Goal: Task Accomplishment & Management: Manage account settings

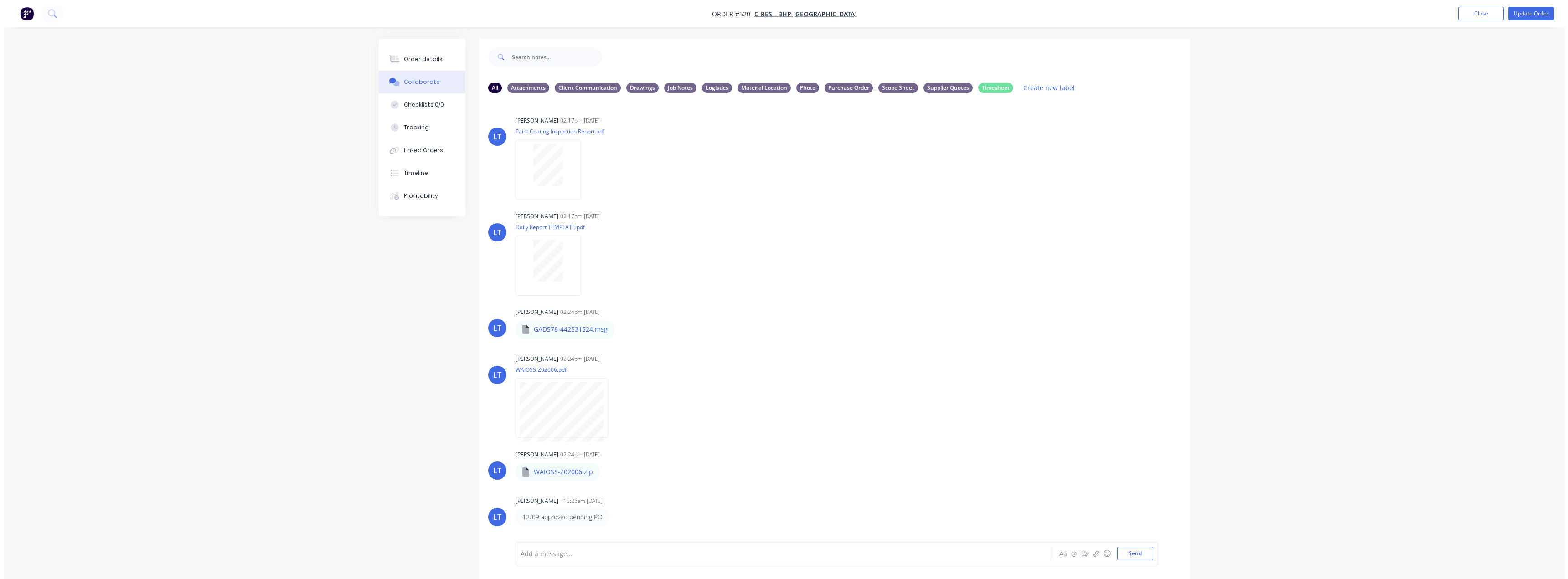
scroll to position [335, 0]
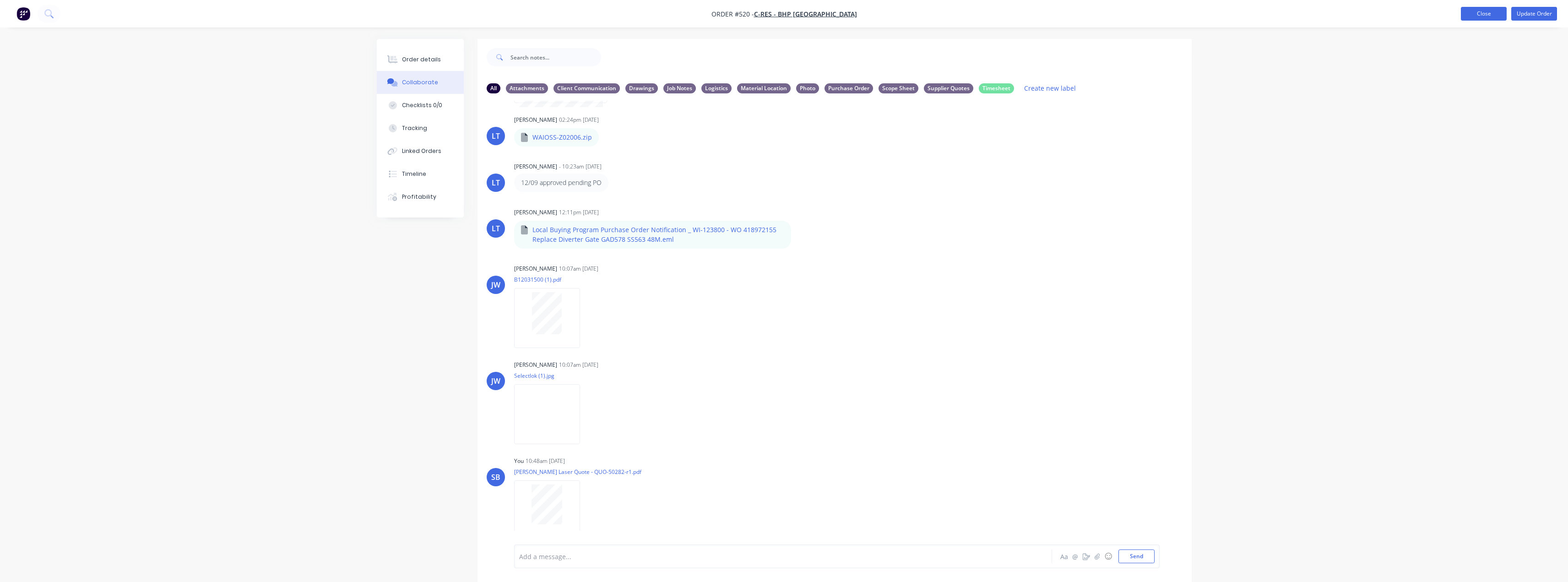
click at [1468, 13] on button "Close" at bounding box center [1484, 13] width 46 height 13
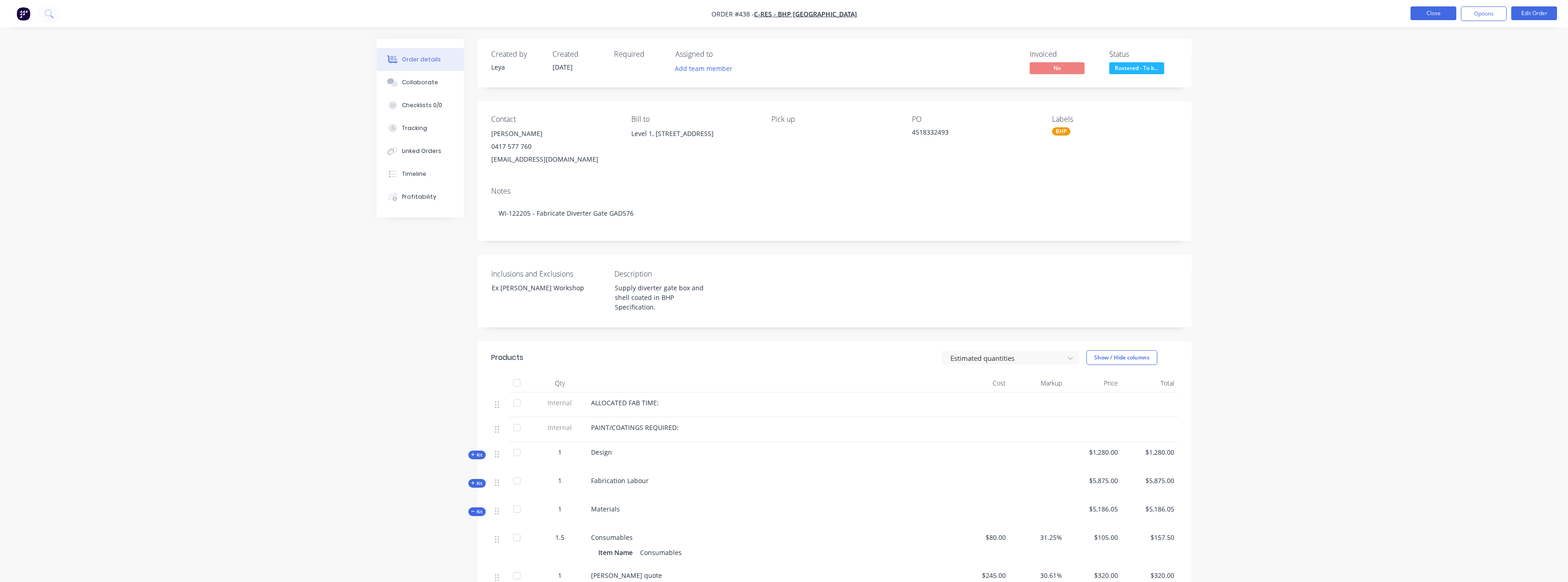
click at [1440, 18] on button "Close" at bounding box center [1433, 13] width 46 height 13
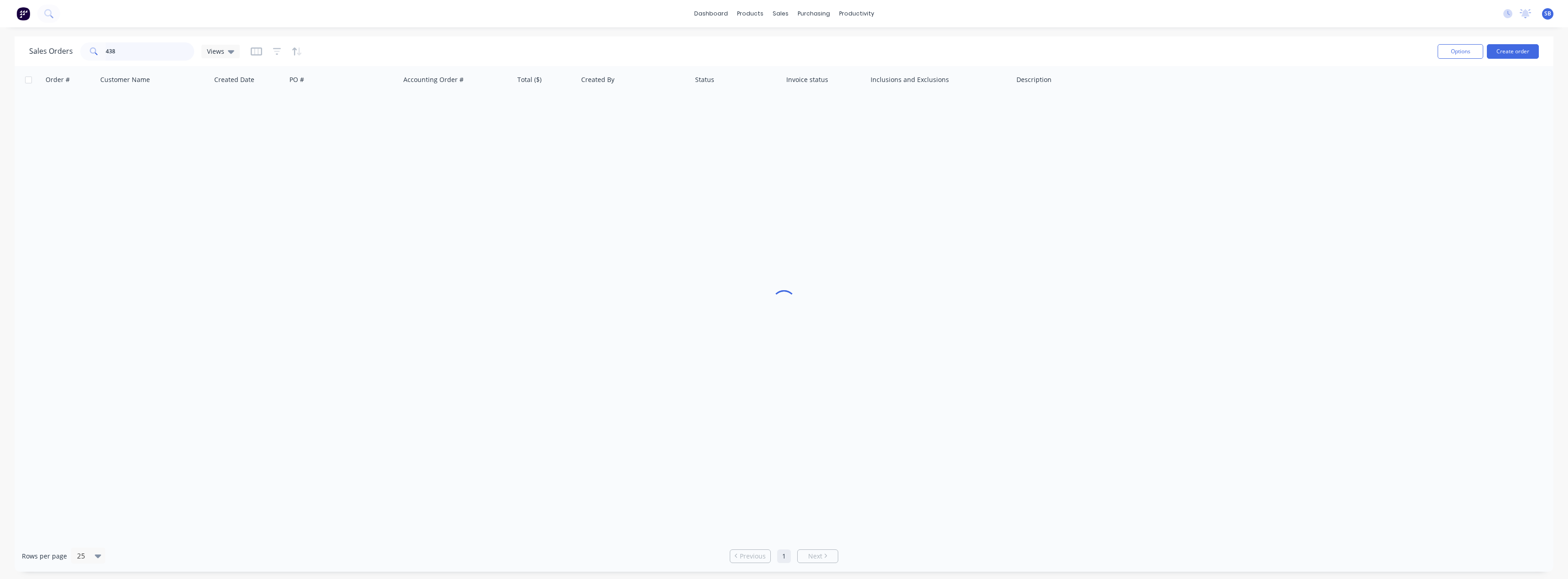
drag, startPoint x: 139, startPoint y: 57, endPoint x: 46, endPoint y: 46, distance: 93.6
click at [52, 49] on div "Sales Orders 438 Views" at bounding box center [135, 52] width 211 height 18
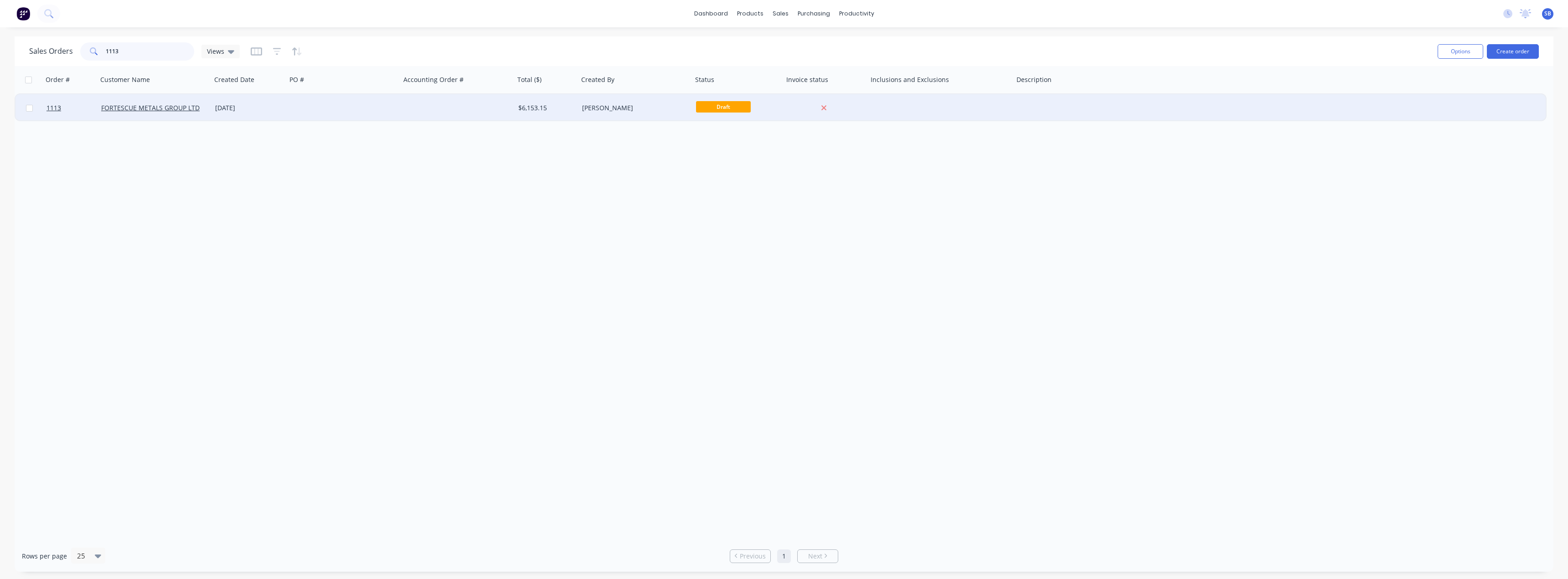
type input "1113"
click at [239, 111] on div "19 Sep 2025" at bounding box center [249, 108] width 68 height 9
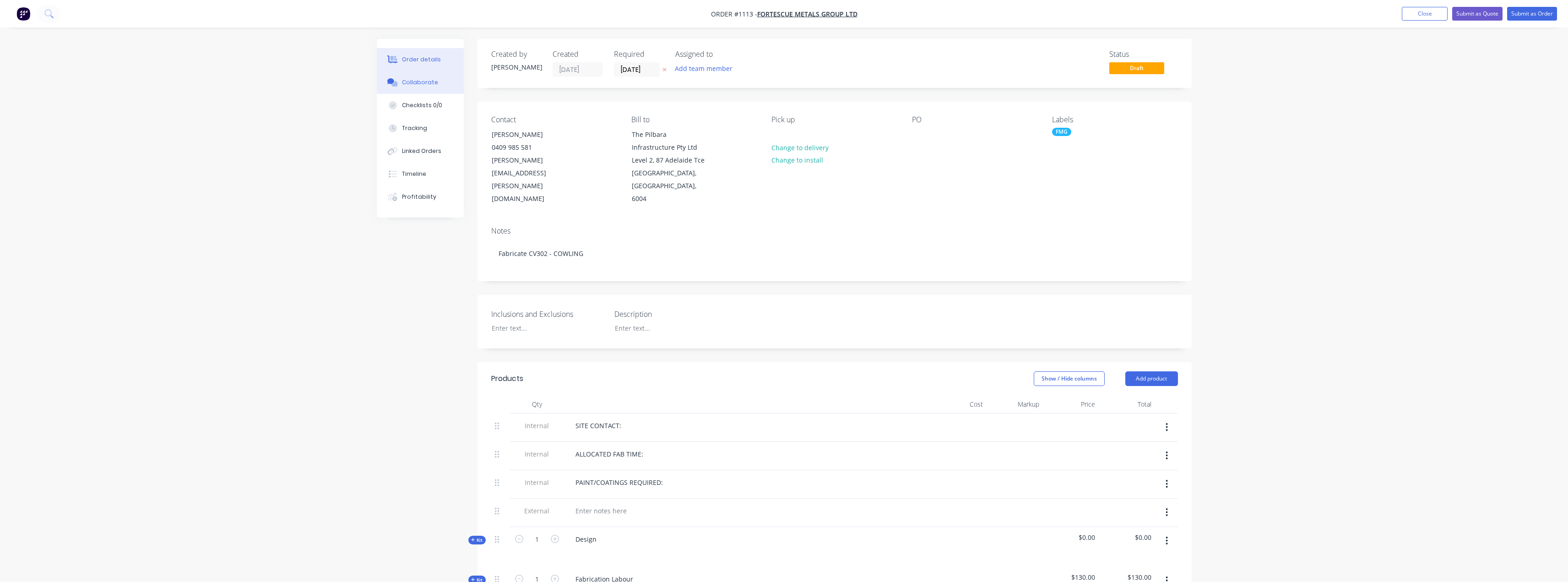
click at [424, 86] on div "Collaborate" at bounding box center [419, 82] width 36 height 8
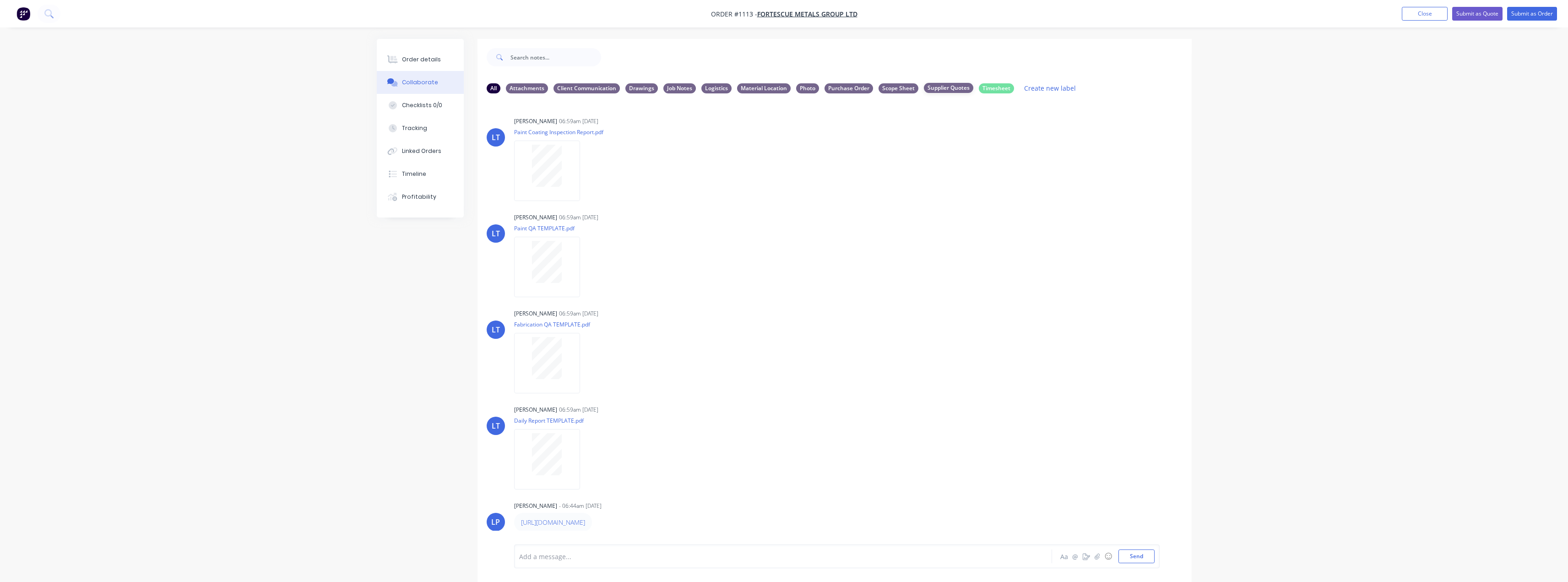
click at [951, 87] on div "Supplier Quotes" at bounding box center [948, 88] width 50 height 10
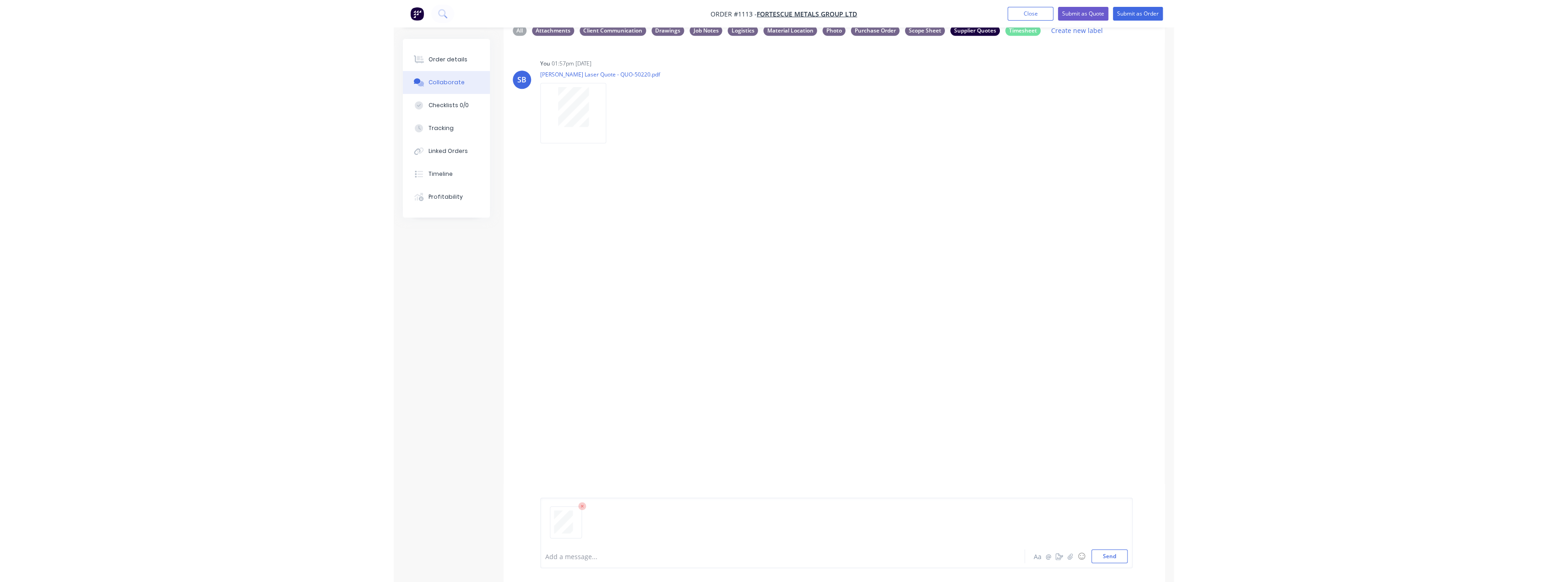
scroll to position [61, 0]
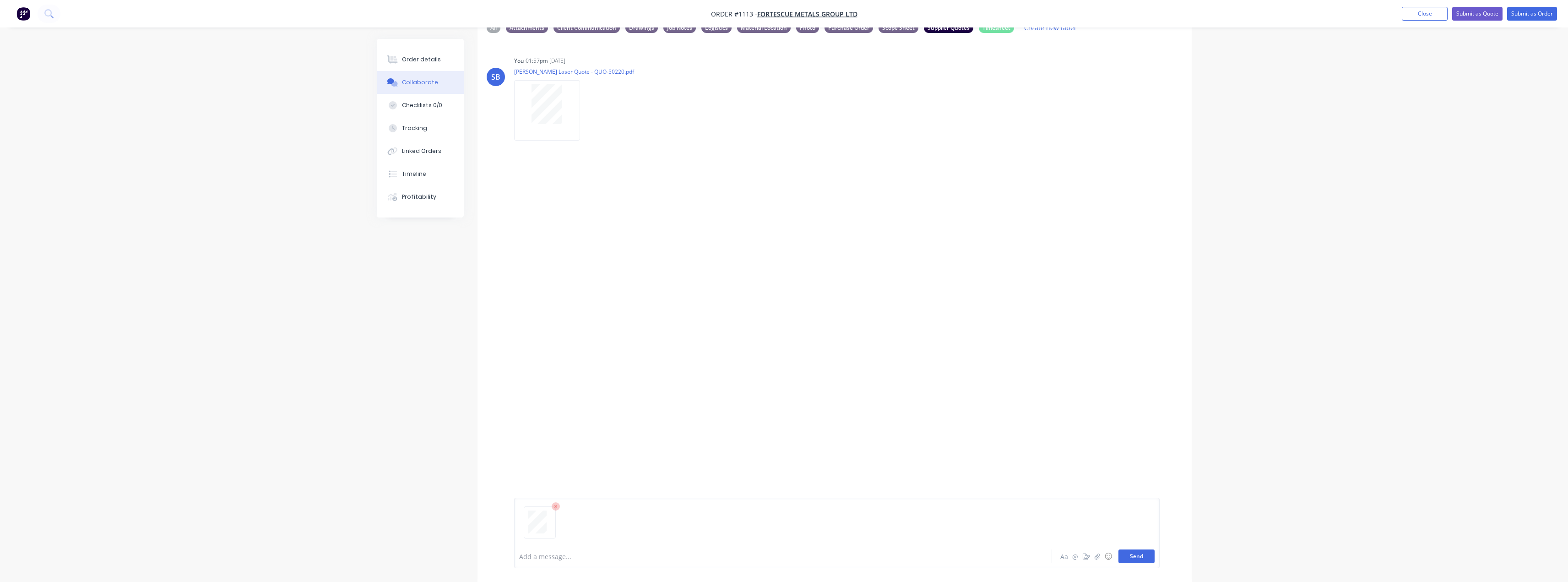
click at [1150, 556] on button "Send" at bounding box center [1136, 556] width 36 height 13
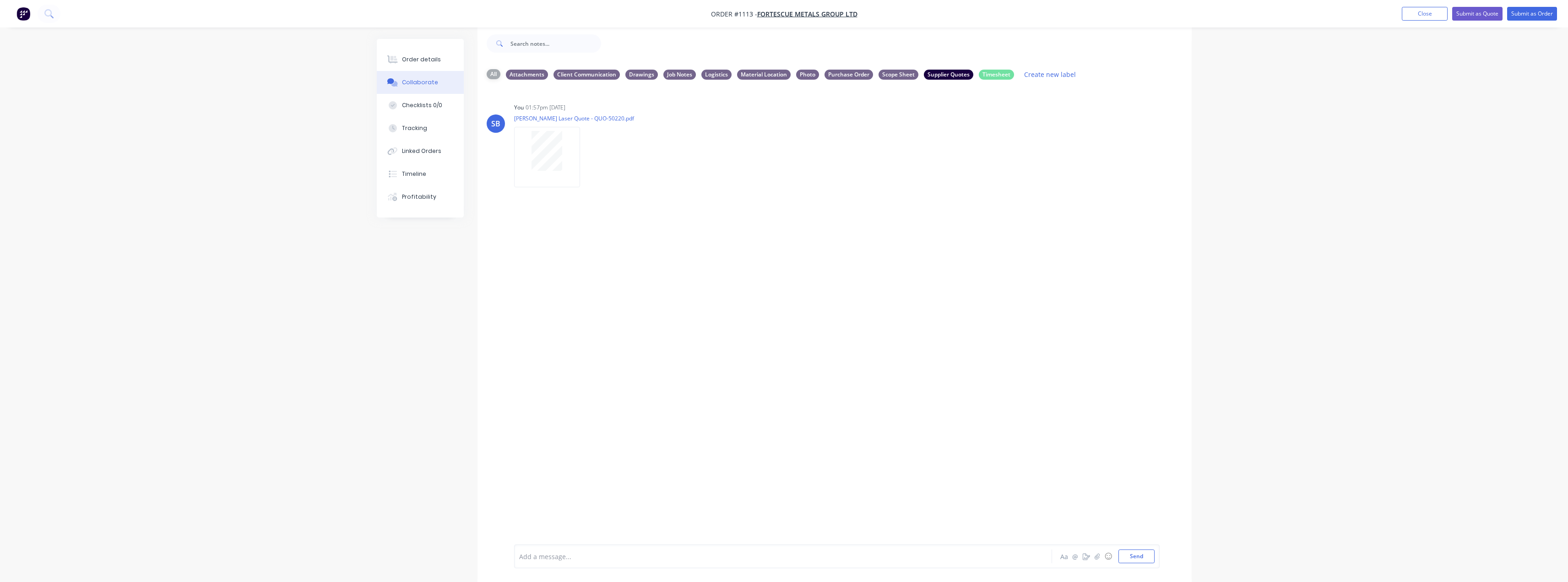
click at [490, 73] on div "All" at bounding box center [493, 74] width 13 height 10
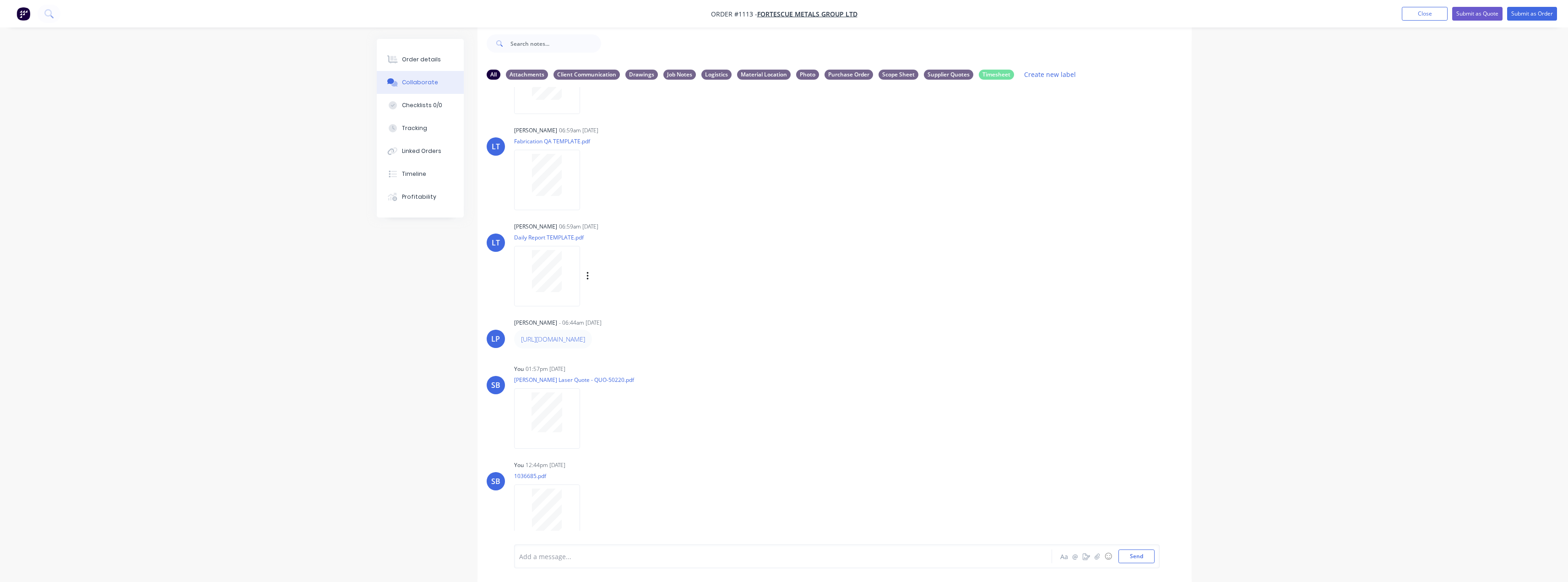
scroll to position [188, 0]
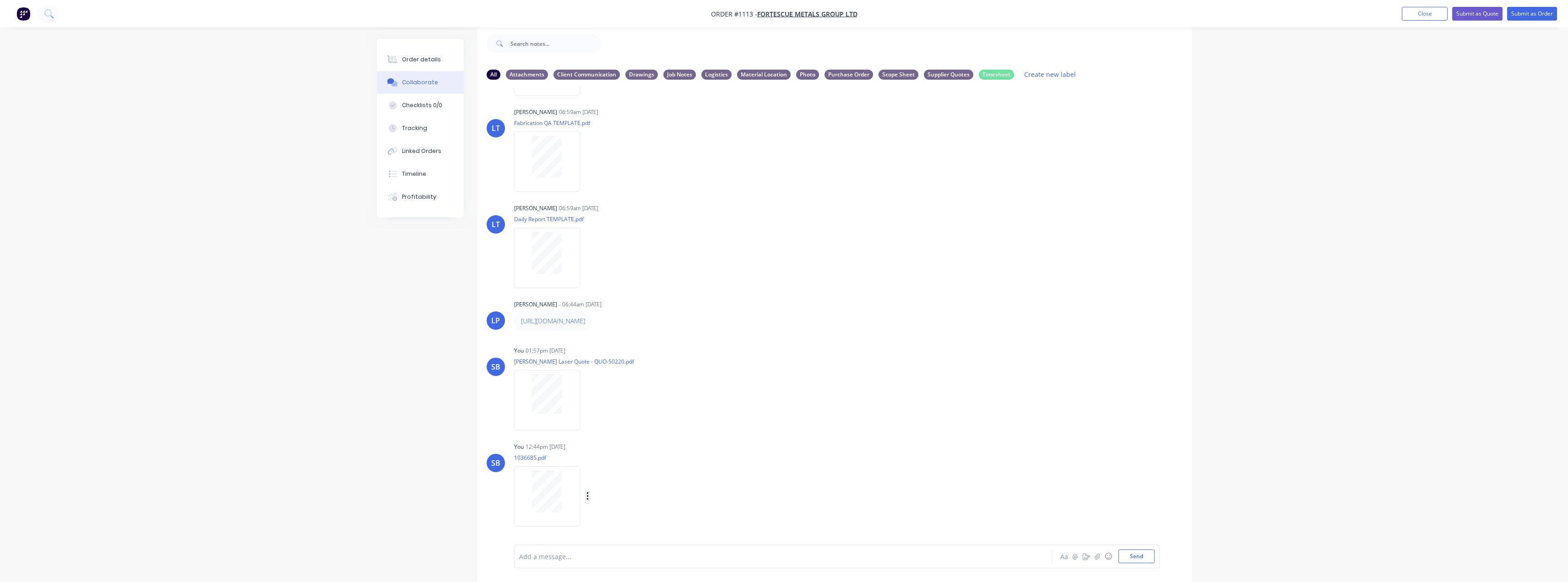
click at [589, 495] on icon "button" at bounding box center [587, 496] width 2 height 10
click at [645, 484] on button "Labels" at bounding box center [647, 477] width 103 height 21
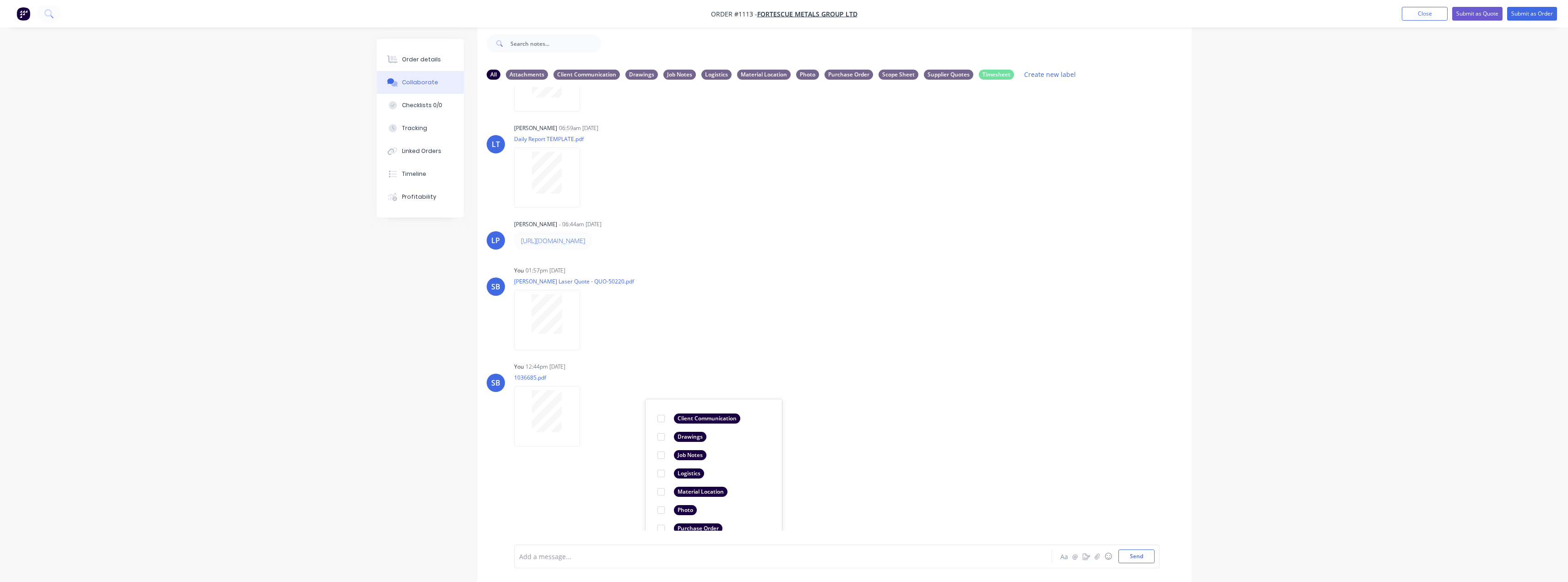
scroll to position [337, 0]
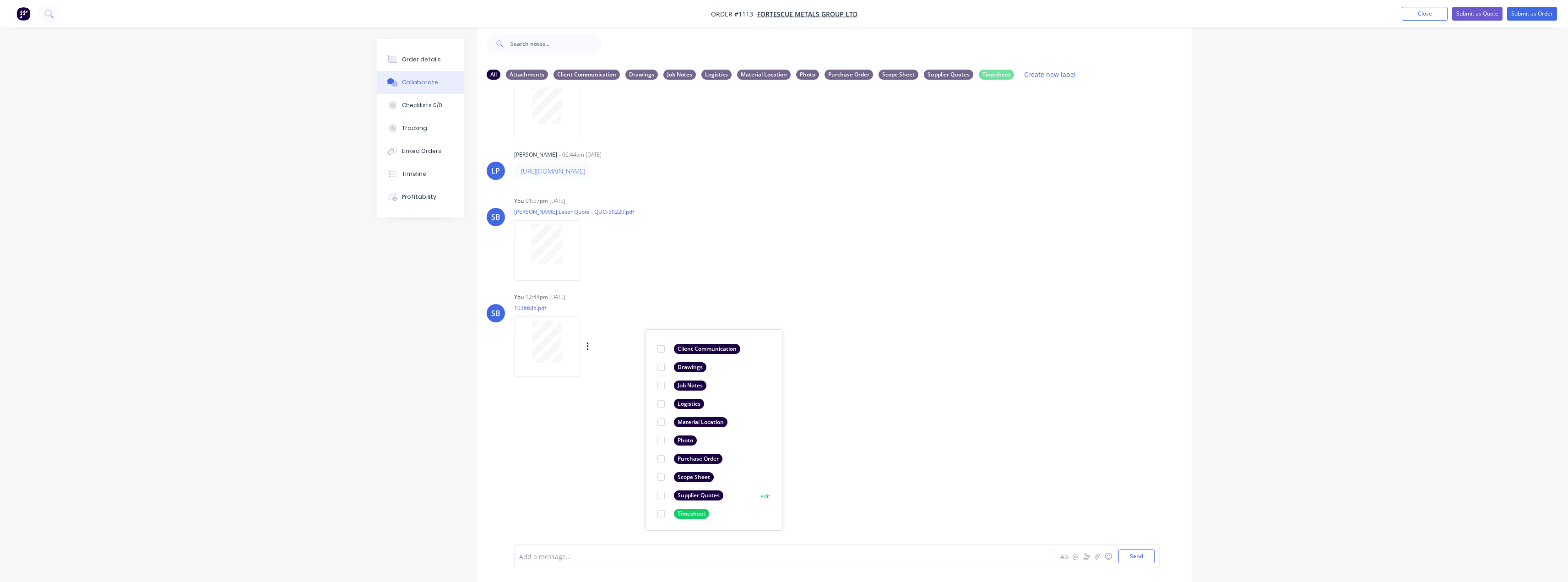
click at [702, 498] on div "Supplier Quotes" at bounding box center [698, 495] width 50 height 10
click at [954, 385] on div "LT Leya Thompson 06:59am 19/09/25 Paint Coating Inspection Report.pdf Labels Do…" at bounding box center [834, 309] width 714 height 444
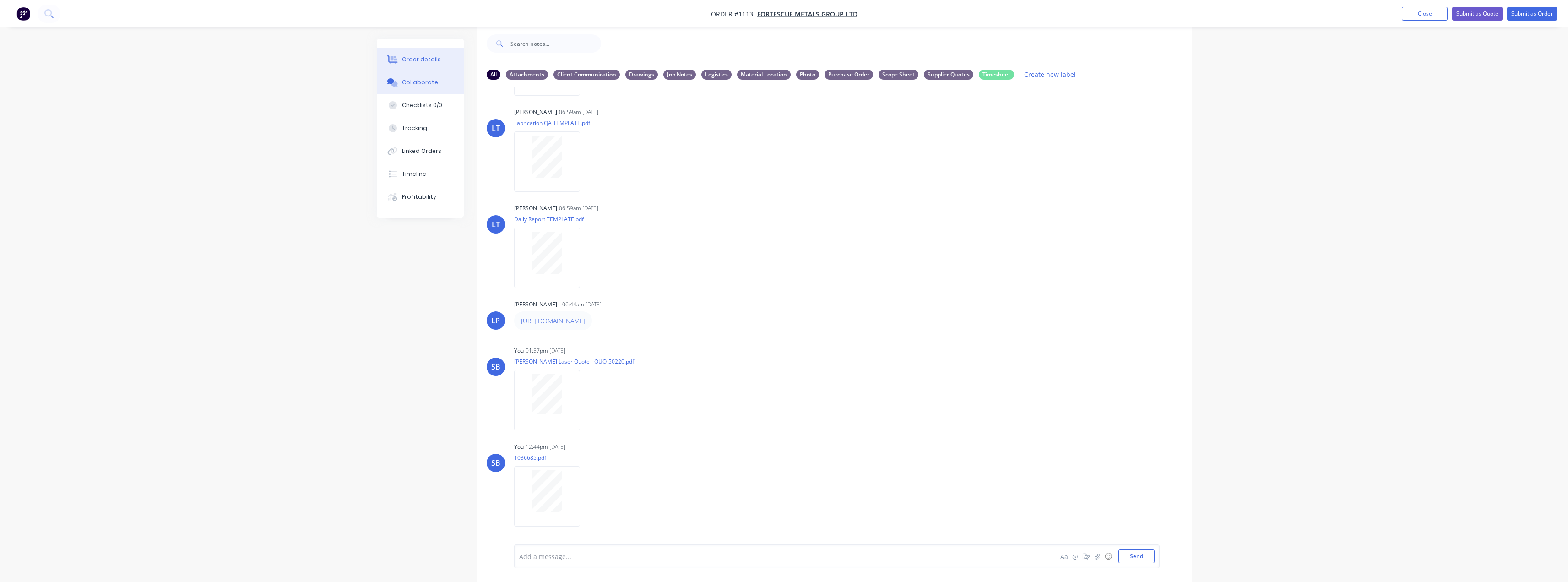
click at [436, 63] on div "Order details" at bounding box center [421, 59] width 39 height 8
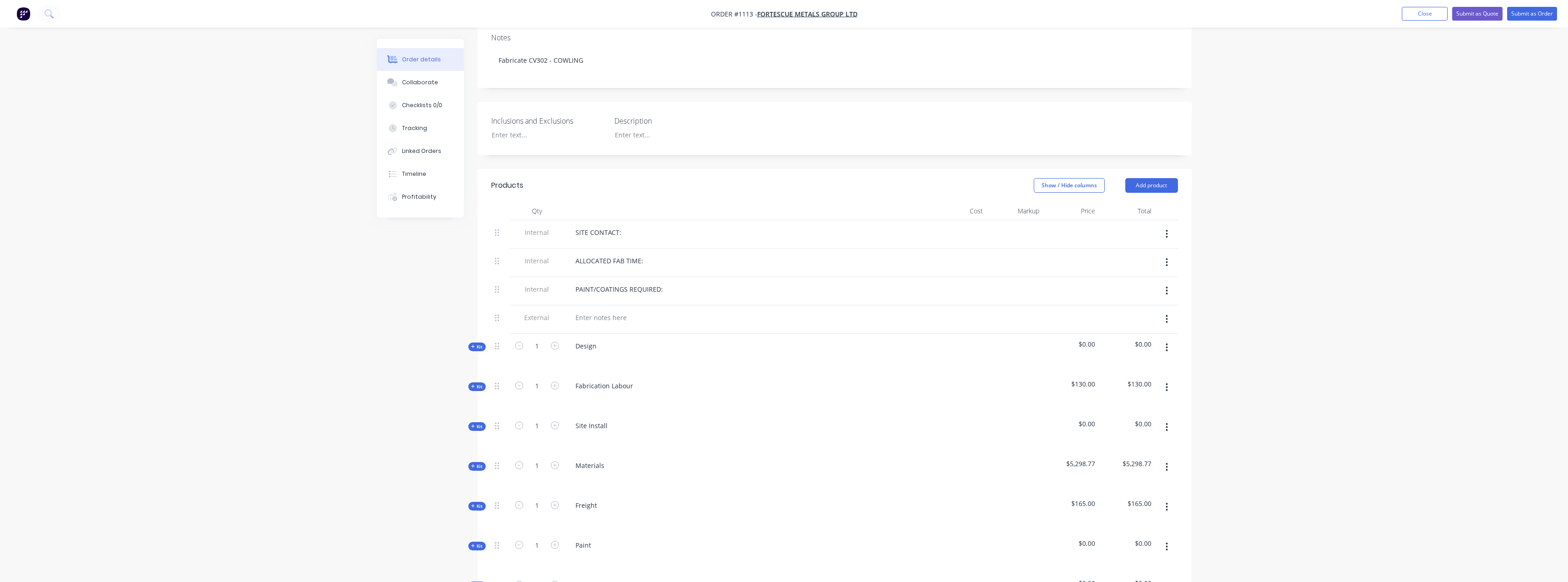
scroll to position [197, 0]
click at [478, 459] on span "Kit" at bounding box center [477, 462] width 12 height 7
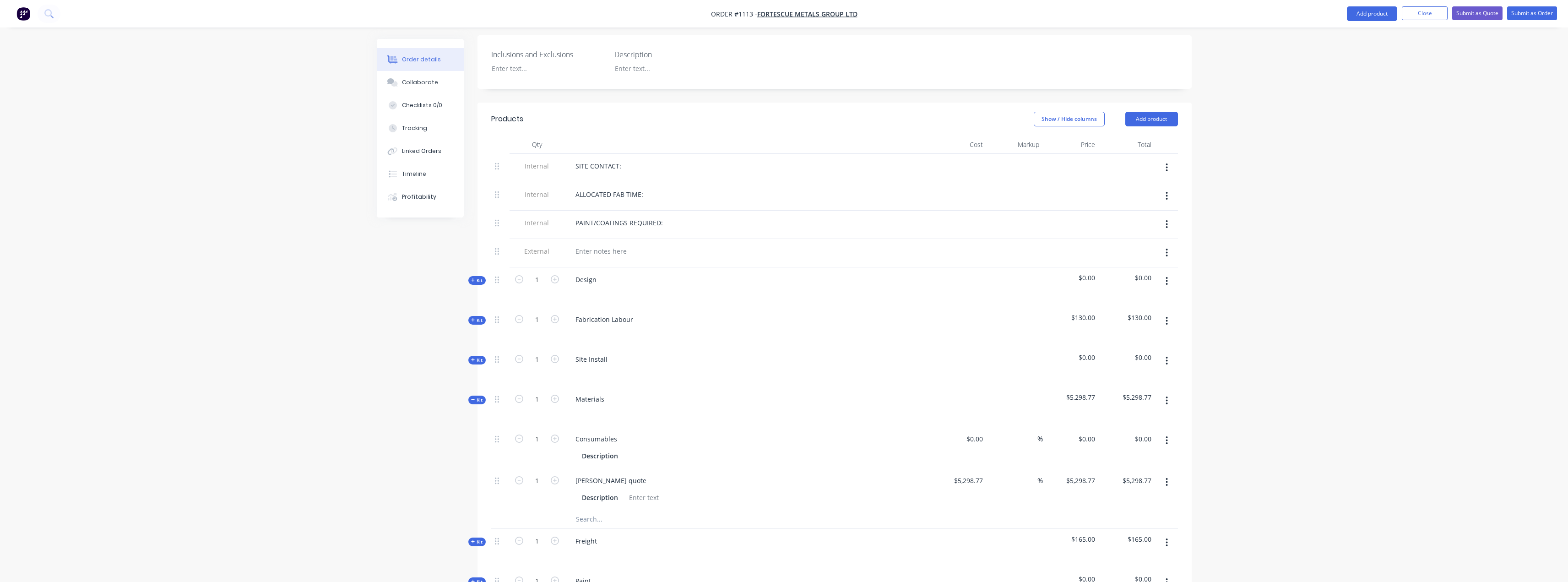
scroll to position [380, 0]
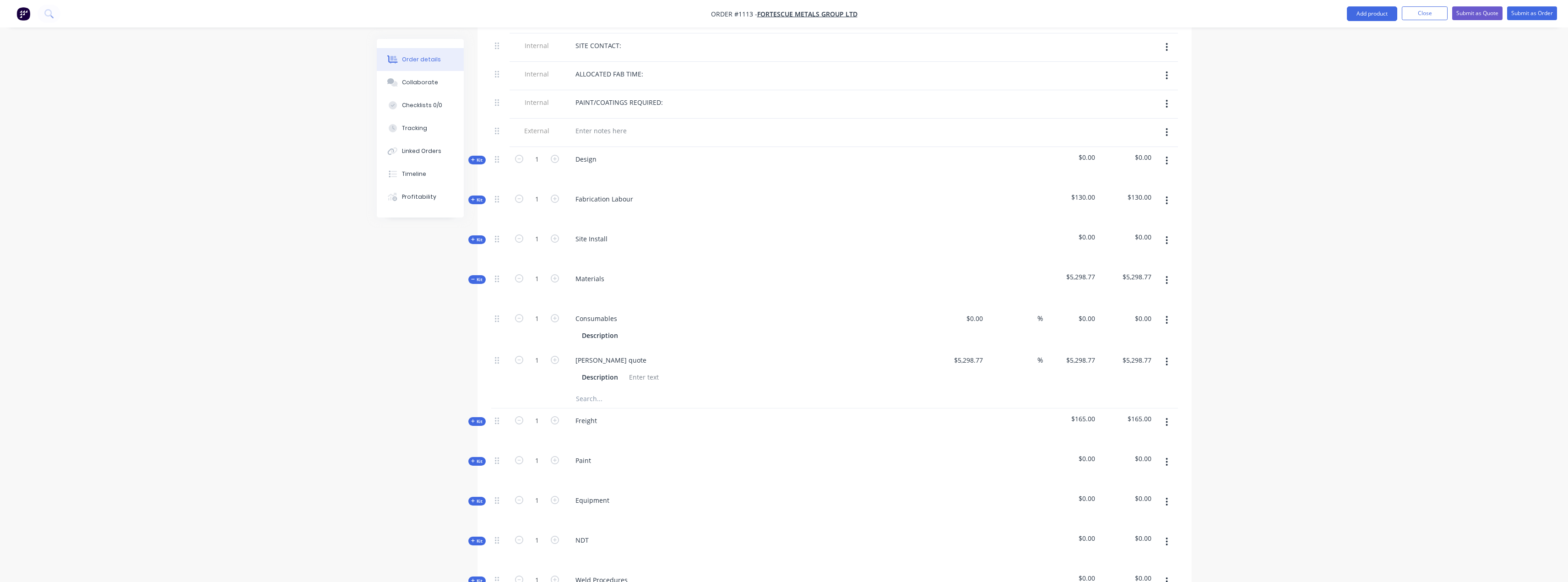
click at [614, 389] on input "text" at bounding box center [667, 399] width 183 height 18
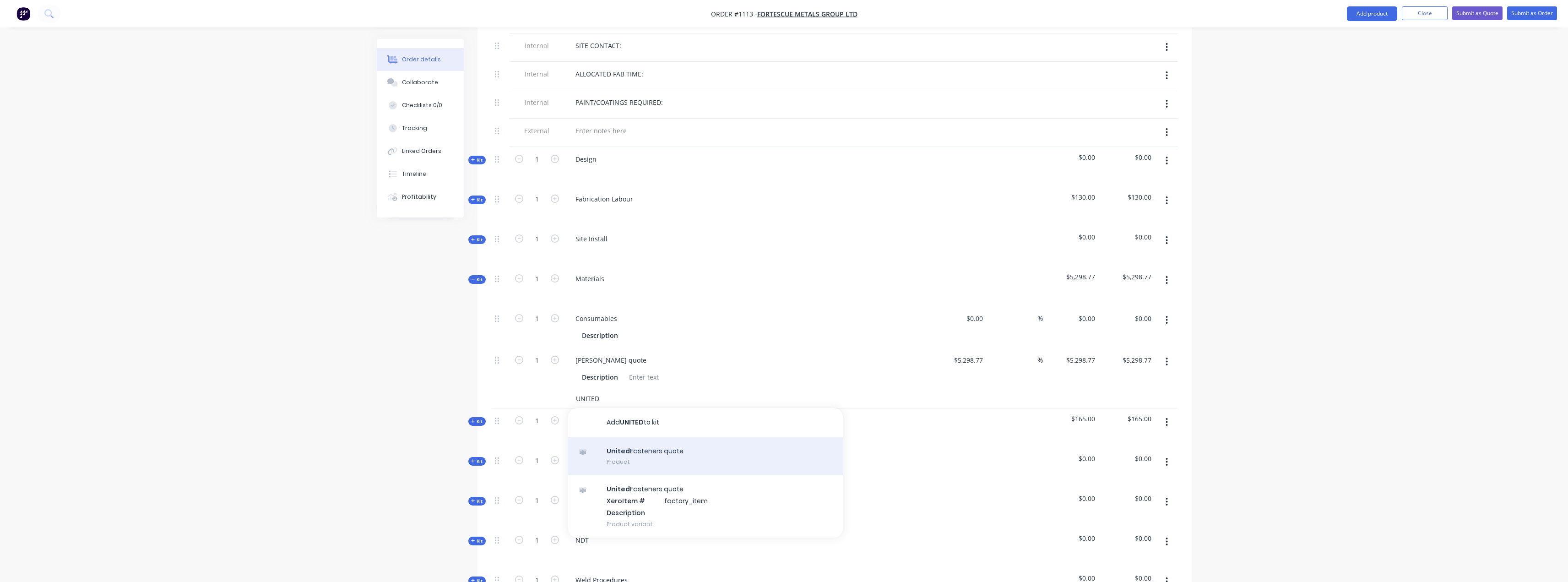
type input "UNITED"
click at [631, 438] on div "United Fasteners quote Product" at bounding box center [705, 456] width 274 height 39
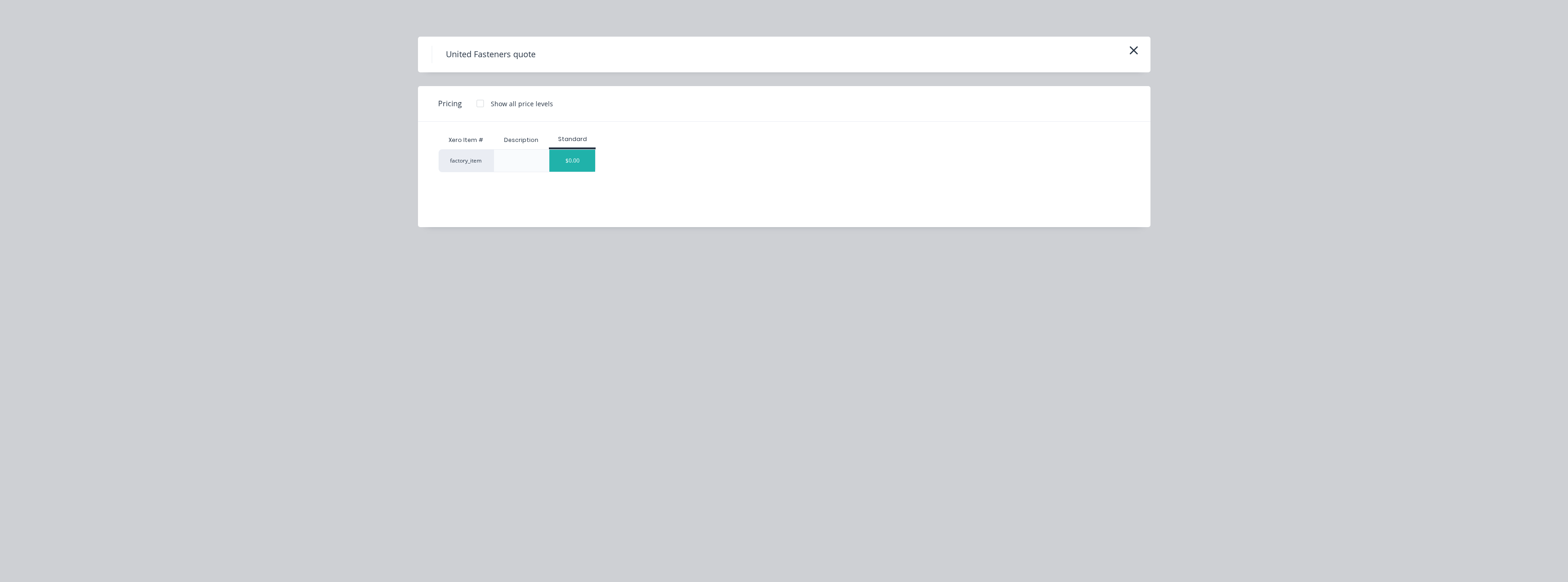
click at [569, 162] on div "$0.00" at bounding box center [572, 161] width 46 height 22
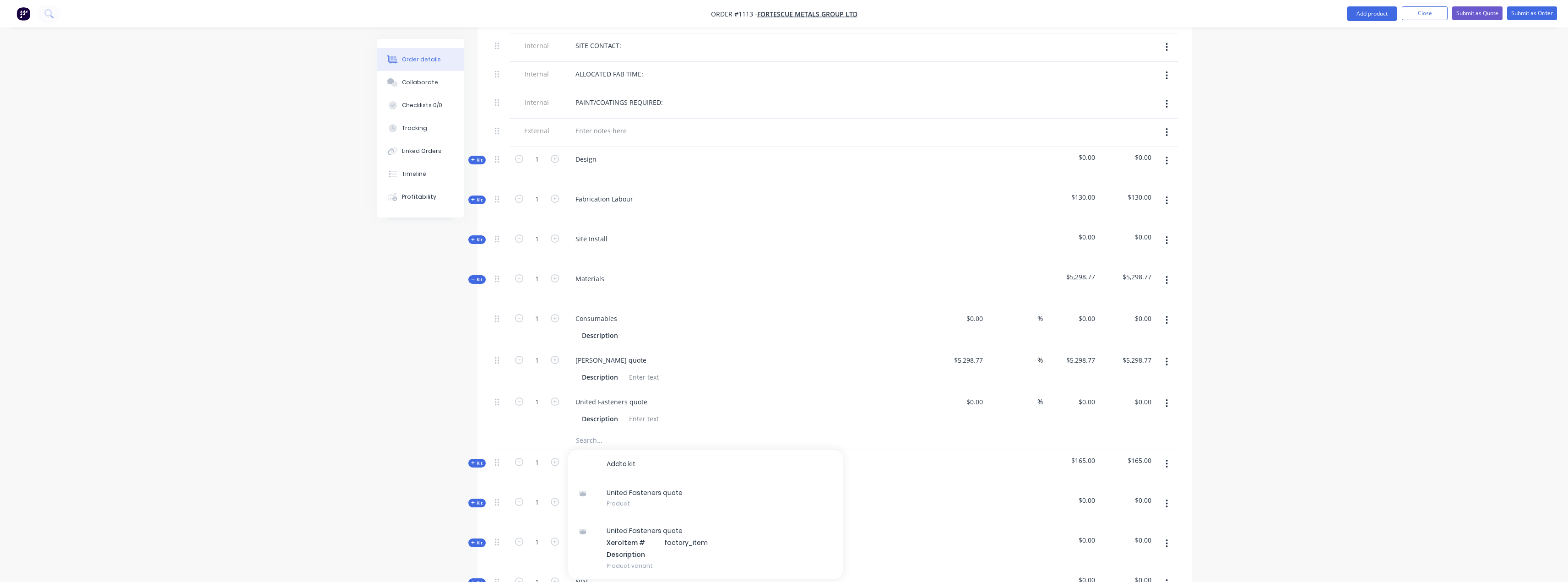
click at [416, 369] on div "Created by Somsak Created 19/09/25 Required 19/09/25 Assigned to Add team membe…" at bounding box center [784, 285] width 815 height 1253
click at [976, 395] on input at bounding box center [976, 402] width 21 height 13
type input "$87.63"
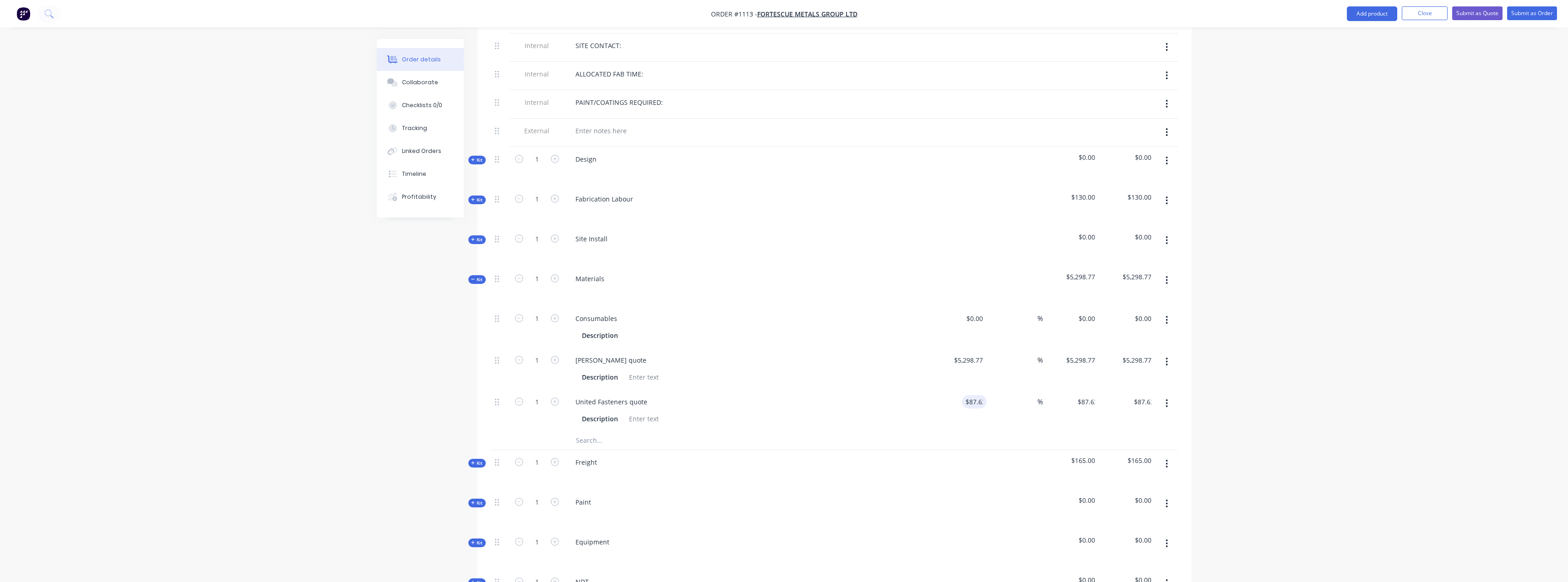
click at [1338, 334] on div "Order details Collaborate Checklists 0/0 Tracking Linked Orders Timeline Profit…" at bounding box center [784, 266] width 1568 height 1292
click at [605, 431] on input "text" at bounding box center [667, 440] width 183 height 18
drag, startPoint x: 611, startPoint y: 422, endPoint x: 607, endPoint y: 428, distance: 7.2
click at [611, 431] on input "C" at bounding box center [667, 440] width 183 height 18
type input "C"
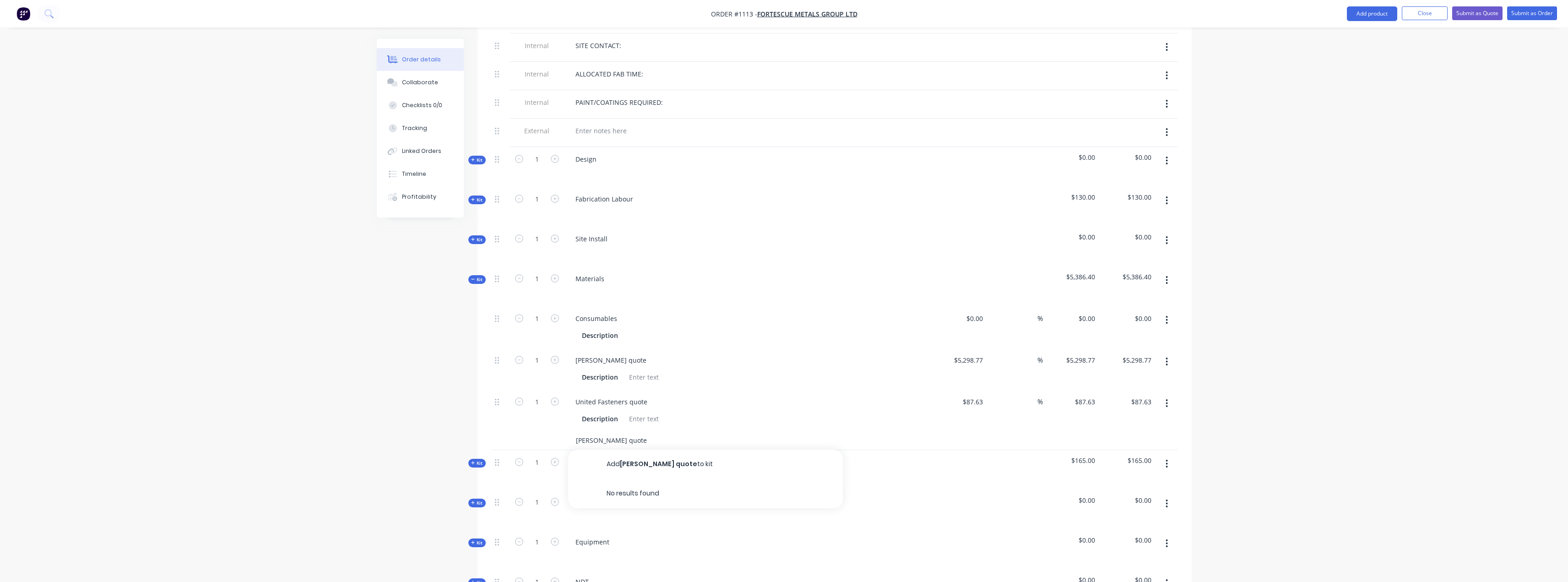
type input "Charlie quote"
click at [669, 449] on button "Add Charlie quote to kit" at bounding box center [705, 464] width 274 height 29
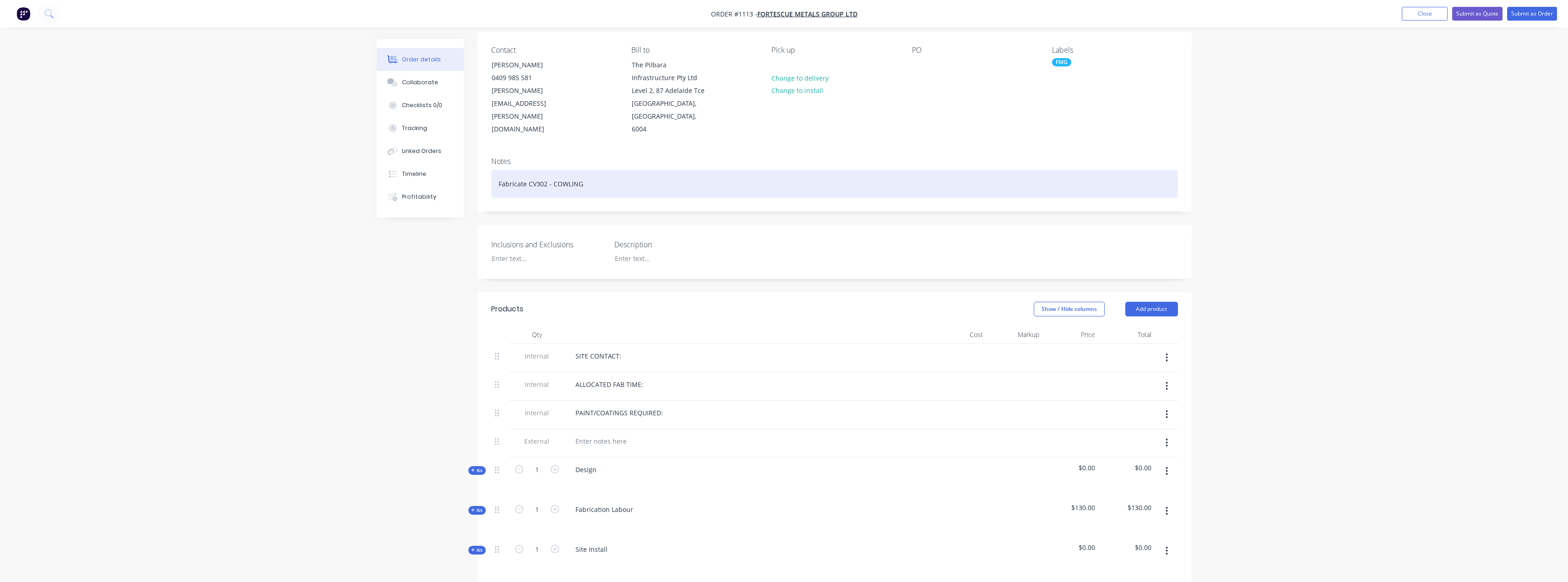
scroll to position [0, 0]
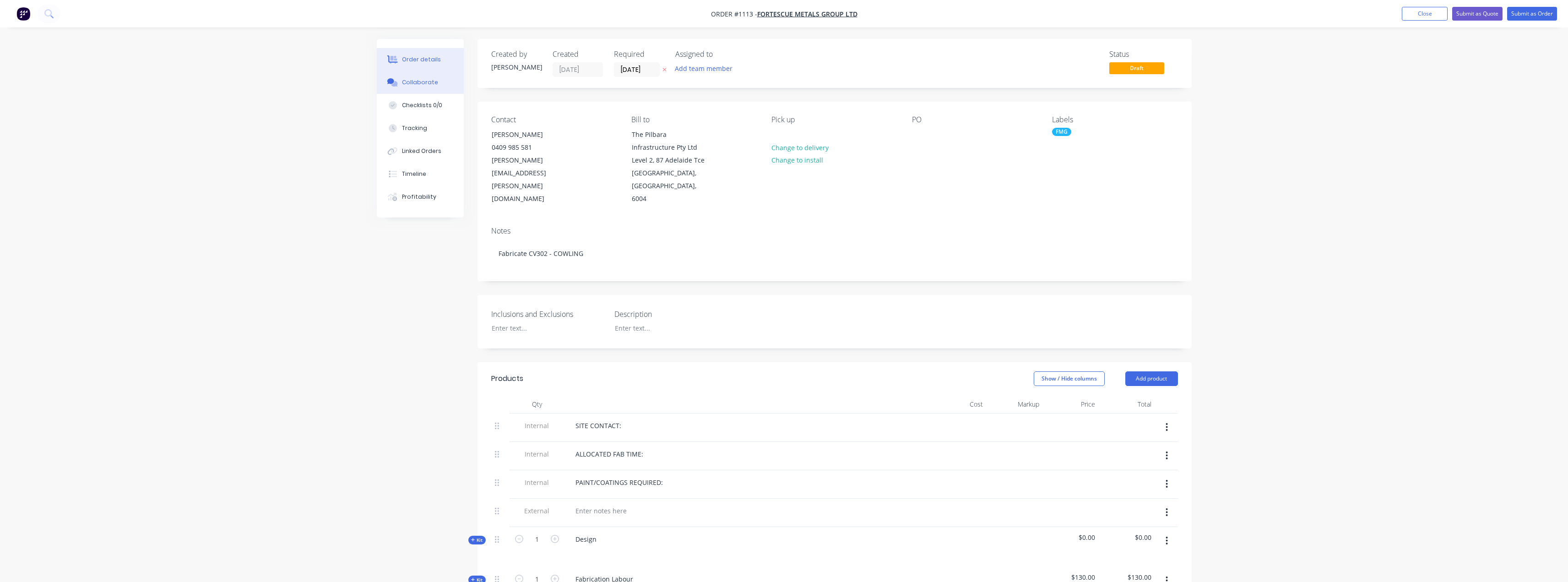
click at [415, 77] on button "Collaborate" at bounding box center [420, 82] width 87 height 23
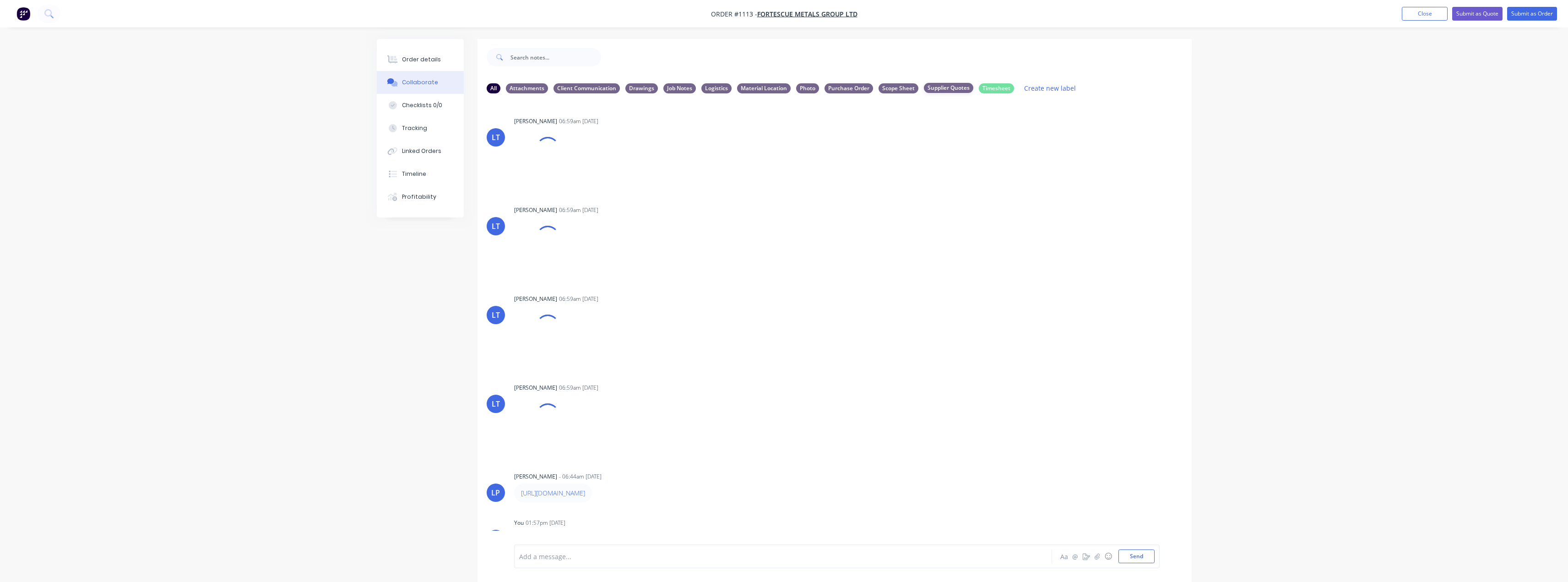
click at [954, 92] on div "Supplier Quotes" at bounding box center [948, 88] width 50 height 10
drag, startPoint x: 590, startPoint y: 130, endPoint x: 608, endPoint y: 129, distance: 18.0
click at [608, 129] on p "Simmonds Laser Quote - QUO-50220.pdf" at bounding box center [598, 132] width 168 height 8
copy p "QUO-50220"
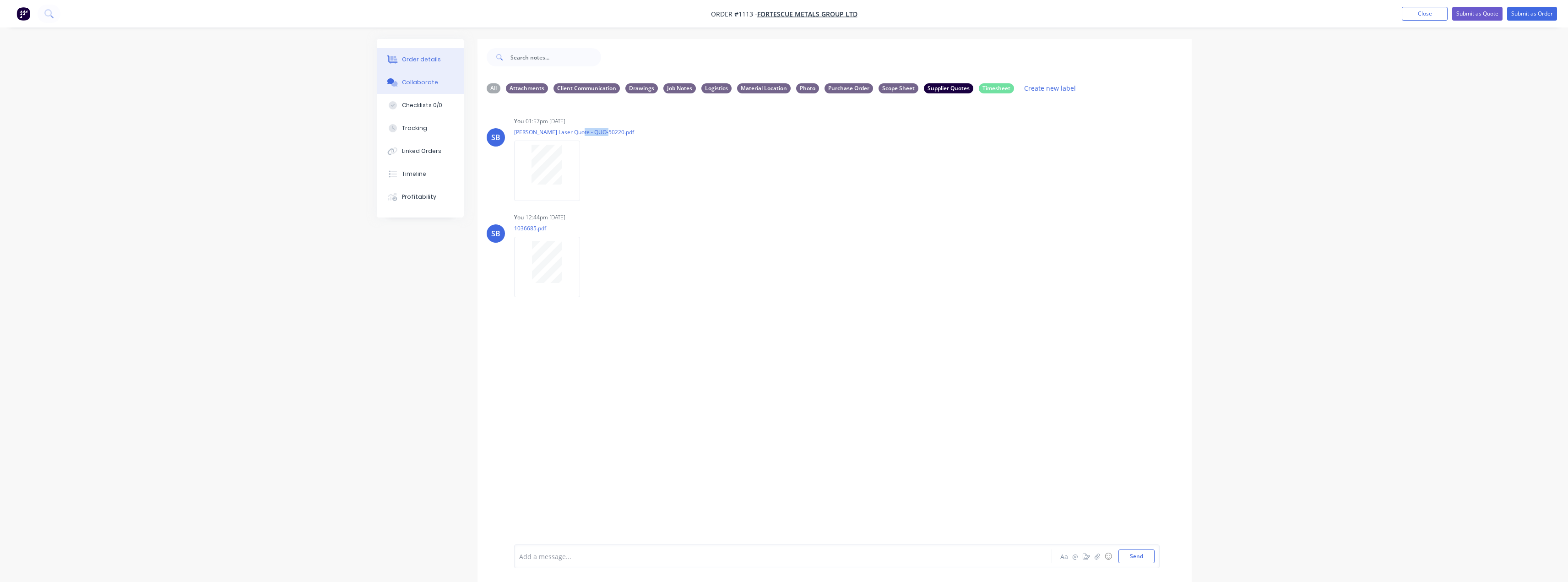
click at [418, 59] on div "Order details" at bounding box center [421, 59] width 39 height 8
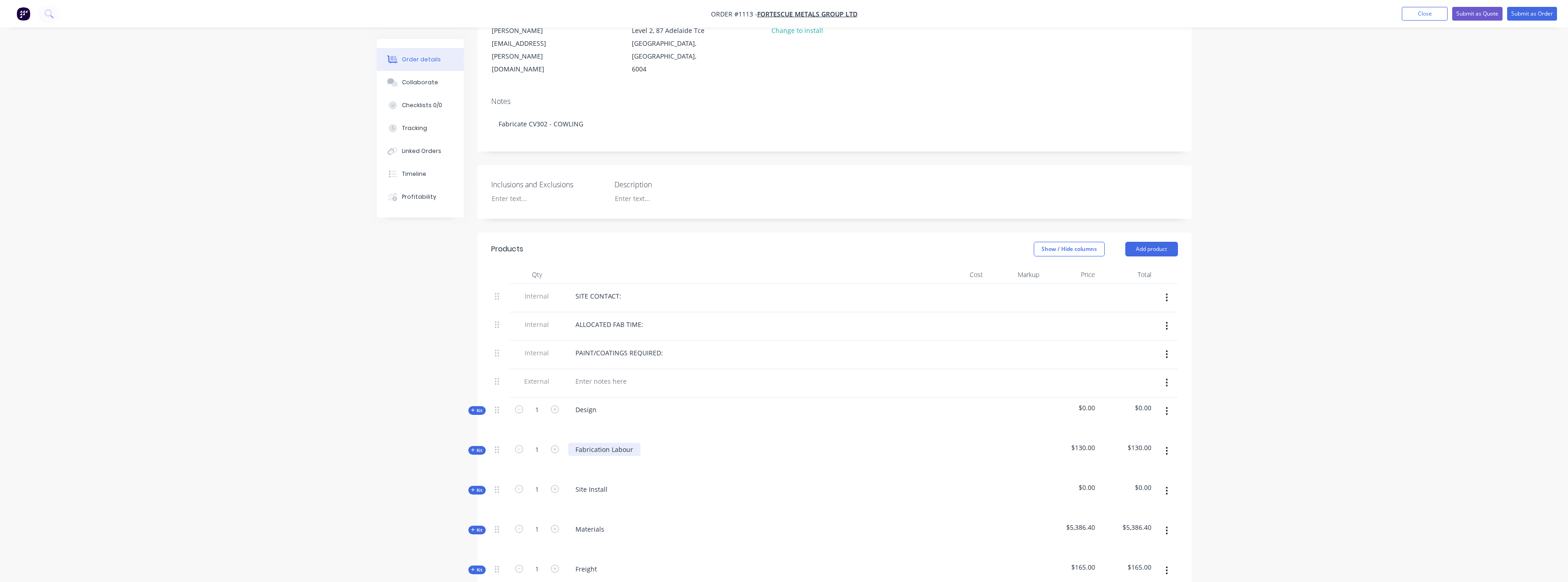
scroll to position [138, 0]
click at [474, 520] on icon "button" at bounding box center [473, 521] width 4 height 4
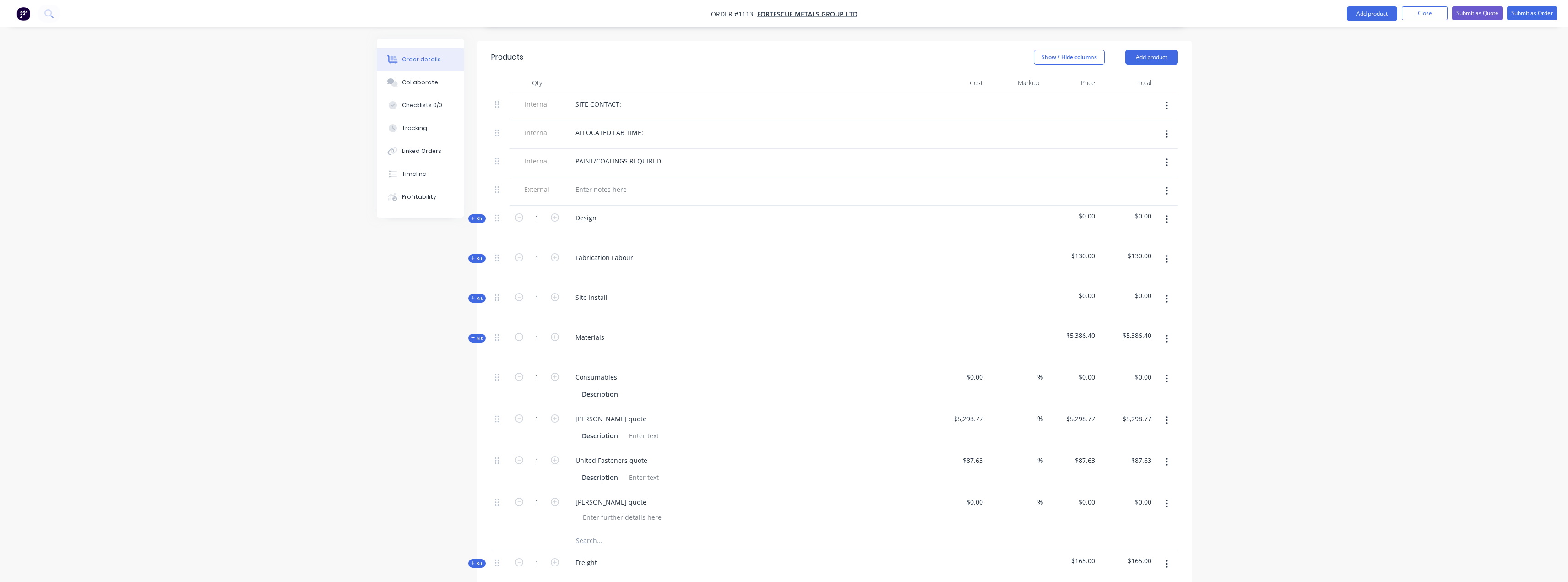
scroll to position [366, 0]
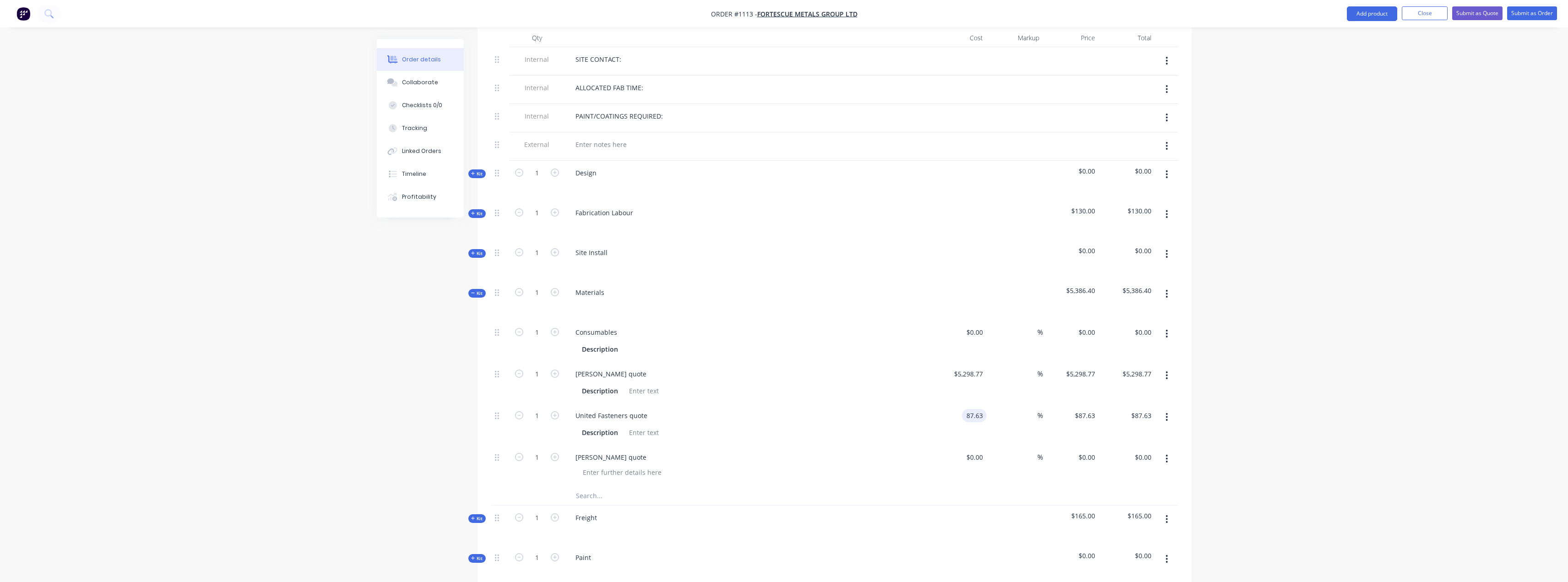
click at [978, 409] on input "87.63" at bounding box center [976, 416] width 21 height 13
type input "$0.00"
click at [609, 451] on div "Charlie quote" at bounding box center [611, 457] width 86 height 13
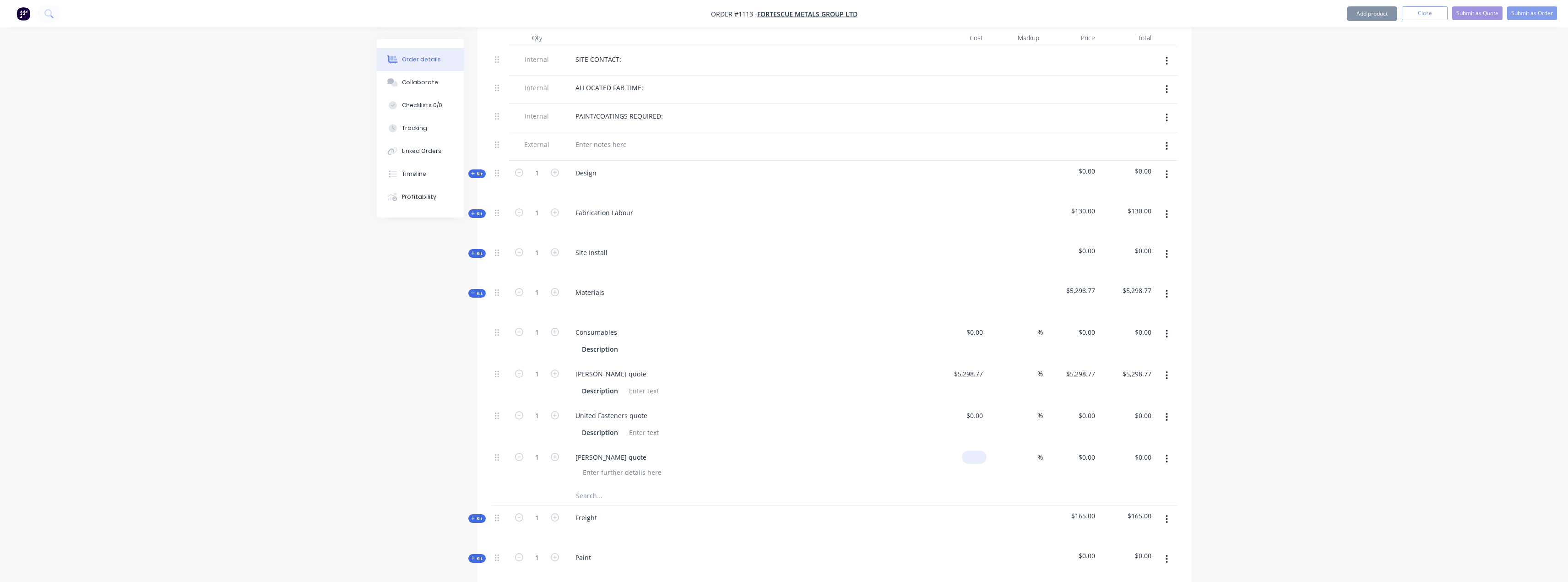
click at [968, 445] on div "$0.00" at bounding box center [959, 466] width 56 height 42
type input "$0.00"
click at [1168, 451] on button "button" at bounding box center [1166, 459] width 21 height 17
click at [1122, 513] on div "Delete" at bounding box center [1134, 520] width 70 height 13
click at [422, 89] on button "Collaborate" at bounding box center [420, 82] width 87 height 23
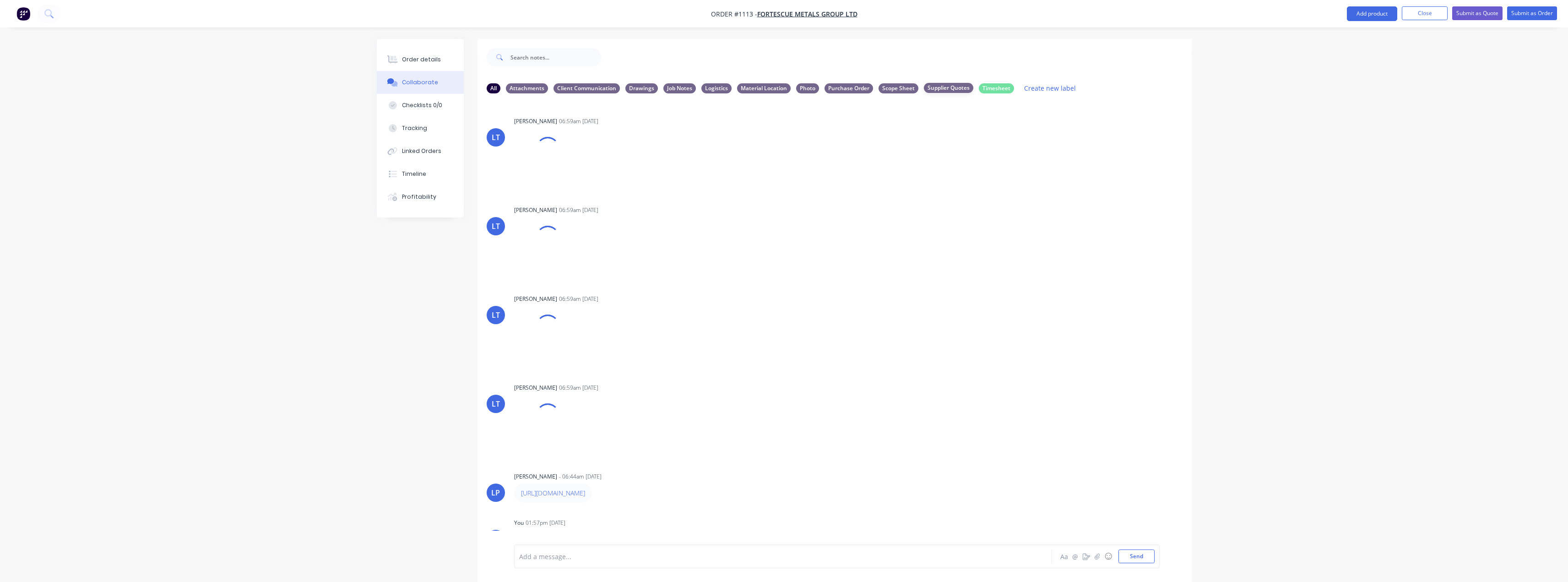
click at [952, 92] on div "Supplier Quotes" at bounding box center [948, 88] width 50 height 10
click at [587, 267] on icon "button" at bounding box center [587, 267] width 2 height 8
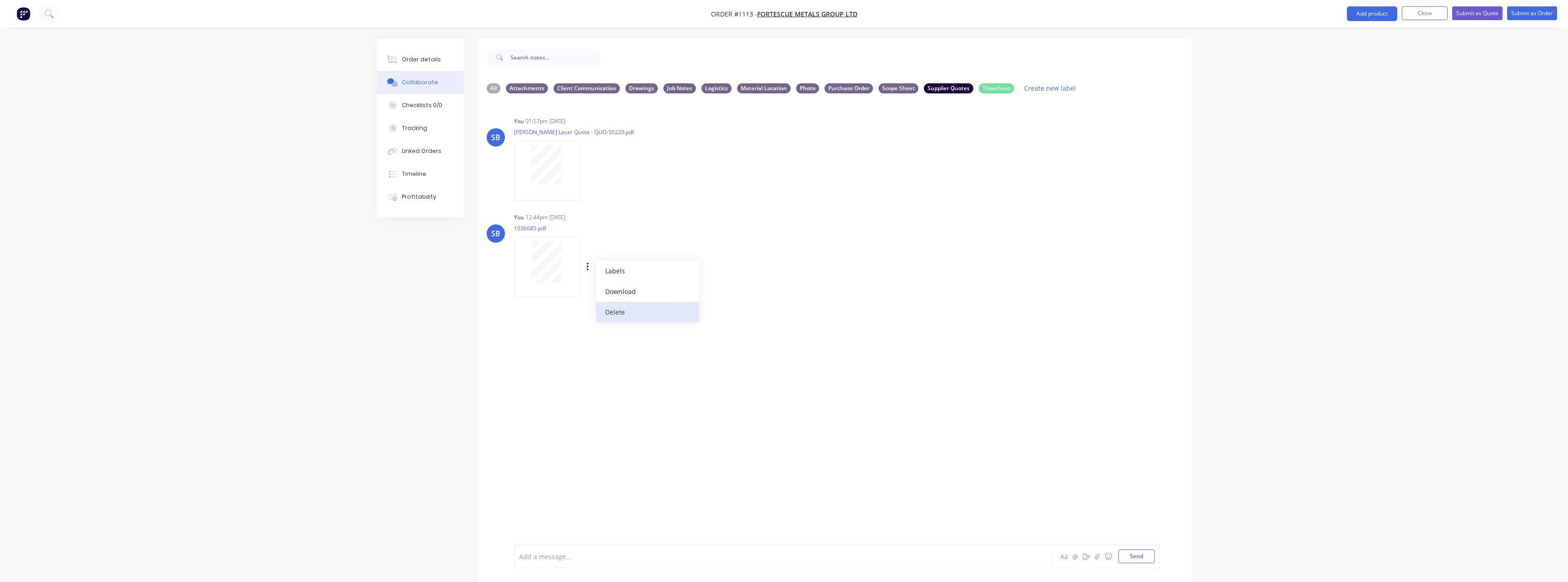
click at [625, 309] on button "Delete" at bounding box center [647, 312] width 103 height 21
click at [422, 56] on div "Order details" at bounding box center [421, 59] width 39 height 8
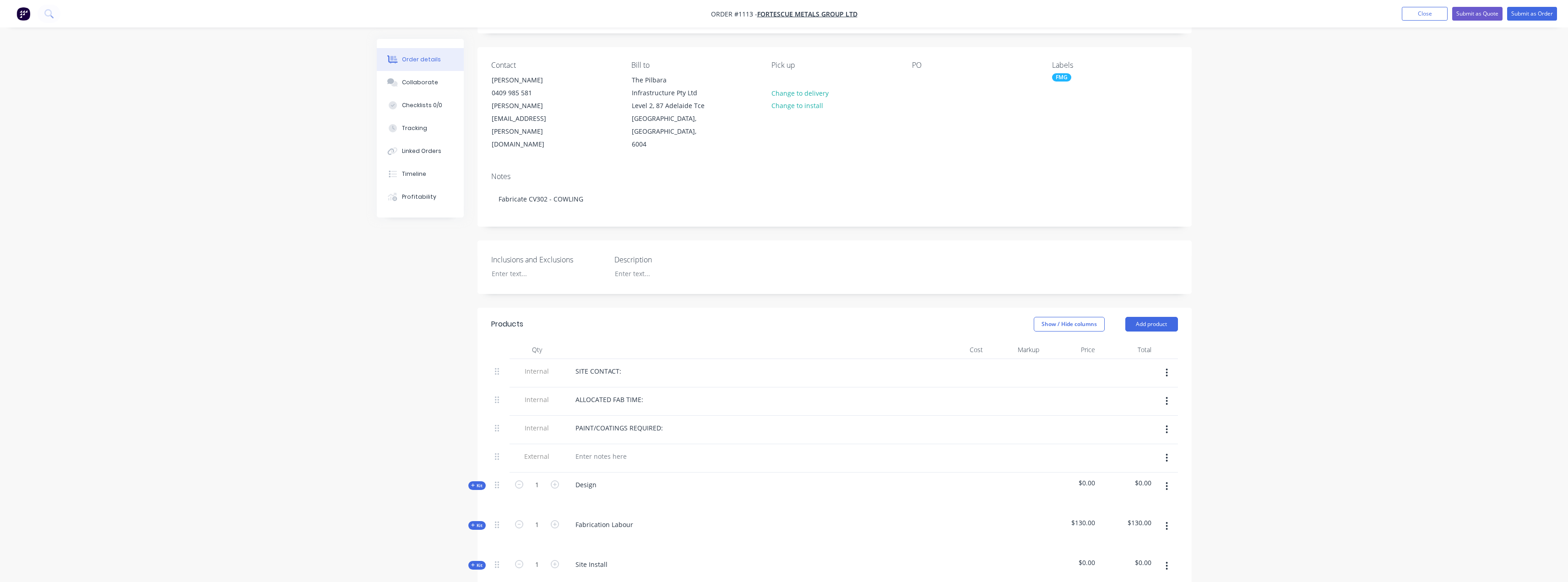
scroll to position [183, 0]
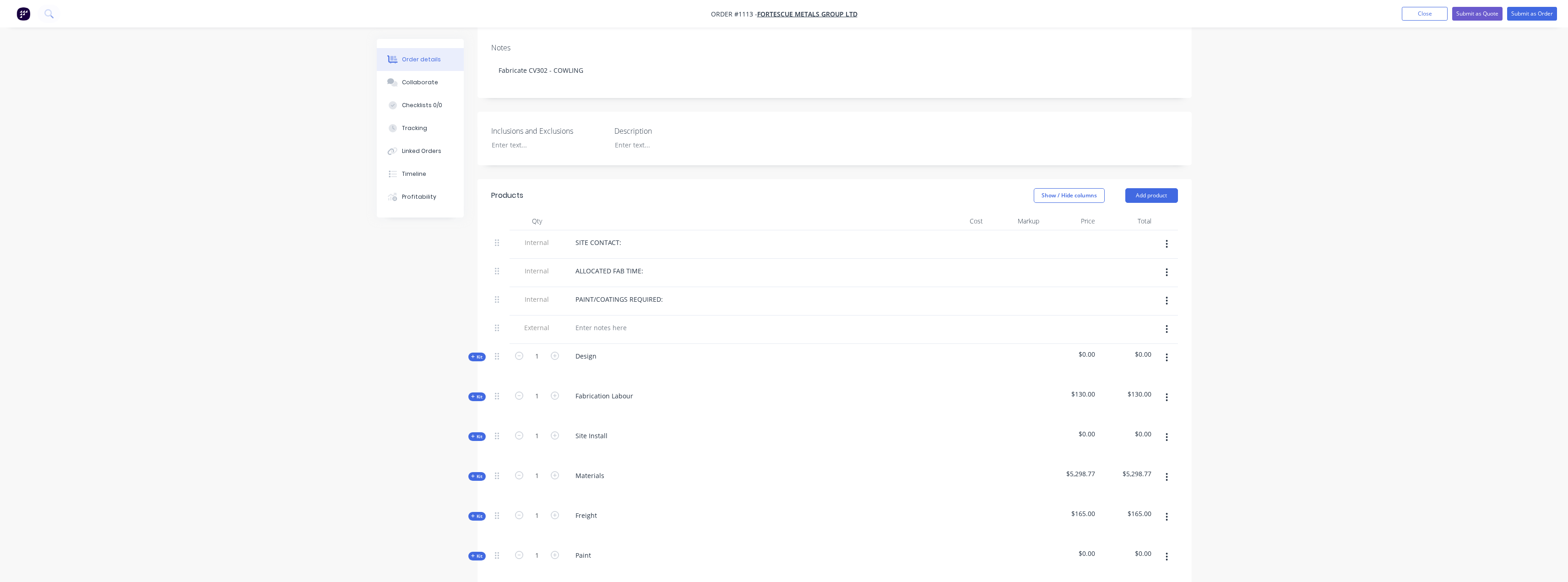
click at [479, 473] on span "Kit" at bounding box center [477, 476] width 12 height 7
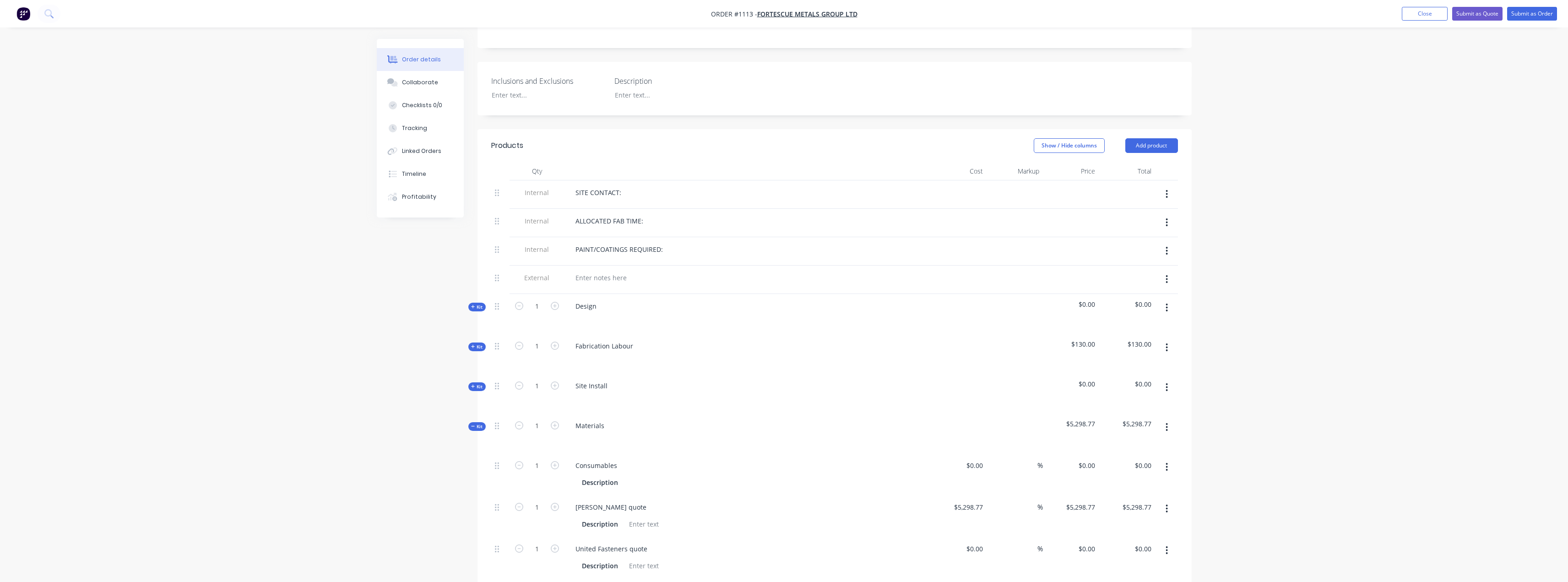
scroll to position [412, 0]
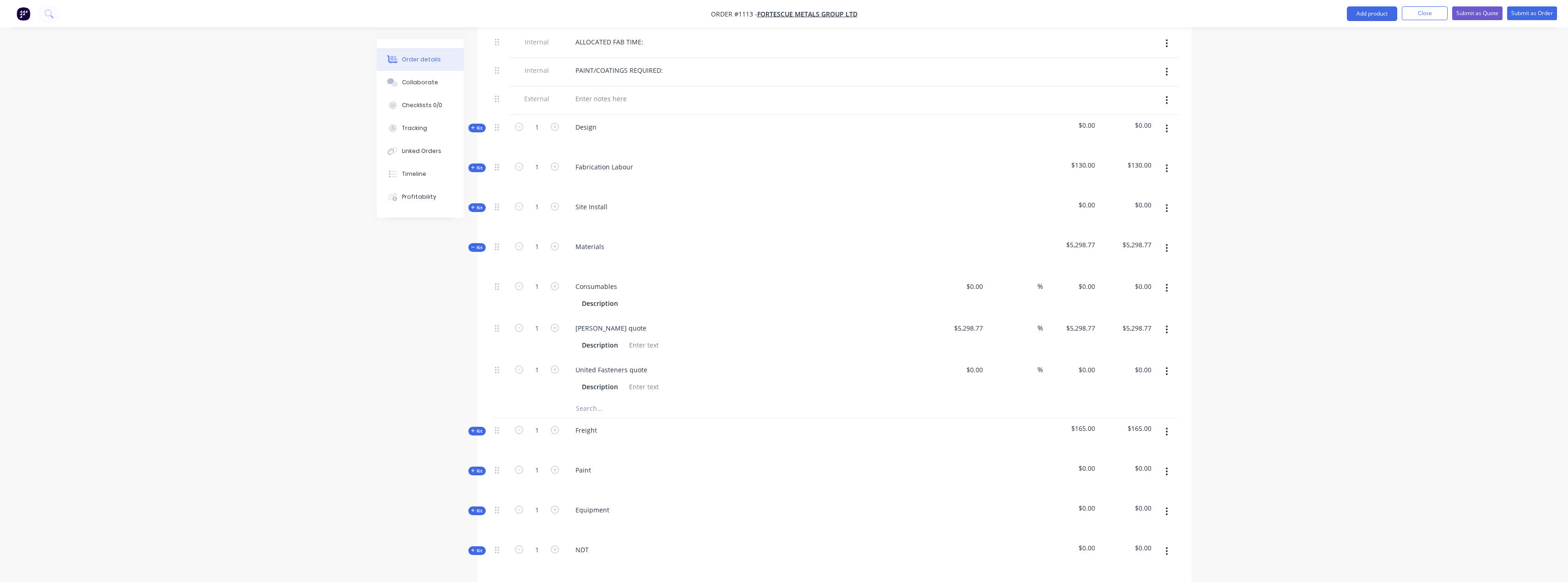
click at [603, 399] on input "text" at bounding box center [667, 408] width 183 height 18
drag, startPoint x: 608, startPoint y: 397, endPoint x: 570, endPoint y: 396, distance: 38.0
click at [570, 399] on div "Huck Bolt Add Huck Bolt to kit No results found" at bounding box center [705, 408] width 274 height 18
paste input "Steel Double Locking Hucklok Rivets"
type input "Huck Steel Double Locking Hucklok Rivets"
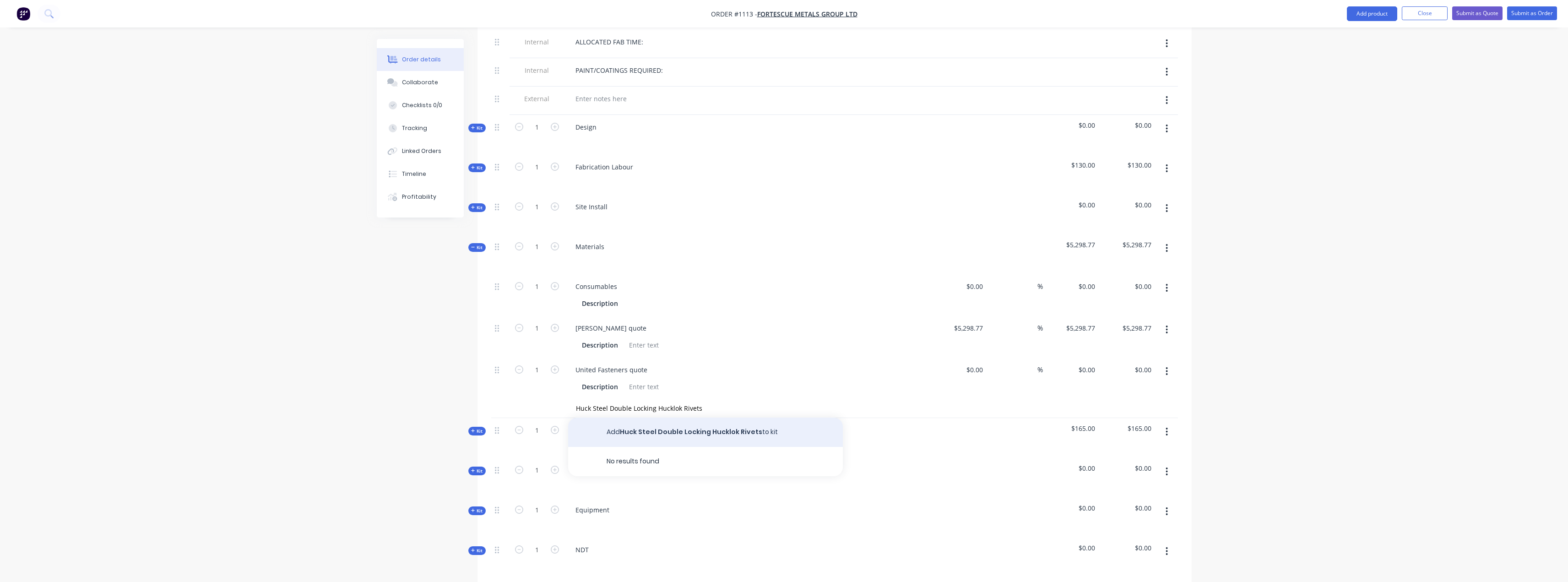
click at [753, 418] on button "Add Huck Steel Double Locking Hucklok Rivets to kit" at bounding box center [705, 432] width 274 height 29
click at [976, 405] on div at bounding box center [979, 411] width 14 height 13
type input "$155.10"
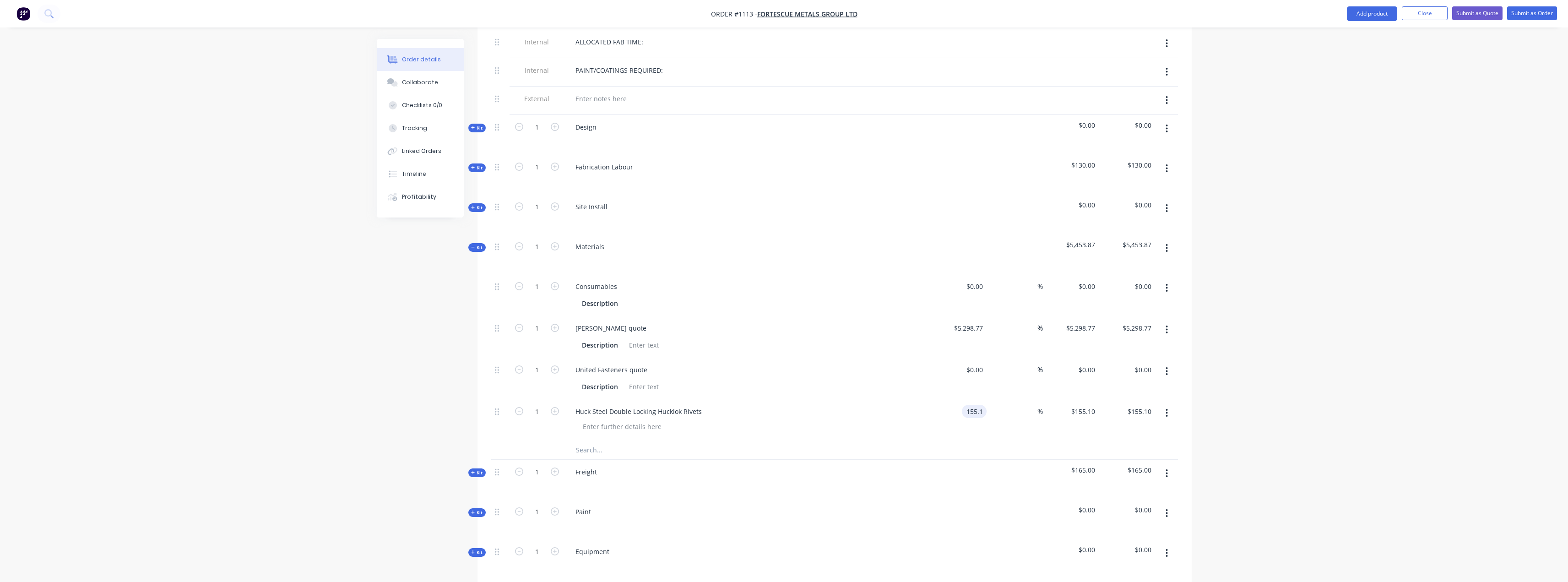
type input "$155.10"
click at [606, 441] on input "text" at bounding box center [667, 450] width 183 height 18
paste input "Huck Aluminium Magnagrip Collars Standard"
type input "Huck Aluminium Magnagrip Collars Standard"
click at [714, 464] on button "Add Huck Aluminium Magnagrip Collars Standard to kit" at bounding box center [705, 474] width 274 height 29
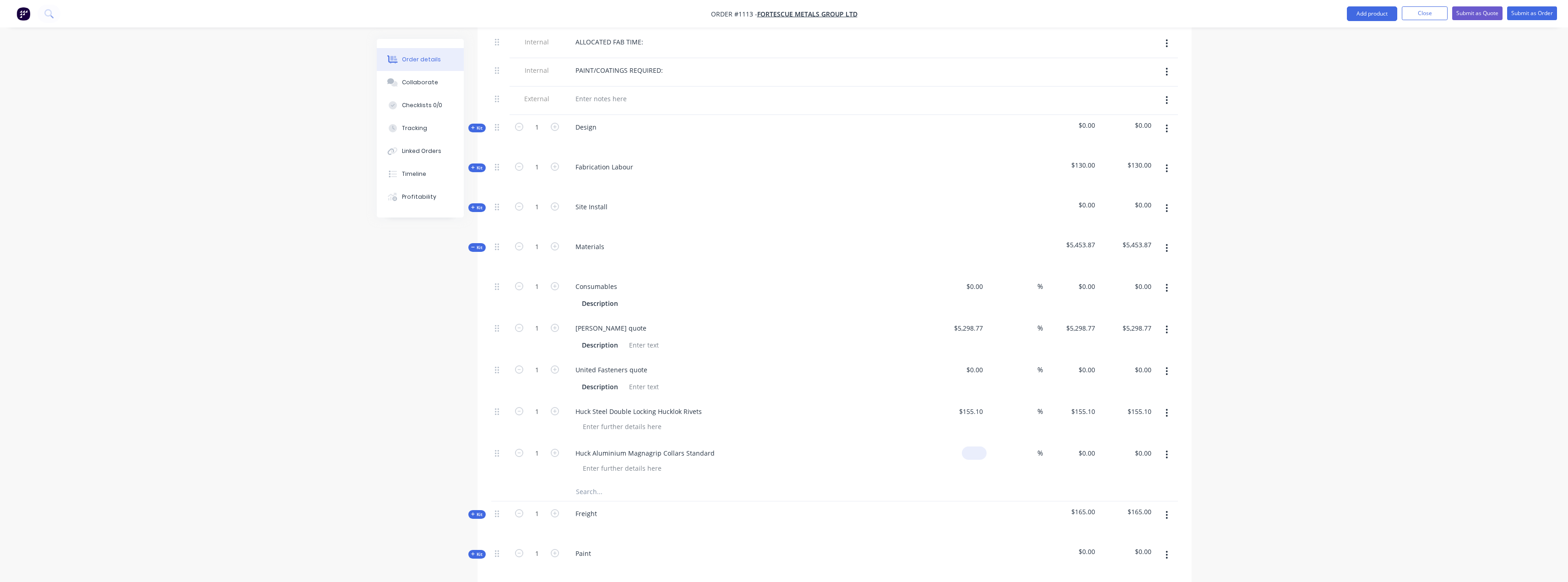
click at [971, 441] on div "$0.00" at bounding box center [959, 462] width 56 height 42
type input "$72.60"
click at [904, 462] on div at bounding box center [751, 468] width 352 height 13
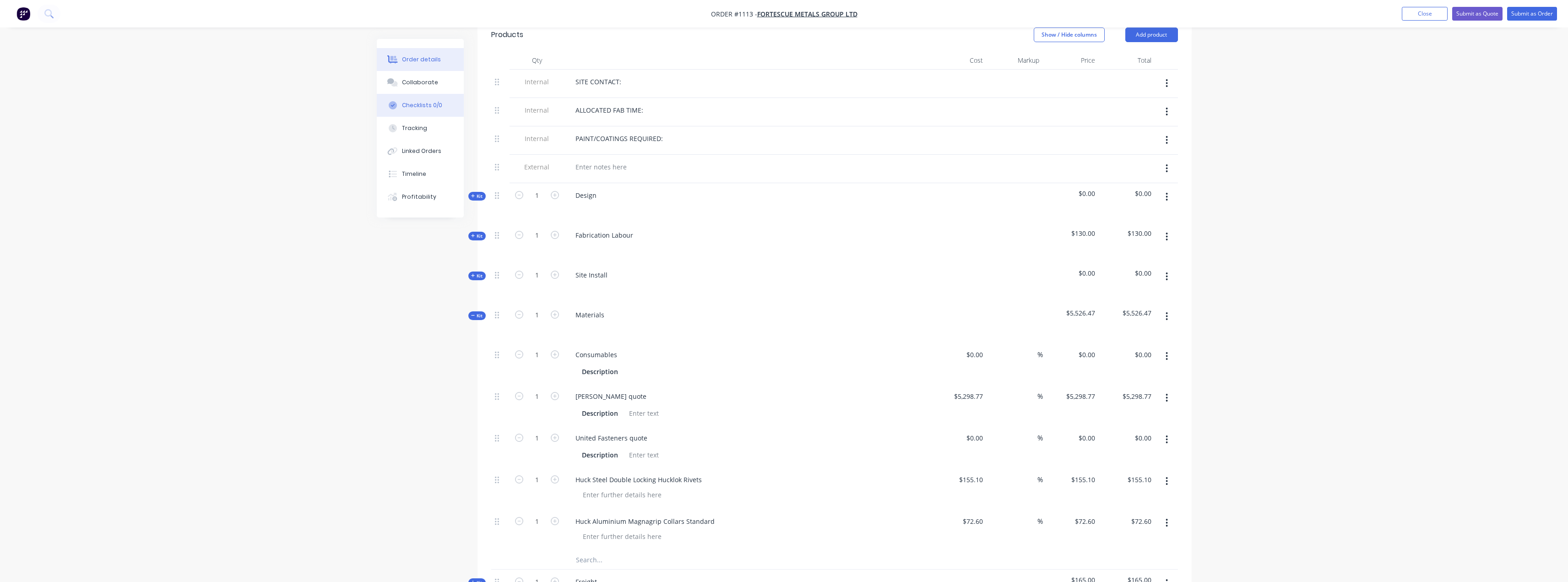
scroll to position [274, 0]
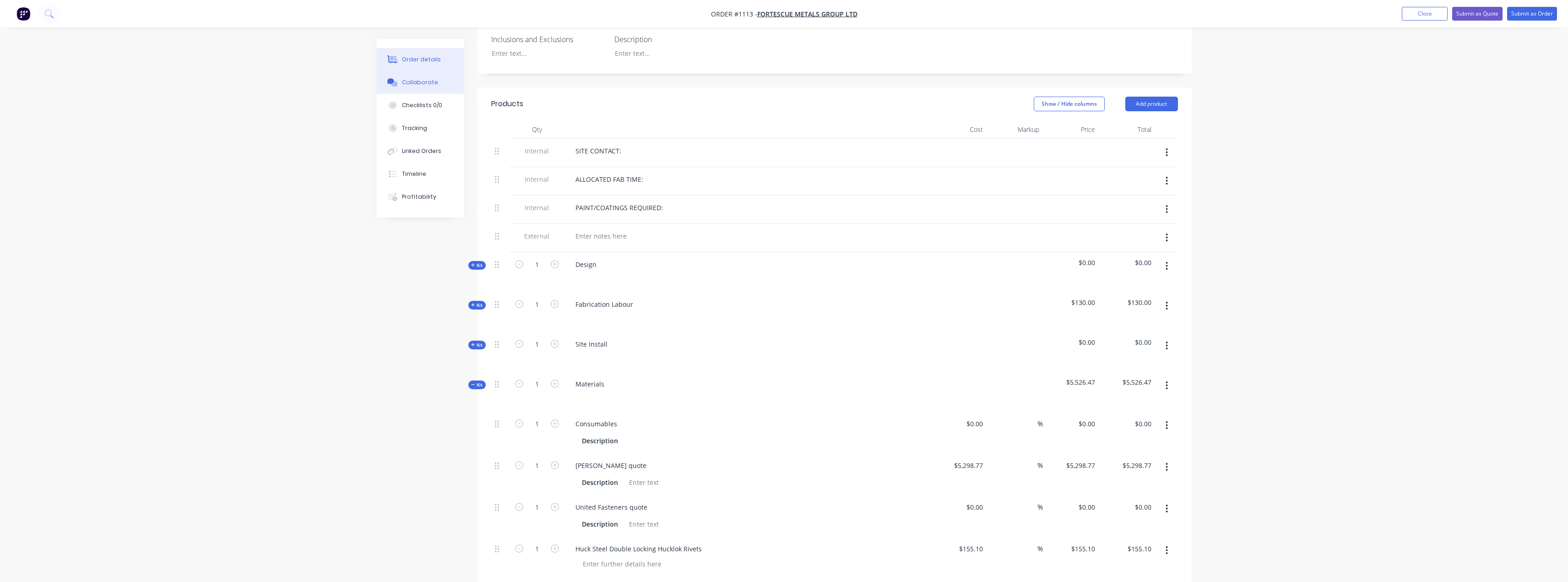
click at [415, 79] on div "Collaborate" at bounding box center [419, 82] width 36 height 8
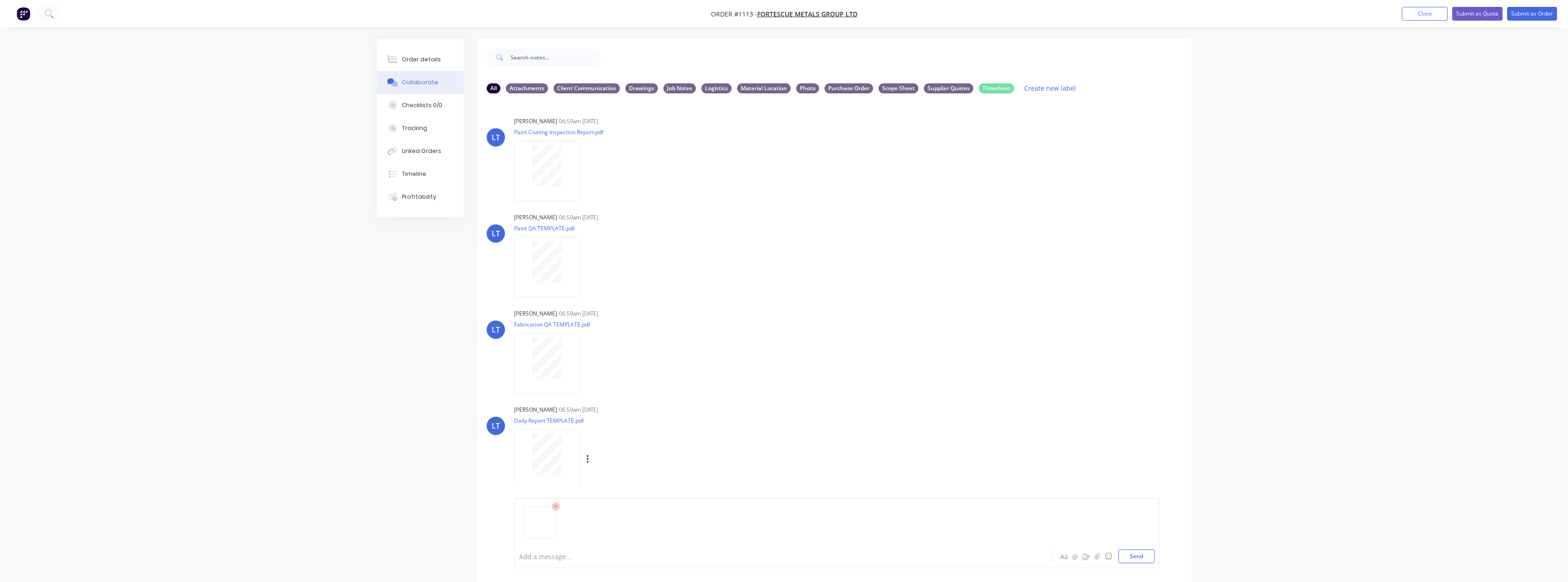
scroll to position [92, 0]
click at [1138, 555] on button "Send" at bounding box center [1136, 556] width 36 height 13
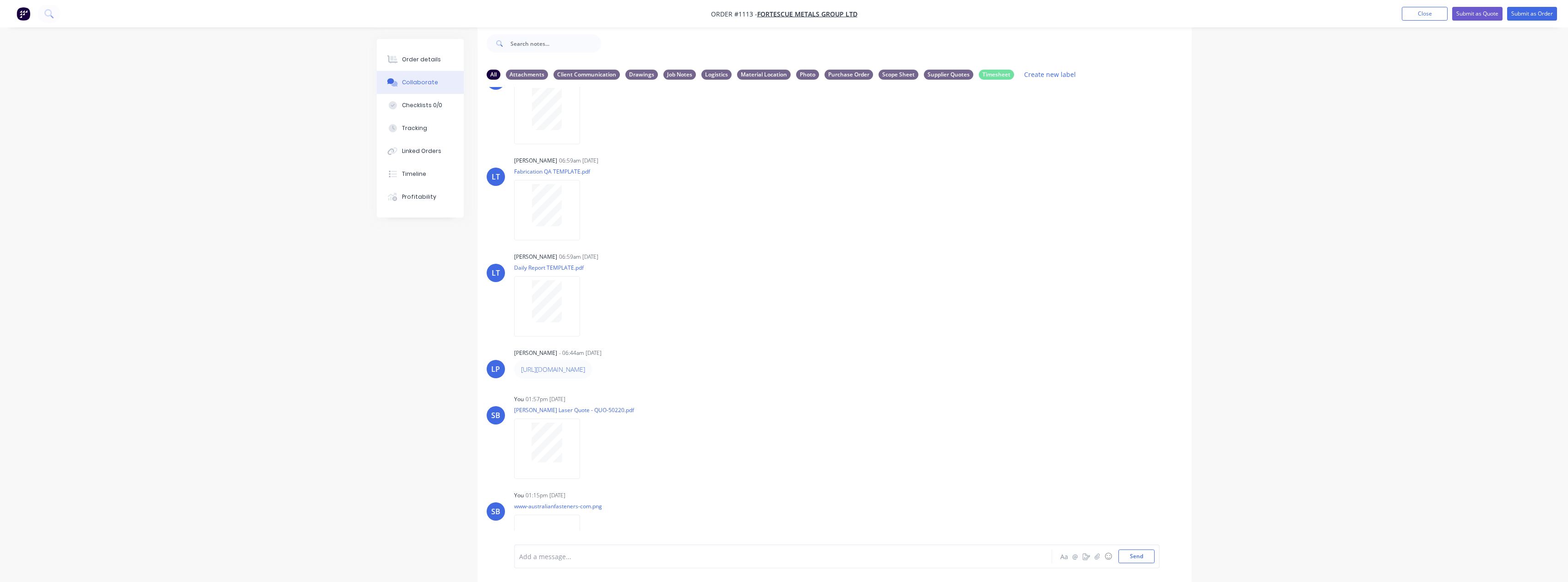
scroll to position [188, 0]
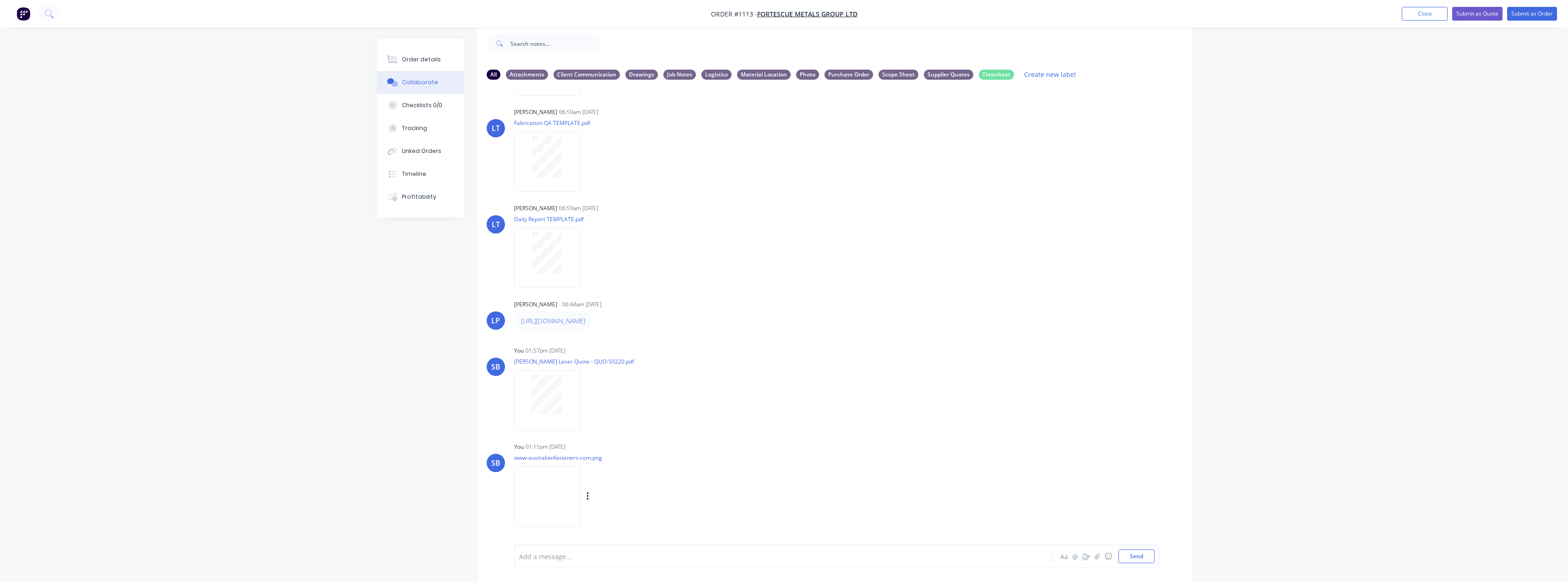
click at [609, 497] on div "Labels Download Delete" at bounding box center [635, 496] width 103 height 13
click at [589, 493] on icon "button" at bounding box center [587, 496] width 2 height 10
click at [682, 477] on button "Labels" at bounding box center [647, 477] width 103 height 21
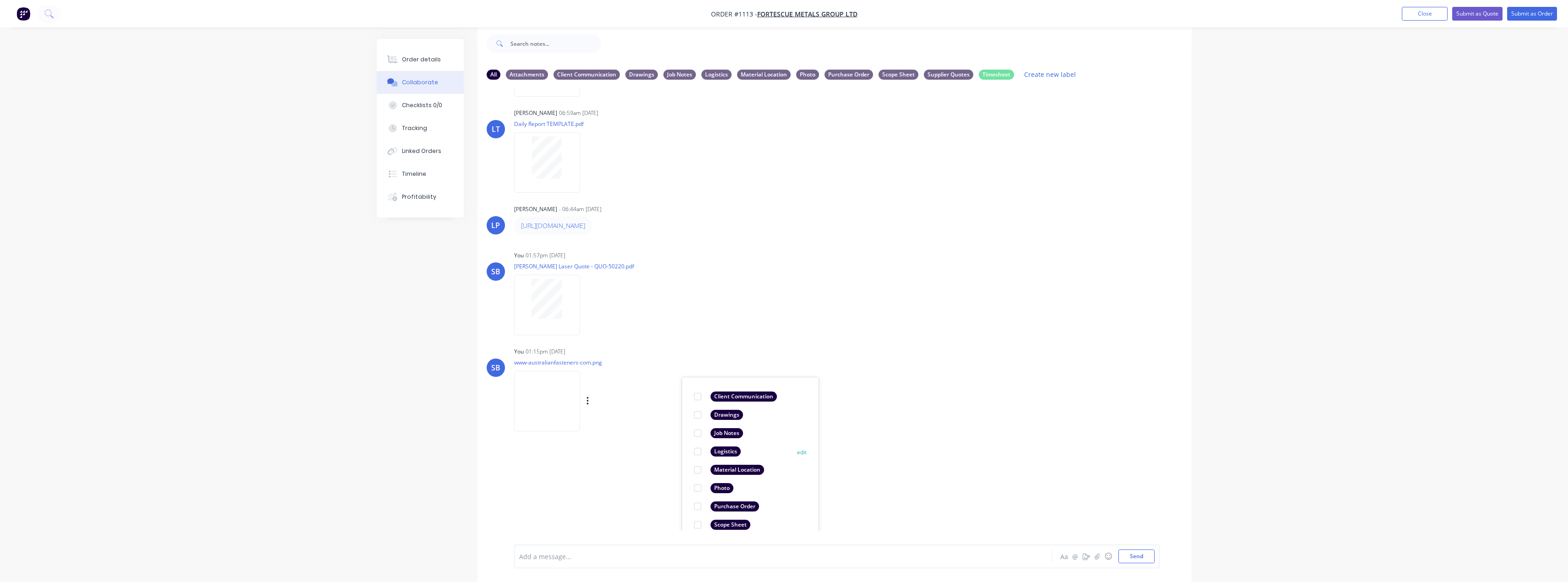
scroll to position [331, 0]
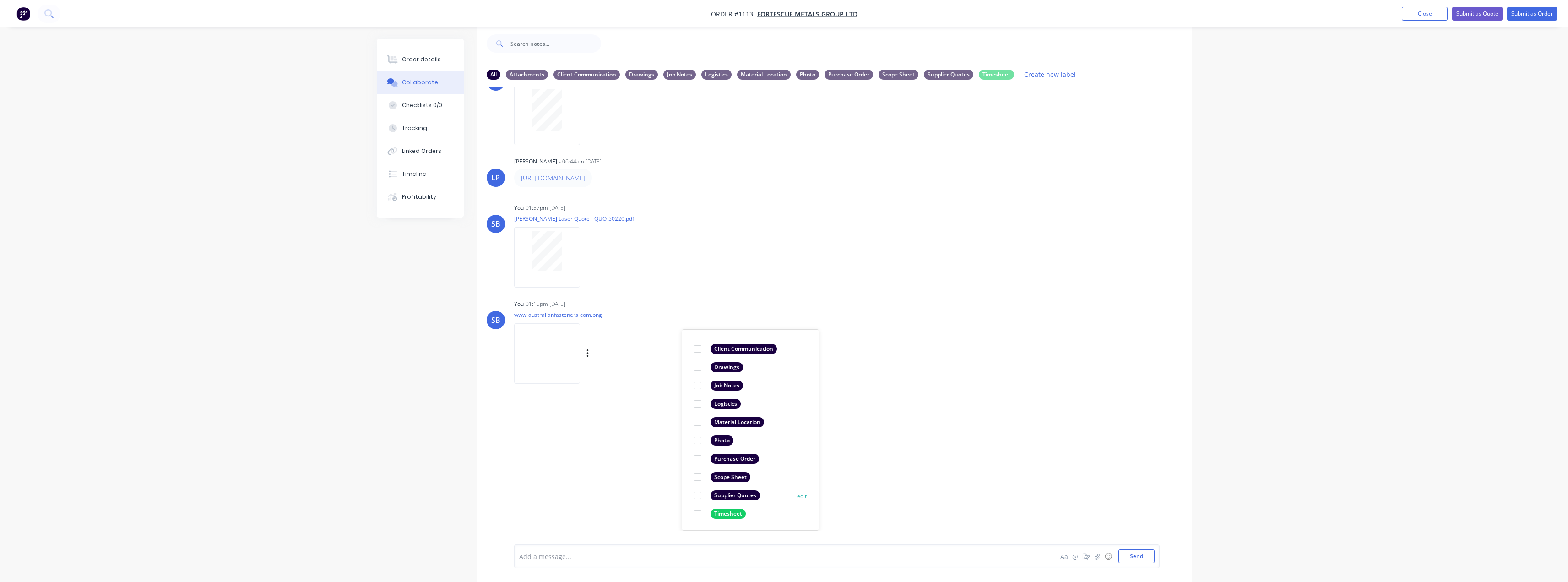
click at [733, 495] on div "Supplier Quotes" at bounding box center [735, 495] width 50 height 10
drag, startPoint x: 997, startPoint y: 415, endPoint x: 1004, endPoint y: 411, distance: 8.1
click at [997, 414] on div "LT Leya Thompson 06:59am 19/09/25 Paint Coating Inspection Report.pdf Labels Do…" at bounding box center [834, 309] width 714 height 444
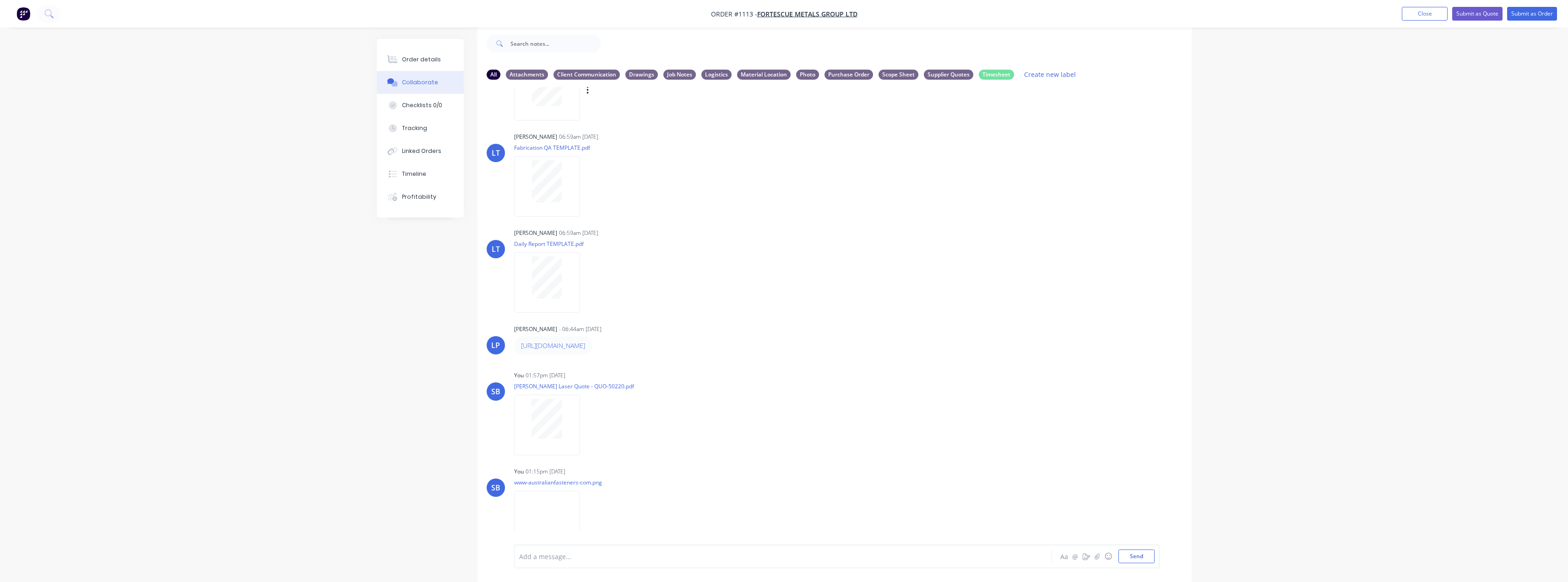
scroll to position [142, 0]
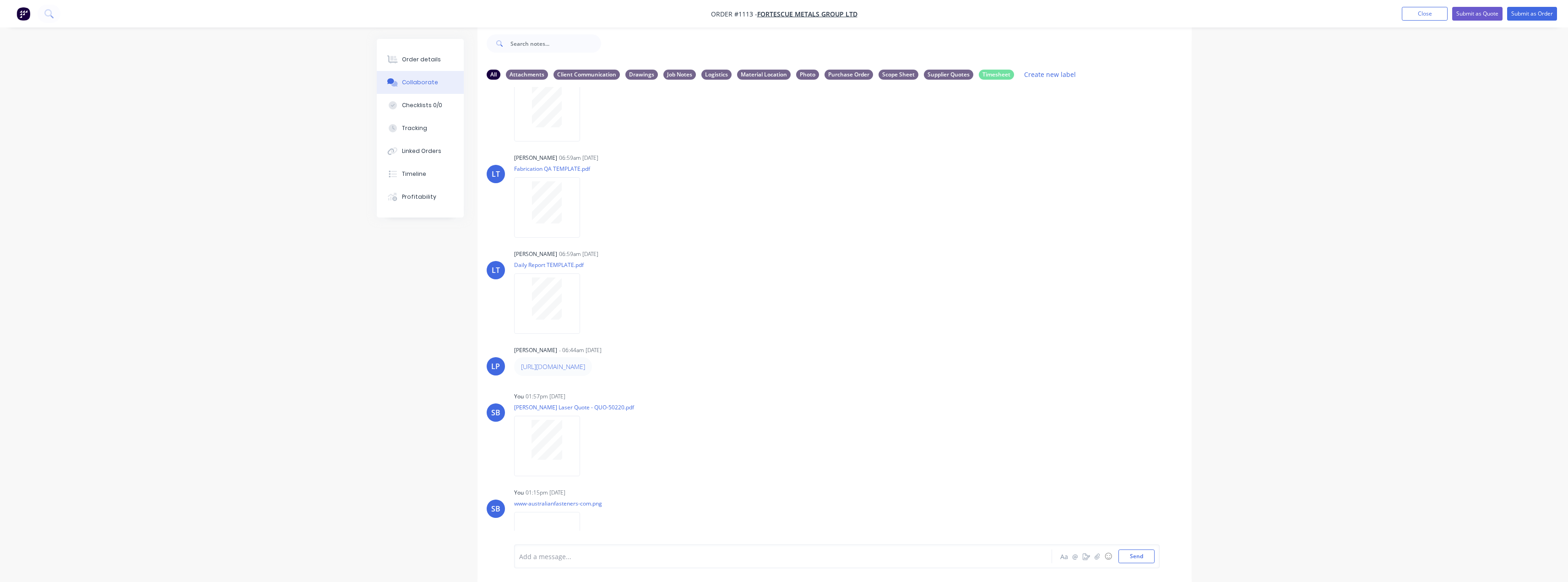
click at [960, 66] on div "All Attachments Client Communication Drawings Job Notes Logistics Material Loca…" at bounding box center [834, 74] width 714 height 25
click at [947, 74] on div "Supplier Quotes" at bounding box center [948, 74] width 50 height 10
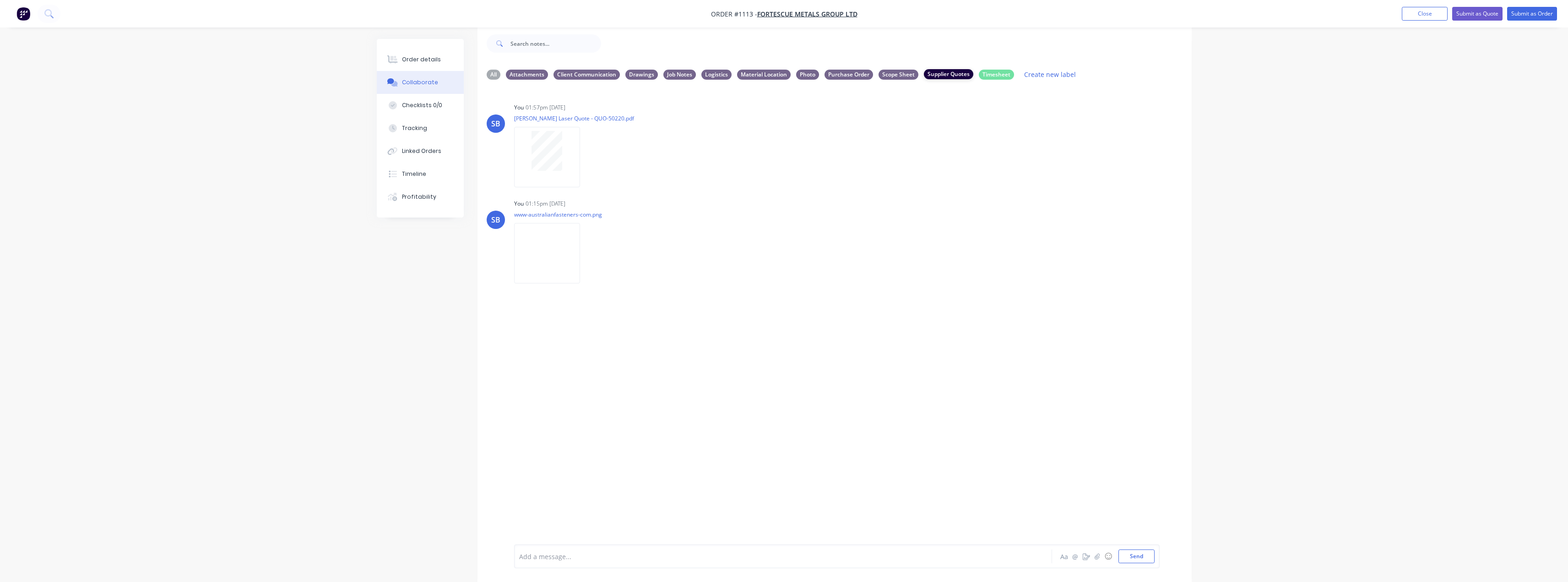
scroll to position [0, 0]
click at [548, 173] on div at bounding box center [547, 157] width 66 height 60
click at [419, 67] on button "Order details" at bounding box center [420, 59] width 87 height 23
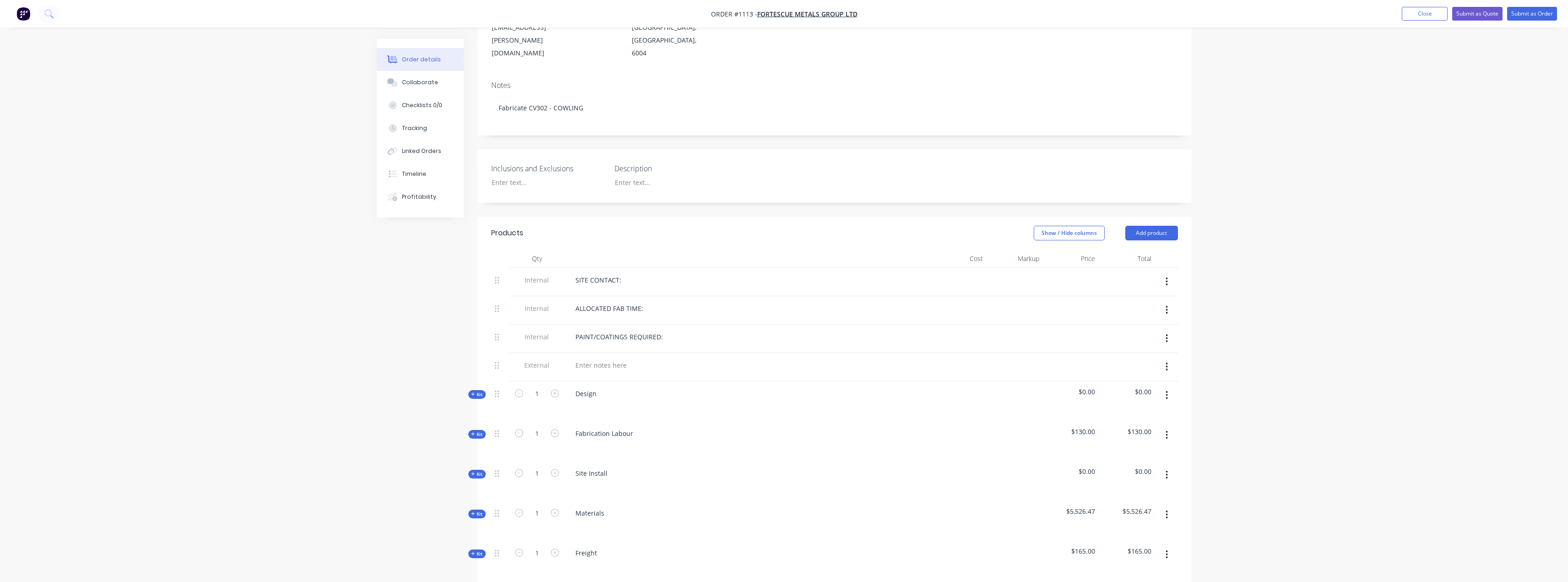
scroll to position [151, 0]
click at [474, 506] on icon "button" at bounding box center [473, 507] width 4 height 4
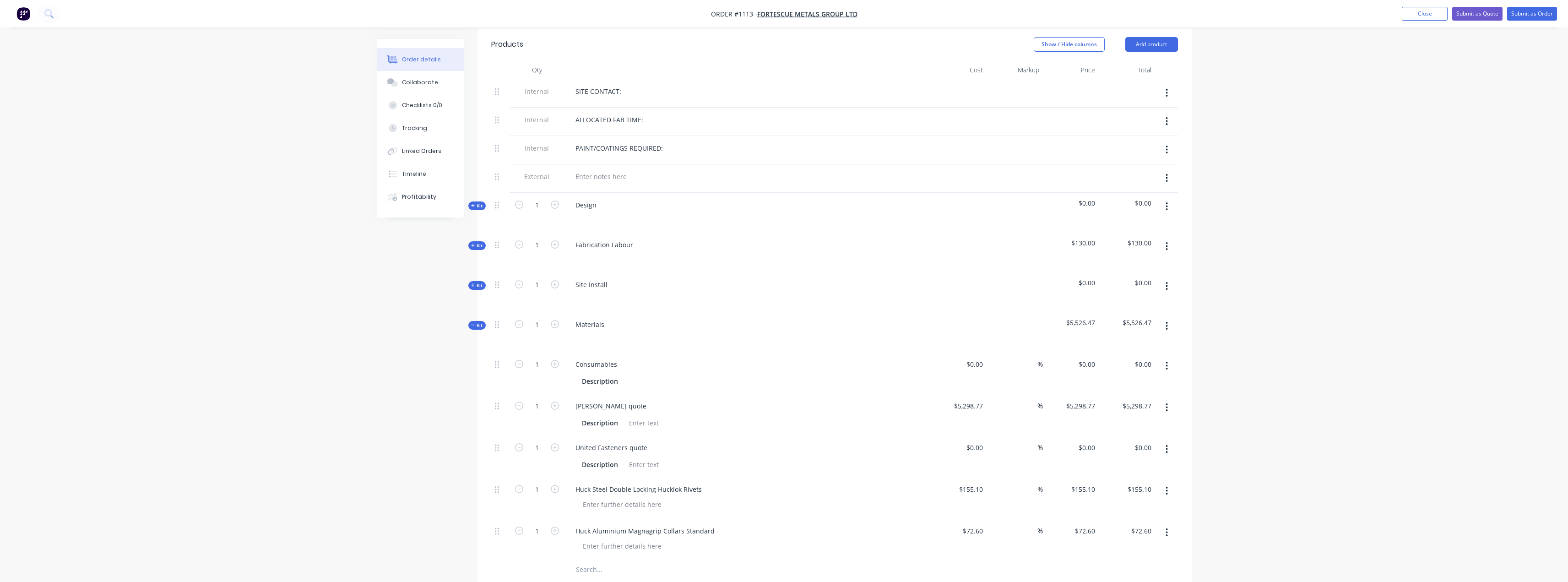
scroll to position [471, 0]
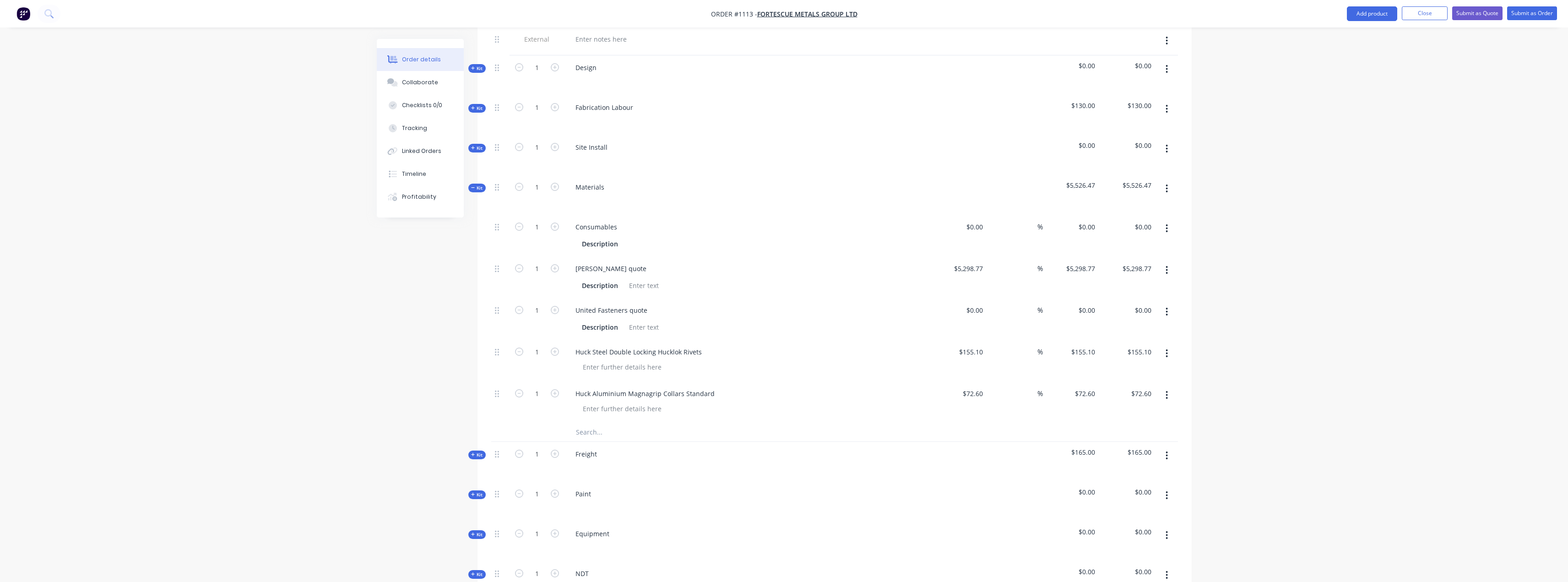
click at [606, 423] on input "text" at bounding box center [667, 432] width 183 height 18
type input "hyb"
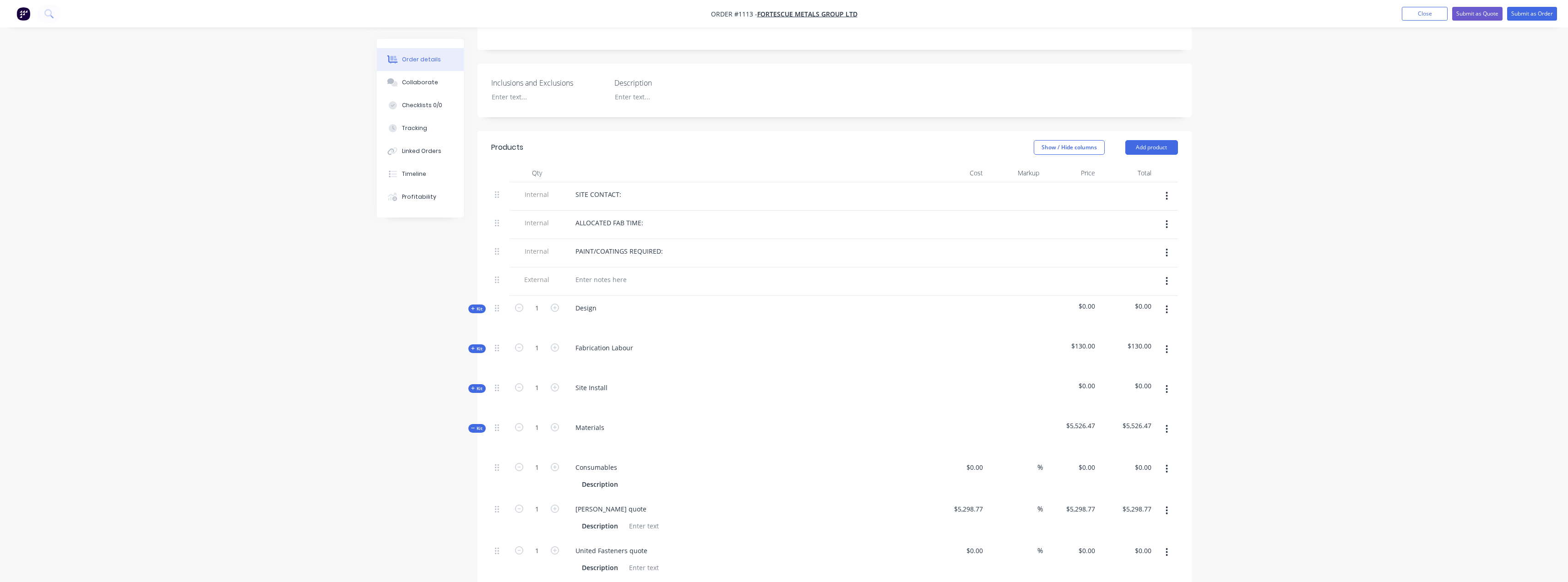
scroll to position [334, 0]
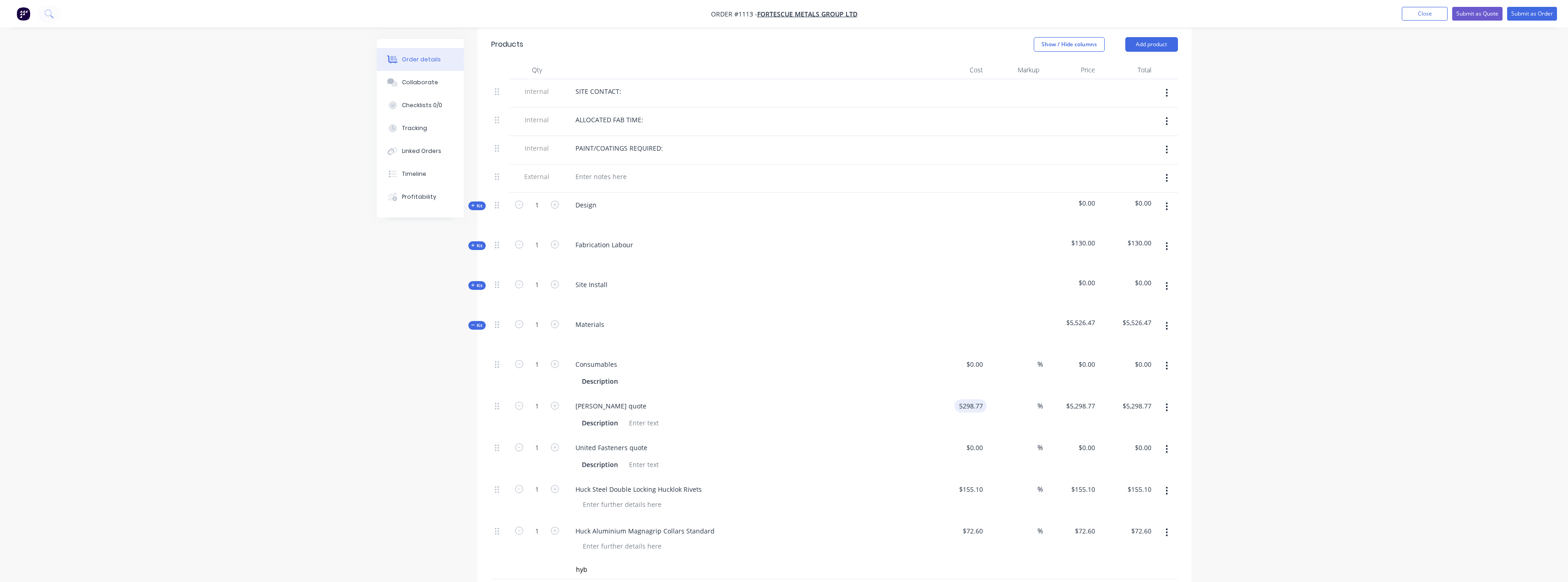
click at [969, 399] on input "5298.77" at bounding box center [972, 406] width 28 height 13
type input "$3,425.84"
click at [1223, 402] on div "Order details Collaborate Checklists 0/0 Tracking Linked Orders Timeline Profit…" at bounding box center [784, 353] width 1568 height 1376
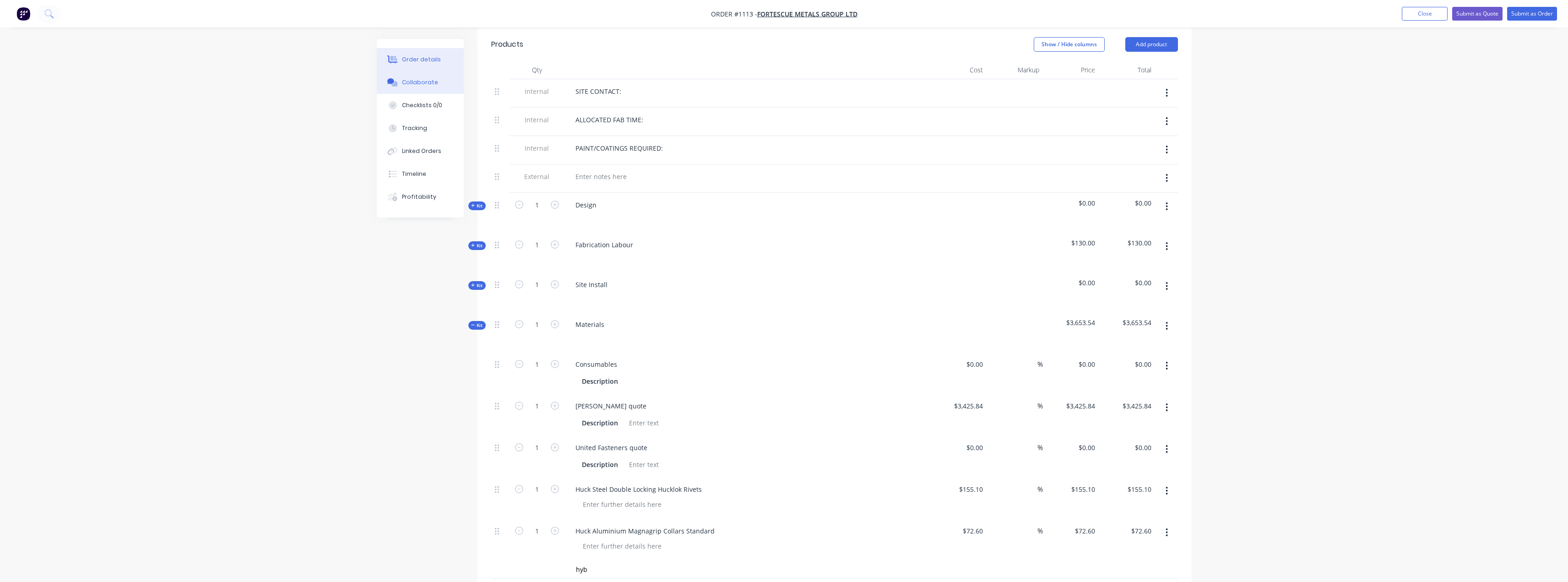
click at [417, 86] on div "Collaborate" at bounding box center [419, 82] width 36 height 8
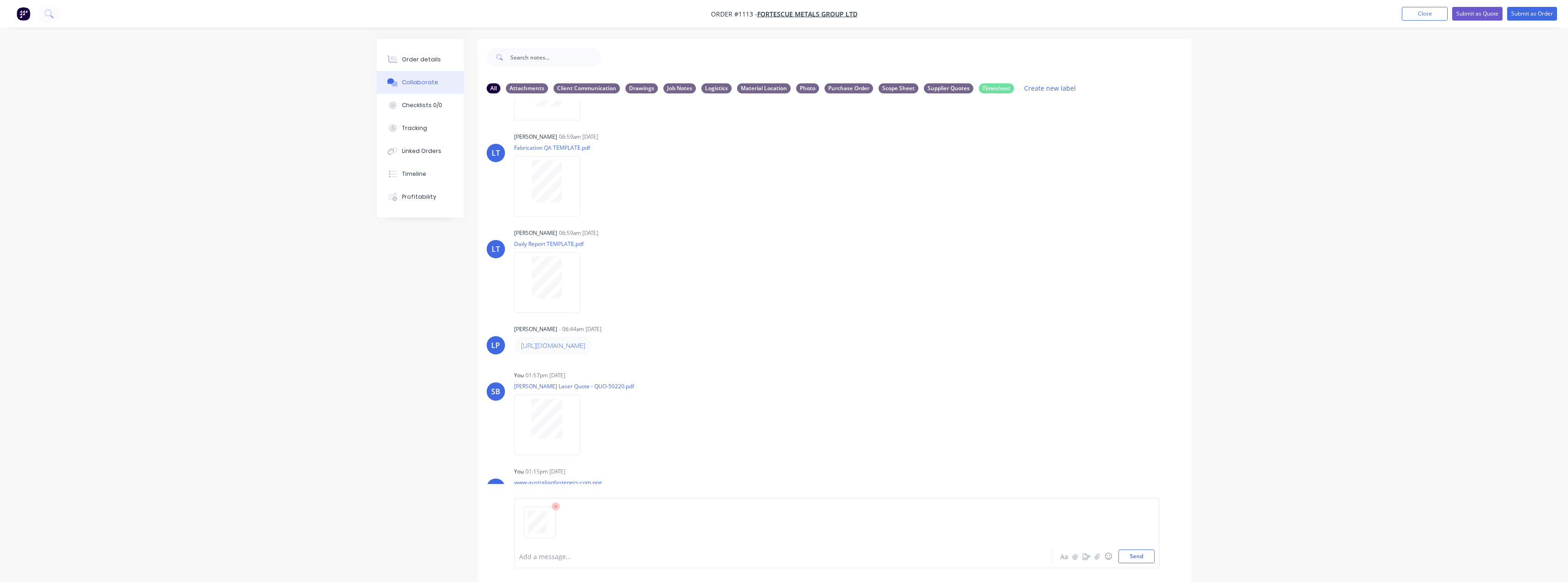
scroll to position [188, 0]
click at [1125, 557] on button "Send" at bounding box center [1136, 556] width 36 height 13
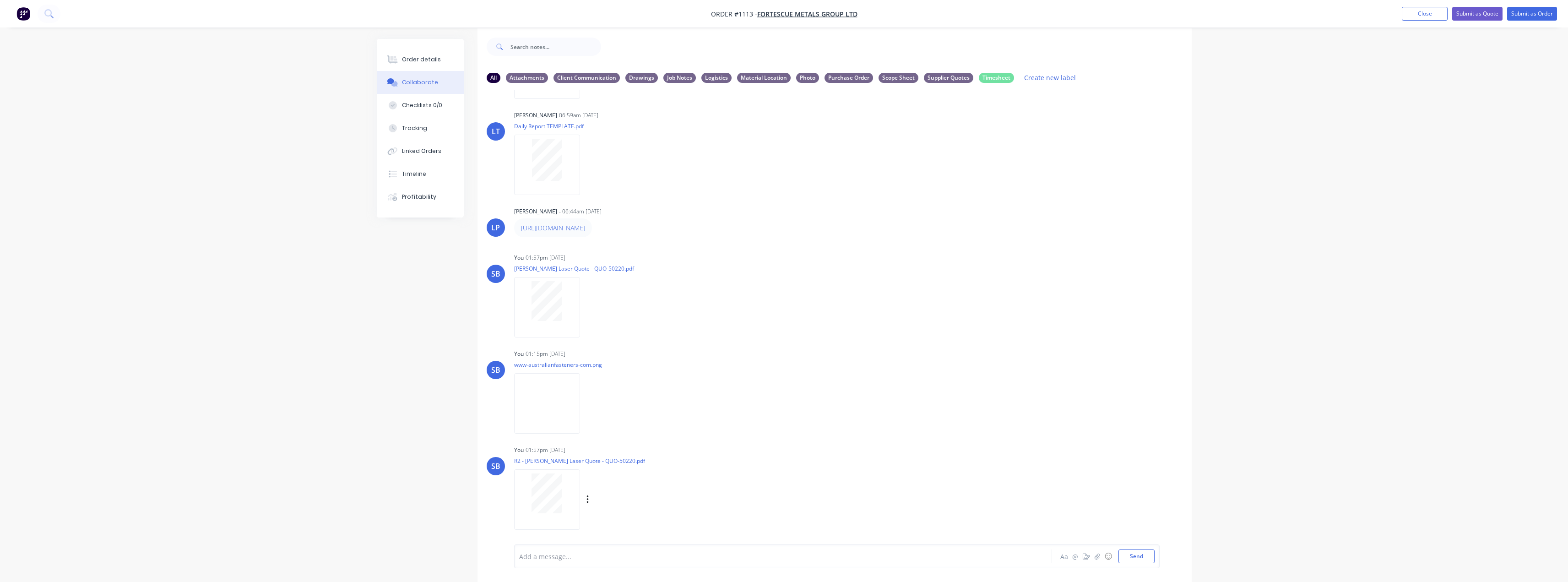
scroll to position [13, 0]
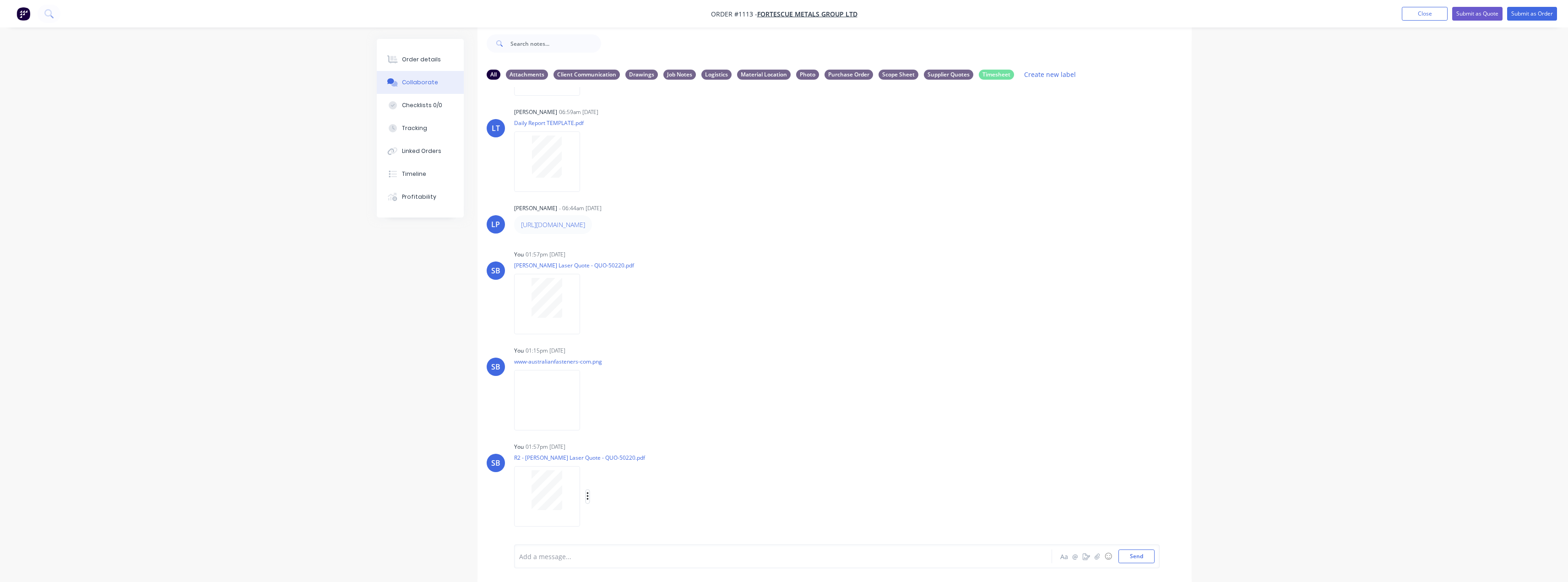
click at [586, 499] on icon "button" at bounding box center [587, 496] width 2 height 10
click at [645, 483] on button "Labels" at bounding box center [647, 477] width 103 height 21
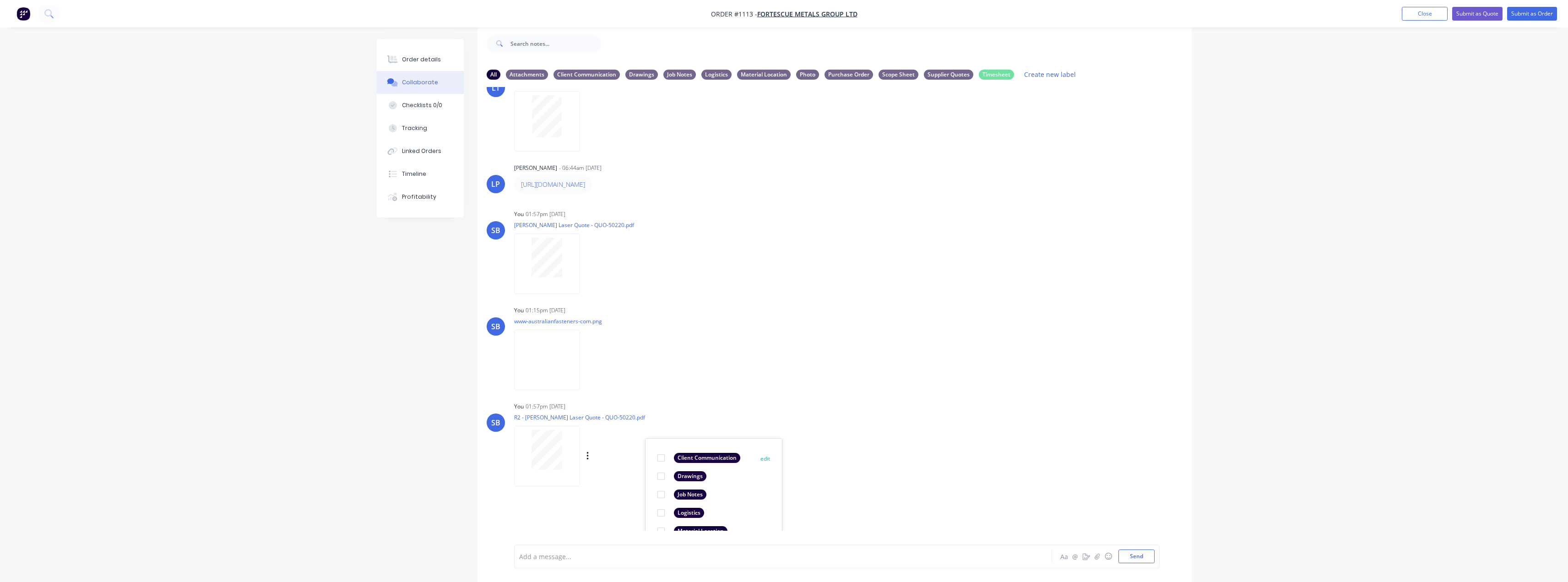
scroll to position [433, 0]
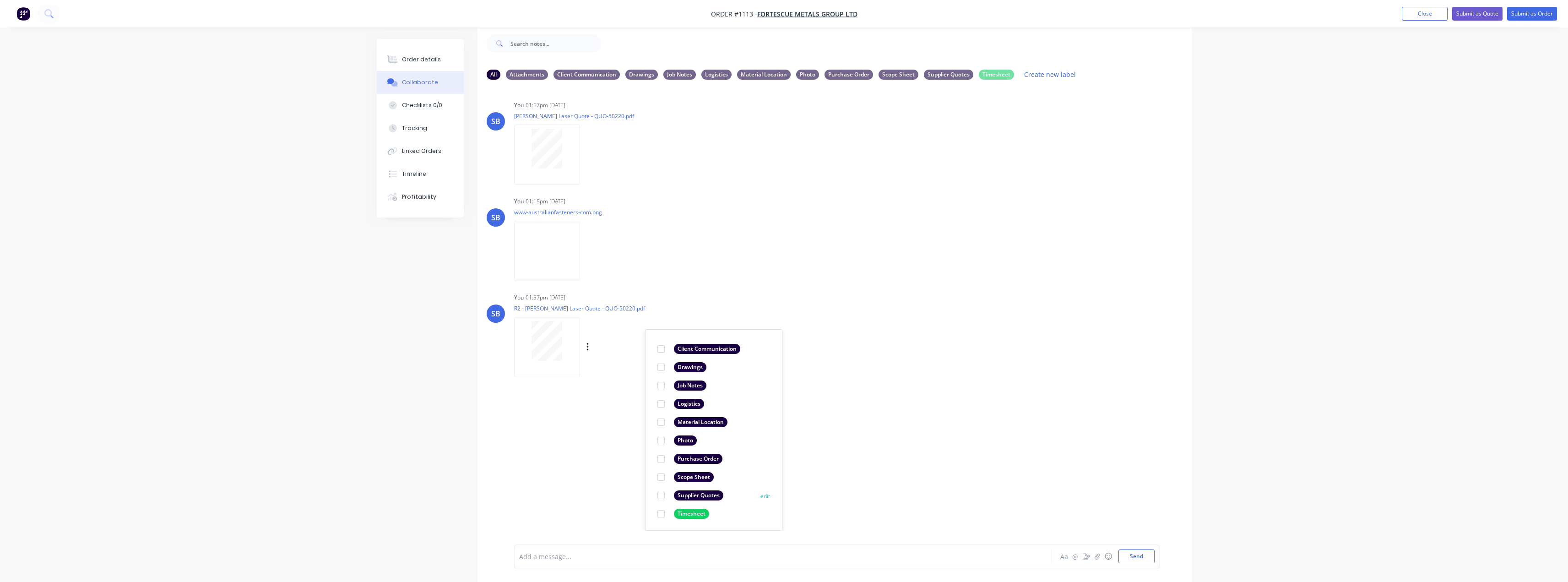
click at [696, 496] on div "Supplier Quotes" at bounding box center [698, 495] width 50 height 10
click at [1023, 364] on div "SB You 01:57pm 06/10/25 R2 - Simmonds Laser Quote - QUO-50220.pdf Labels Downlo…" at bounding box center [834, 332] width 714 height 83
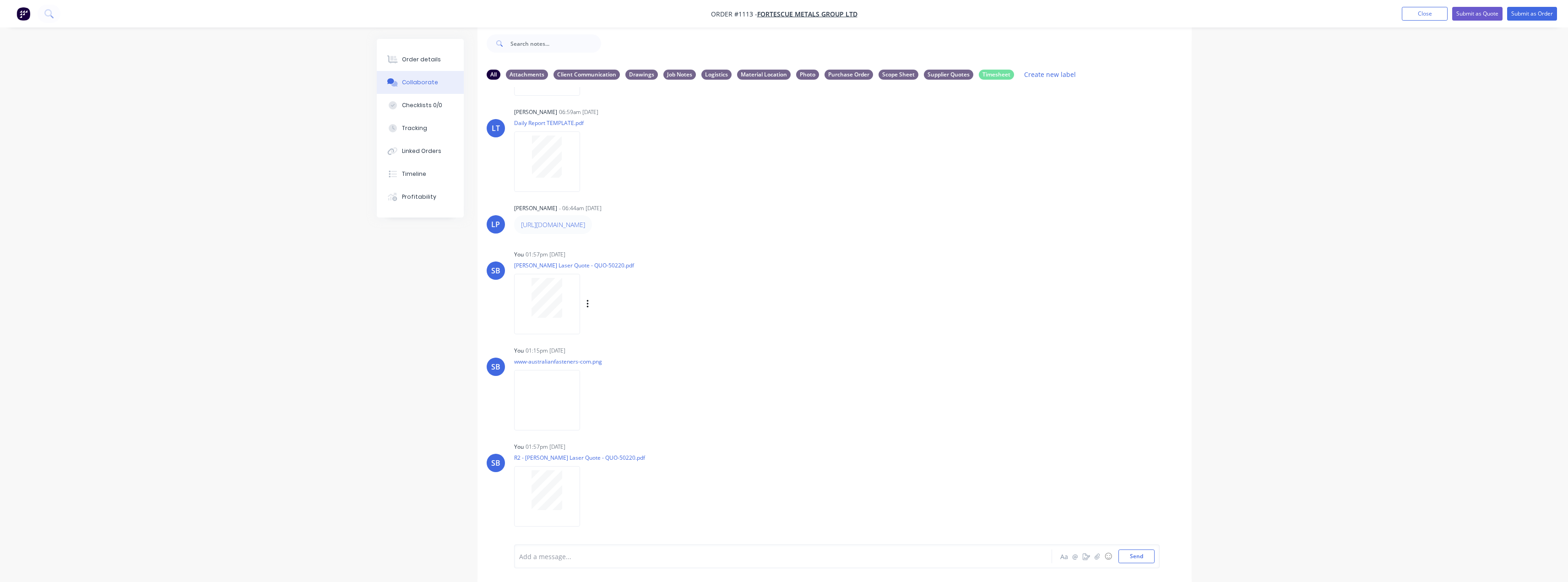
scroll to position [284, 0]
click at [962, 78] on div "Supplier Quotes" at bounding box center [948, 74] width 50 height 10
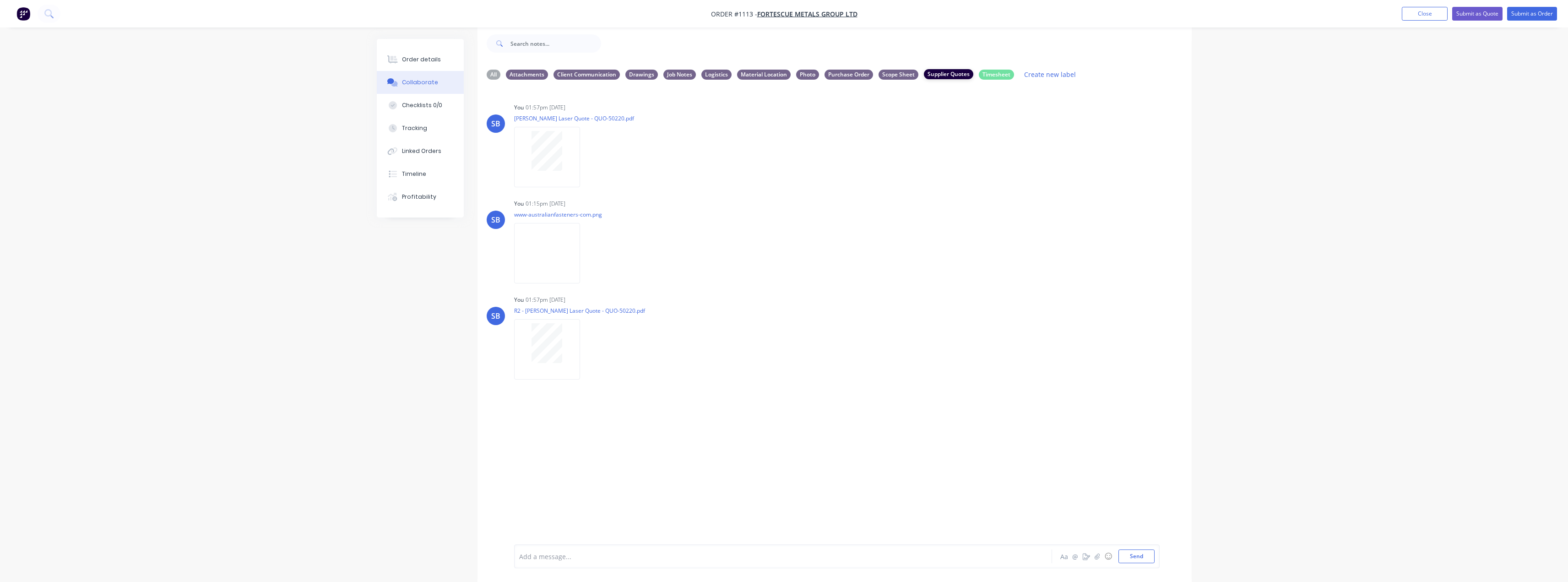
scroll to position [0, 0]
click at [588, 150] on div "Labels Download Delete" at bounding box center [598, 157] width 168 height 68
click at [587, 154] on icon "button" at bounding box center [587, 157] width 2 height 8
click at [615, 194] on button "Delete" at bounding box center [647, 202] width 103 height 21
click at [791, 16] on span "FORTESCUE METALS GROUP LTD" at bounding box center [808, 14] width 100 height 9
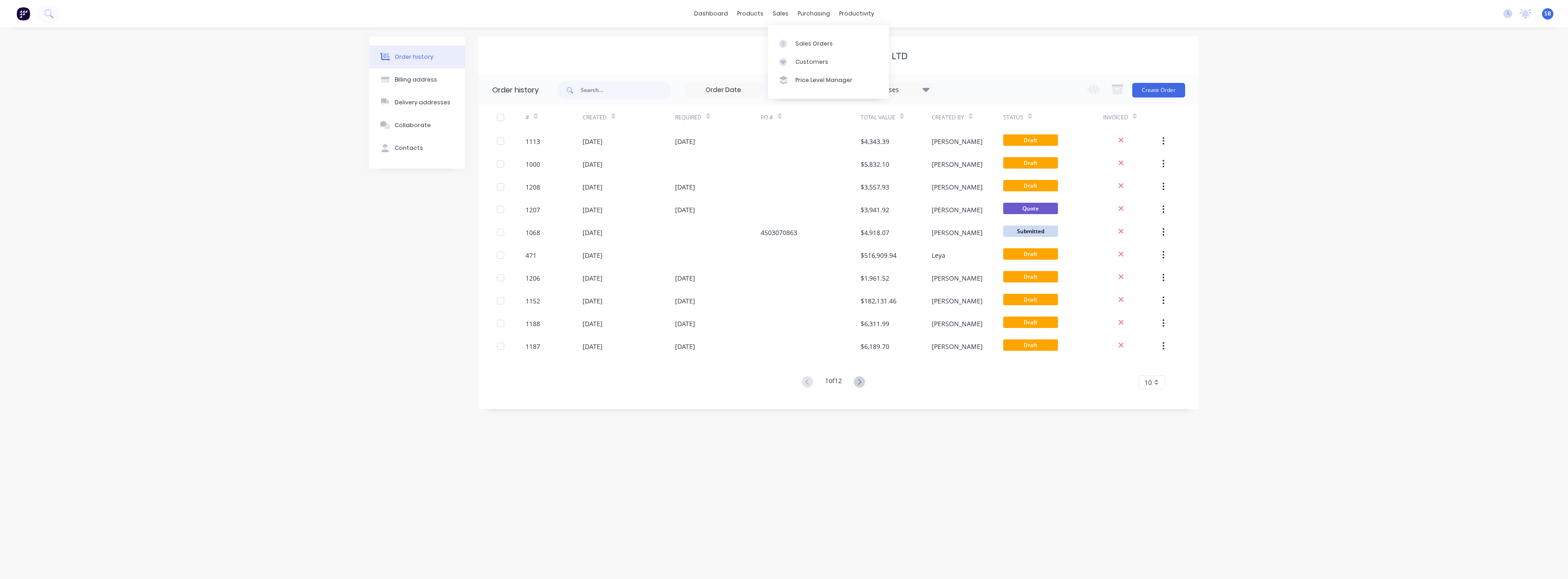
click at [790, 31] on div "Sales Orders Customers Price Level Manager" at bounding box center [828, 61] width 121 height 74
click at [794, 44] on link "Sales Orders" at bounding box center [828, 43] width 121 height 18
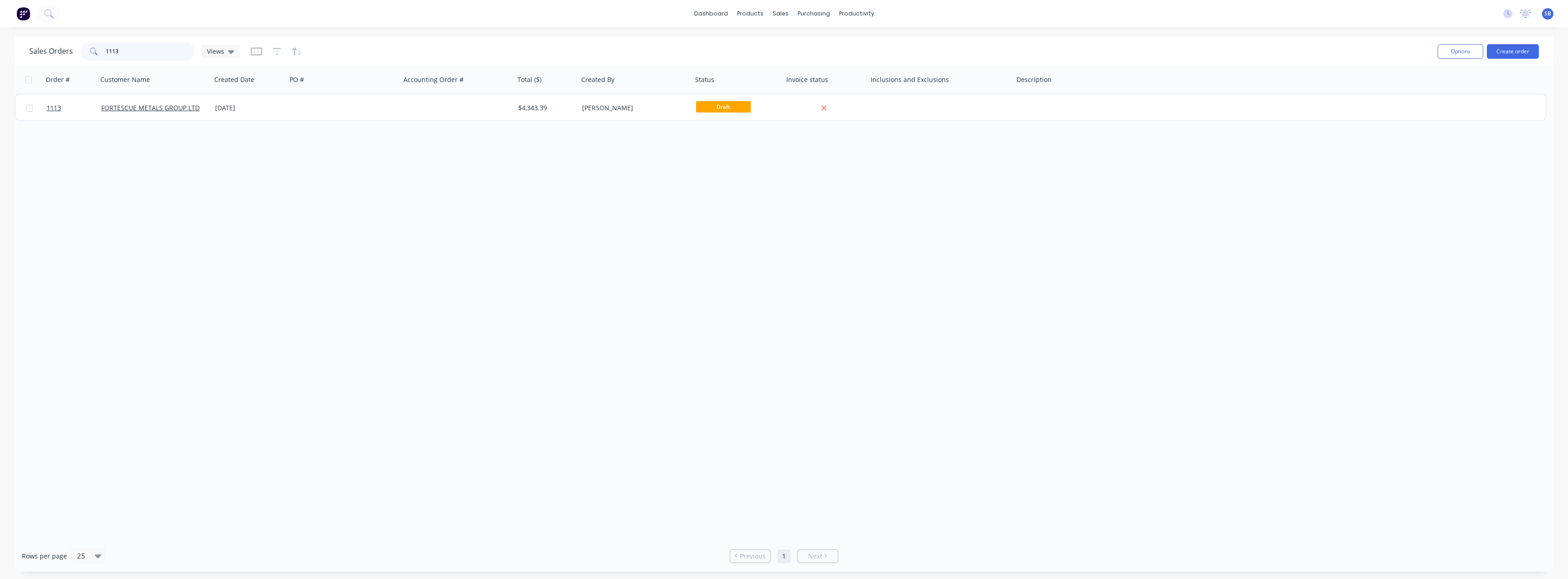
drag, startPoint x: 138, startPoint y: 49, endPoint x: 9, endPoint y: 55, distance: 129.1
click at [10, 55] on div "Sales Orders 1113 Views Options Create order Order # Customer Name Created Date…" at bounding box center [784, 304] width 1568 height 535
type input "1164"
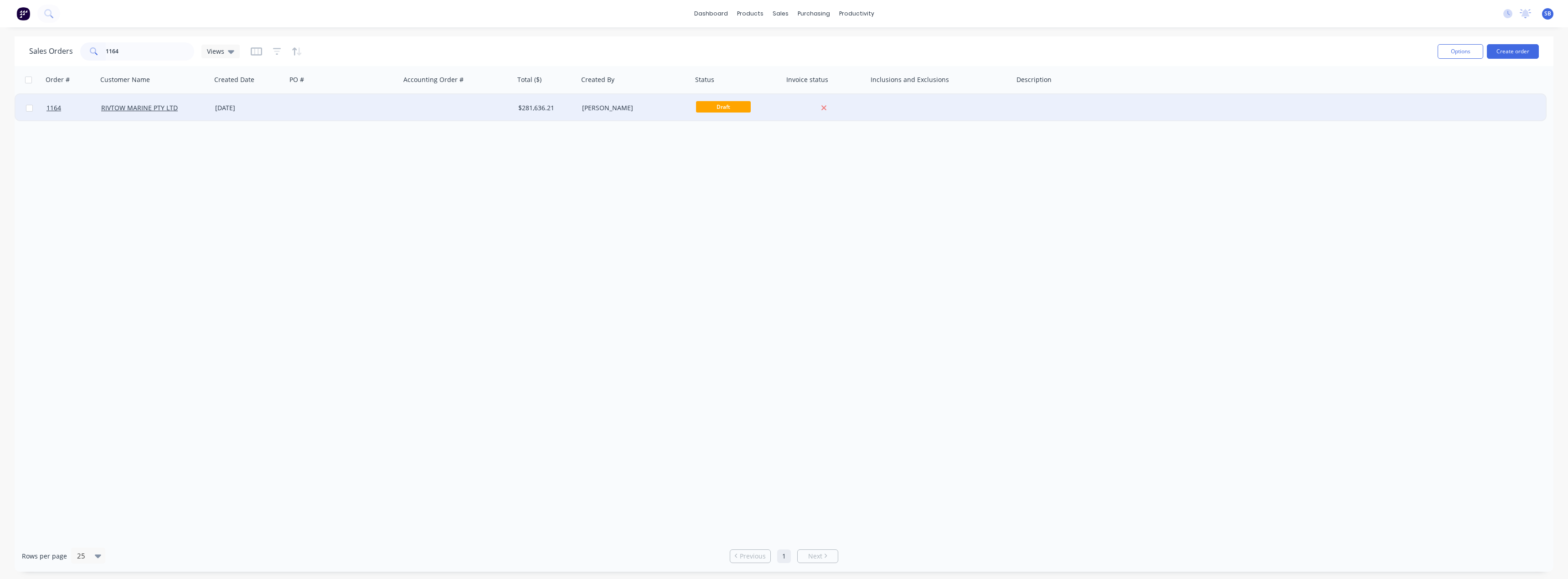
click at [248, 104] on div "26 Sep 2025" at bounding box center [249, 108] width 68 height 9
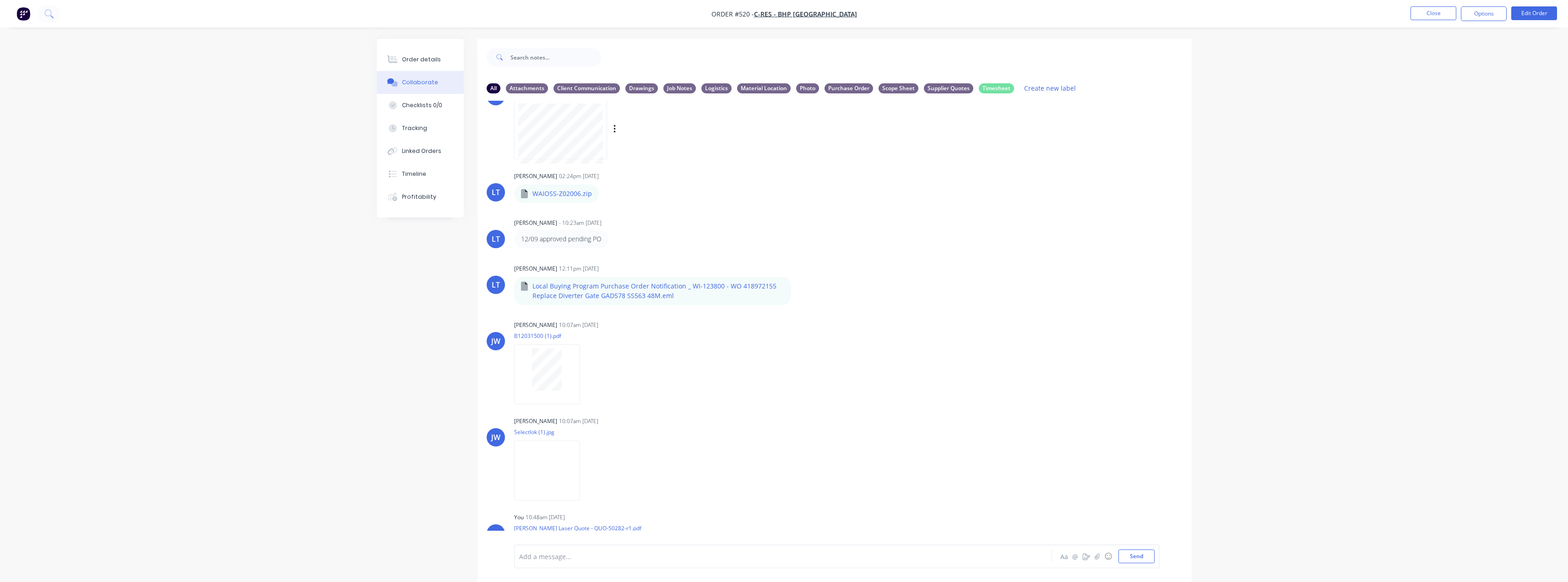
scroll to position [337, 0]
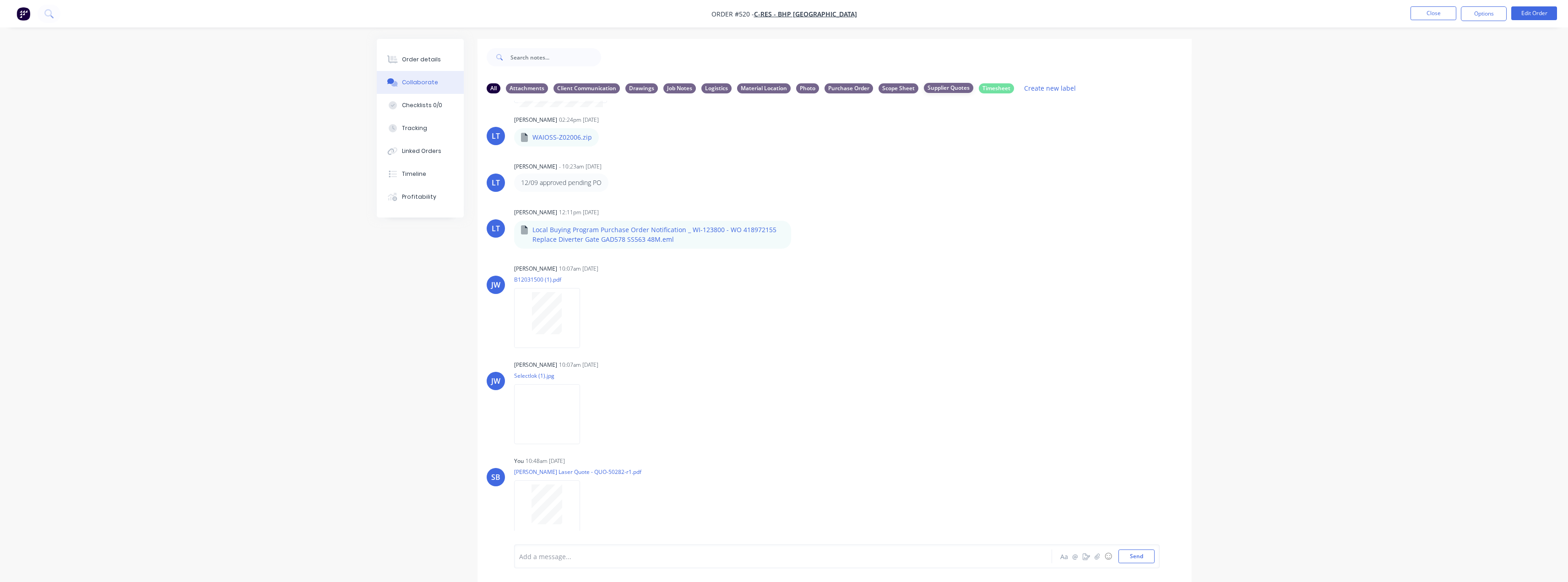
click at [956, 87] on div "Supplier Quotes" at bounding box center [948, 88] width 50 height 10
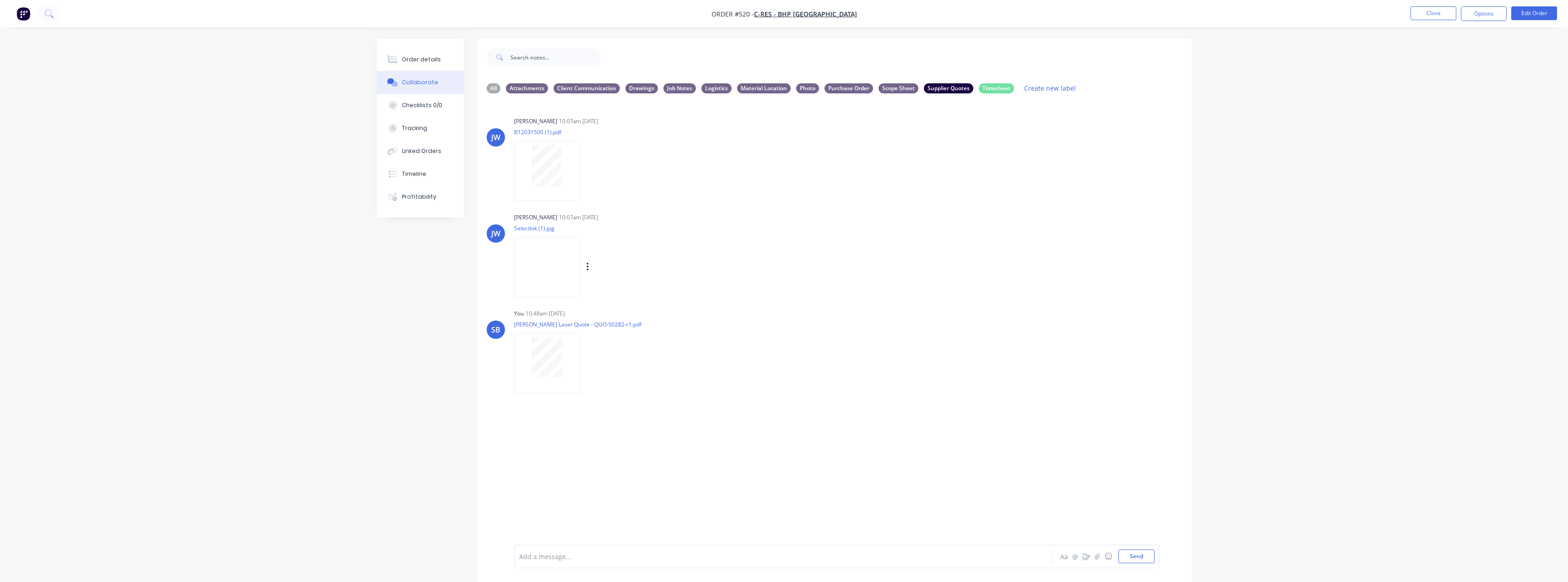
scroll to position [0, 0]
click at [1144, 555] on button "Send" at bounding box center [1136, 556] width 36 height 13
click at [493, 90] on div "All" at bounding box center [493, 88] width 13 height 10
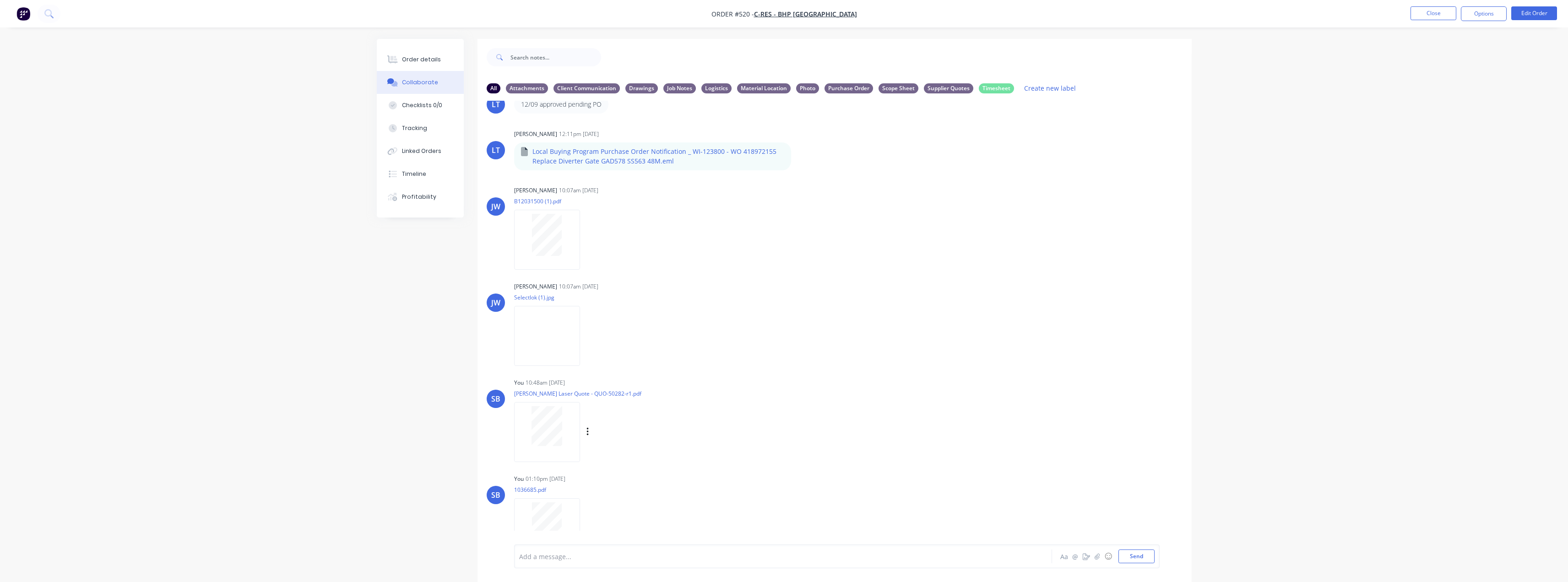
scroll to position [433, 0]
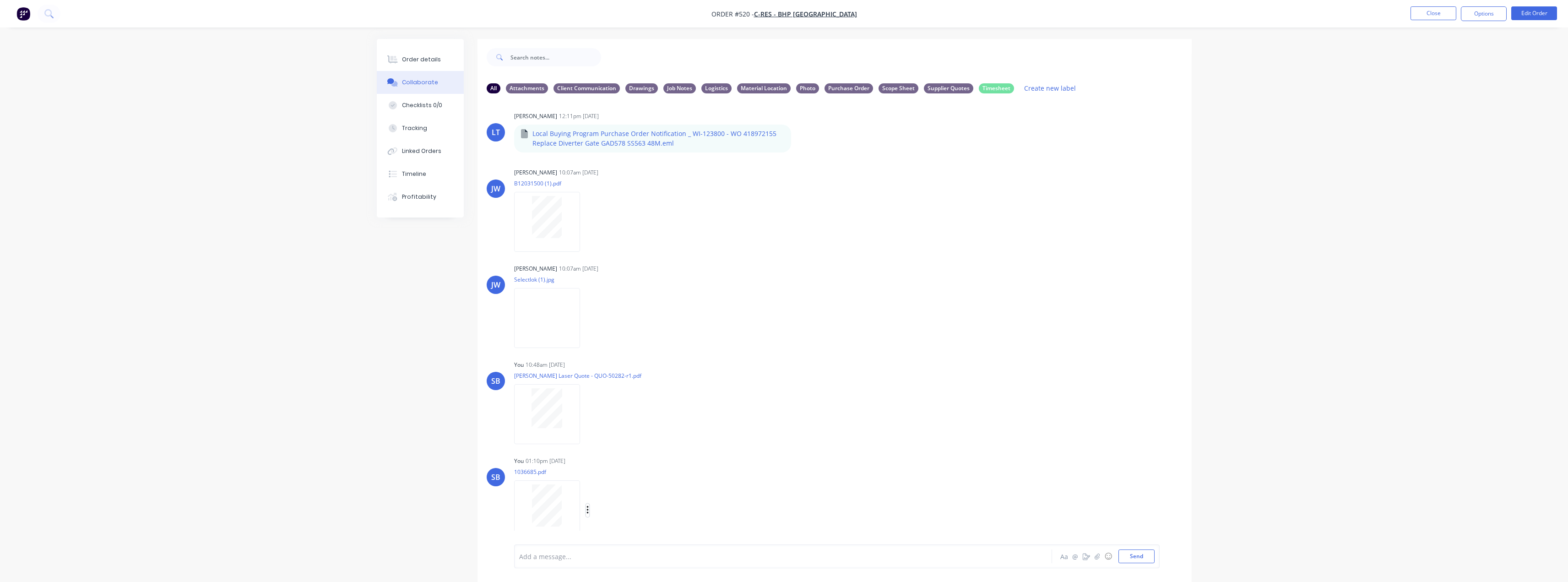
click at [589, 509] on icon "button" at bounding box center [587, 510] width 2 height 10
click at [657, 490] on button "Labels" at bounding box center [647, 491] width 103 height 21
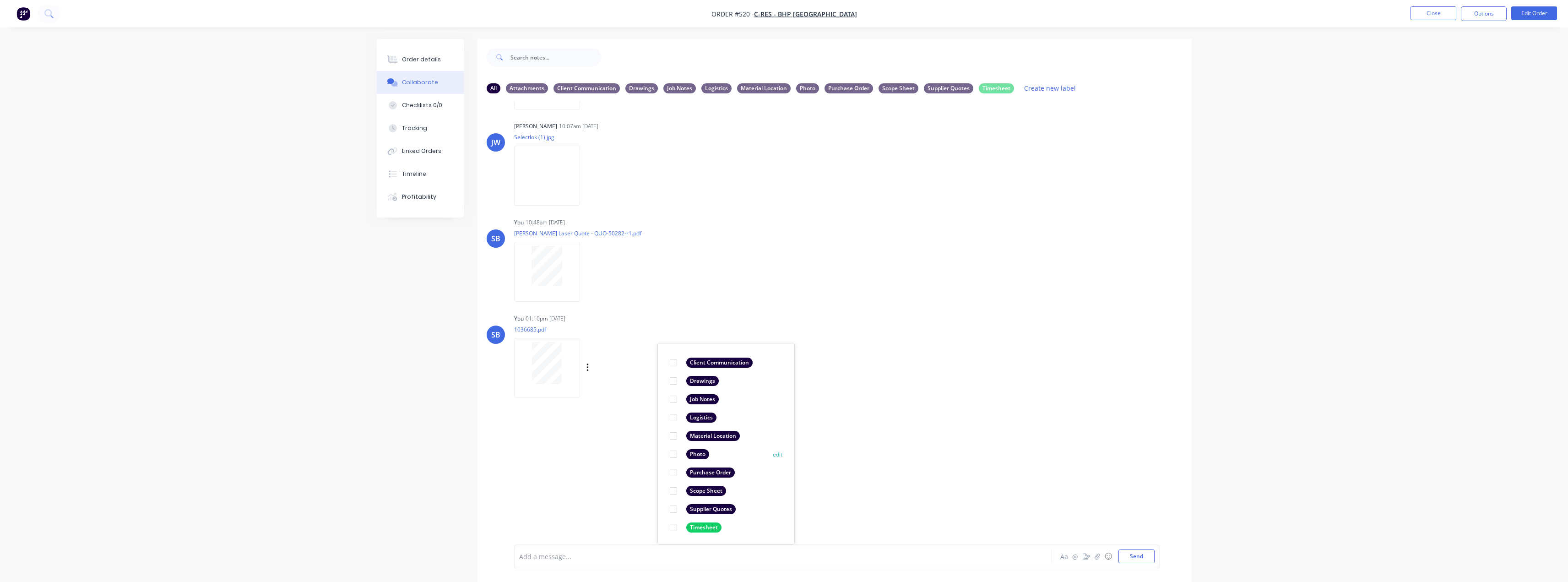
scroll to position [13, 0]
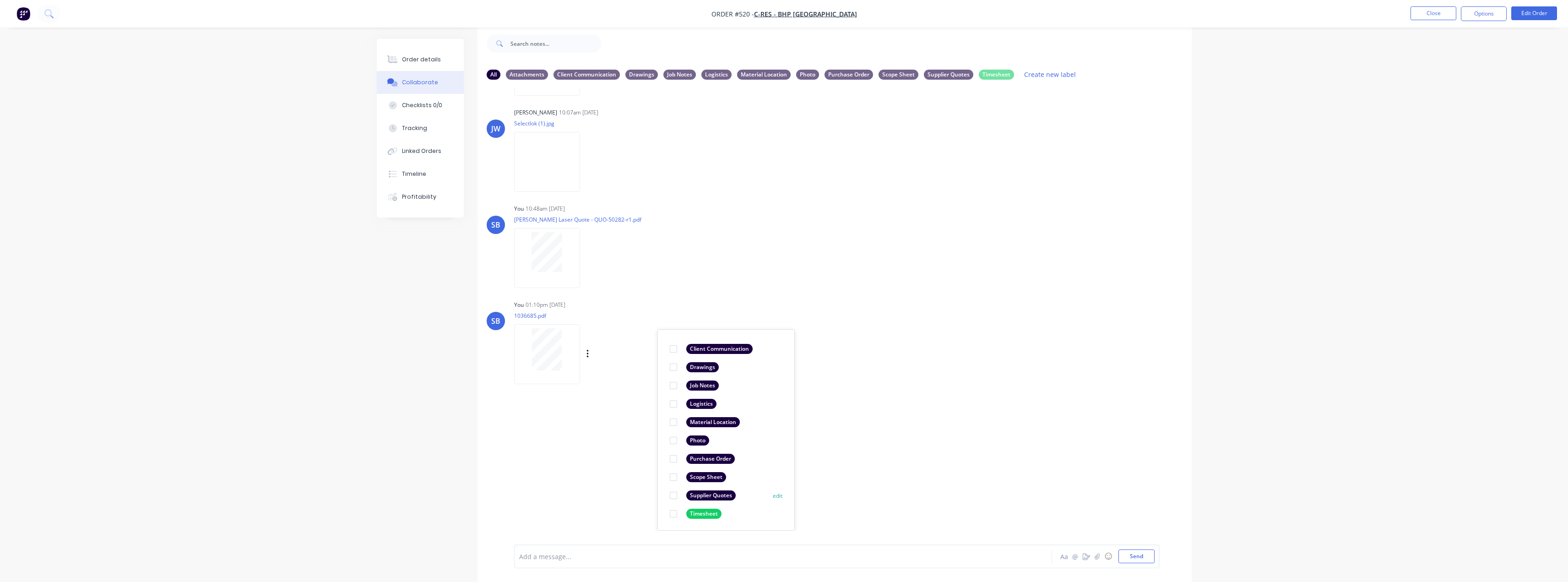
click at [719, 495] on div "Supplier Quotes" at bounding box center [711, 495] width 50 height 10
click at [920, 363] on div "SB You 01:10pm 06/10/25 1036685.pdf Labels Download Delete Create new label Sup…" at bounding box center [834, 339] width 714 height 83
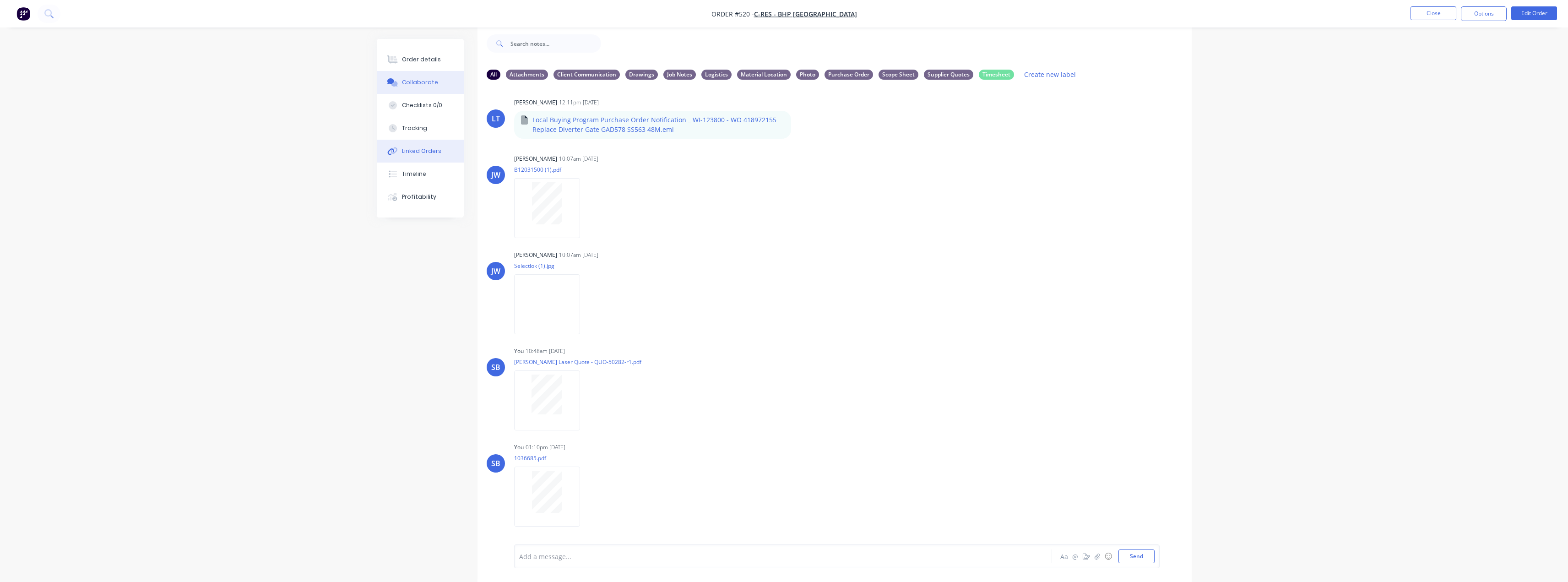
scroll to position [433, 0]
click at [425, 63] on div "Order details" at bounding box center [421, 59] width 39 height 8
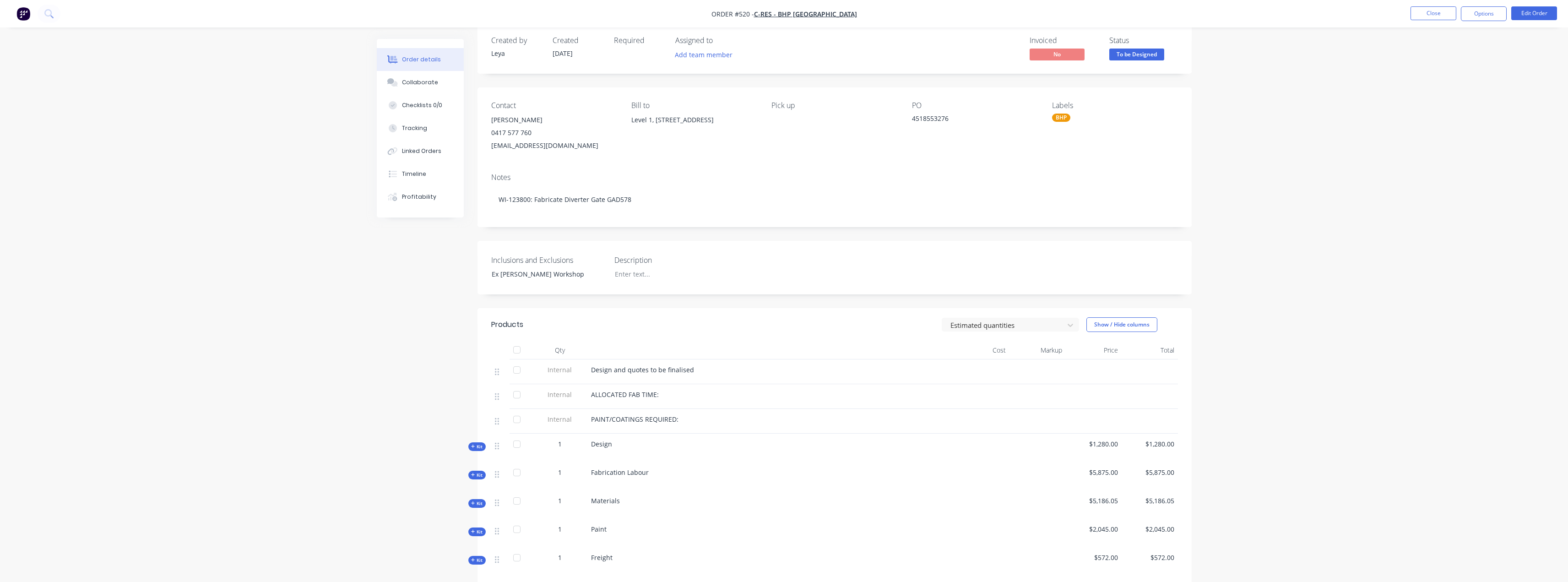
click at [476, 500] on span "Kit" at bounding box center [477, 503] width 12 height 7
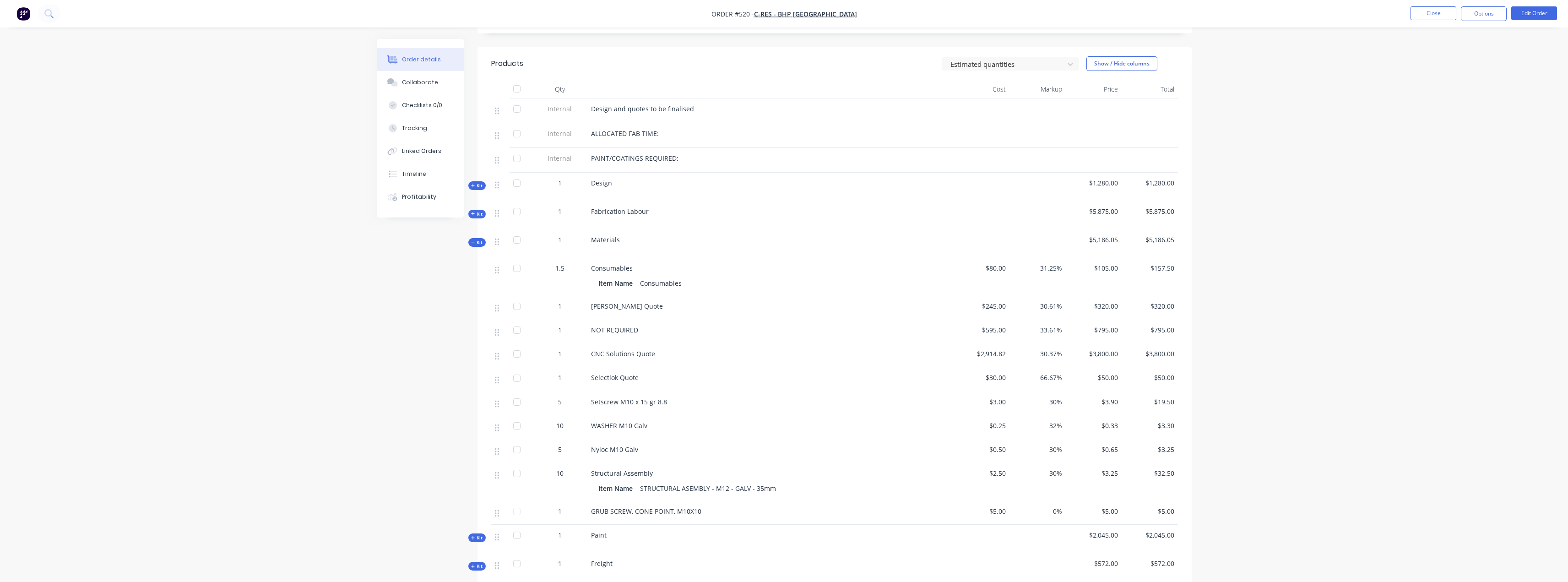
scroll to position [366, 0]
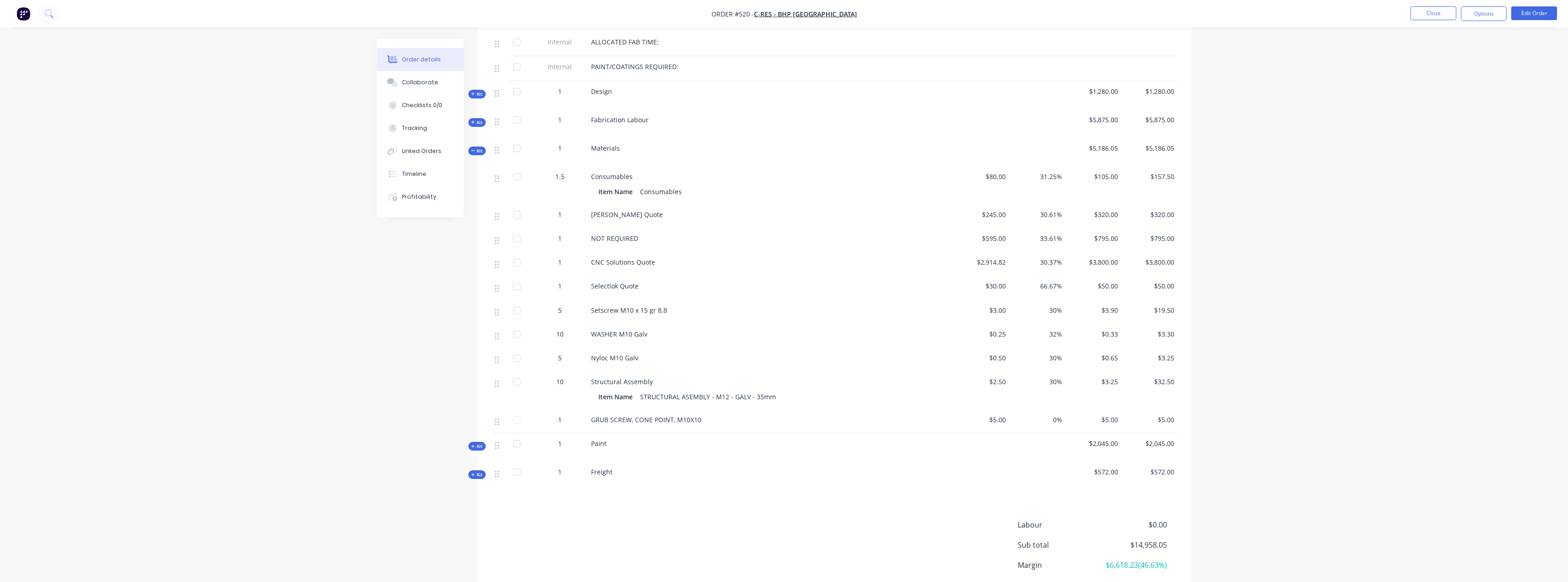
click at [748, 419] on div "GRUB SCREW, CONE POINT, M10X10" at bounding box center [770, 419] width 359 height 10
click at [700, 414] on div "GRUB SCREW, CONE POINT, M10X10" at bounding box center [770, 421] width 366 height 24
click at [693, 423] on span "GRUB SCREW, CONE POINT, M10X10" at bounding box center [646, 419] width 110 height 9
click at [571, 422] on div "1" at bounding box center [560, 419] width 48 height 10
click at [606, 385] on span "Structural Assembly" at bounding box center [622, 381] width 62 height 9
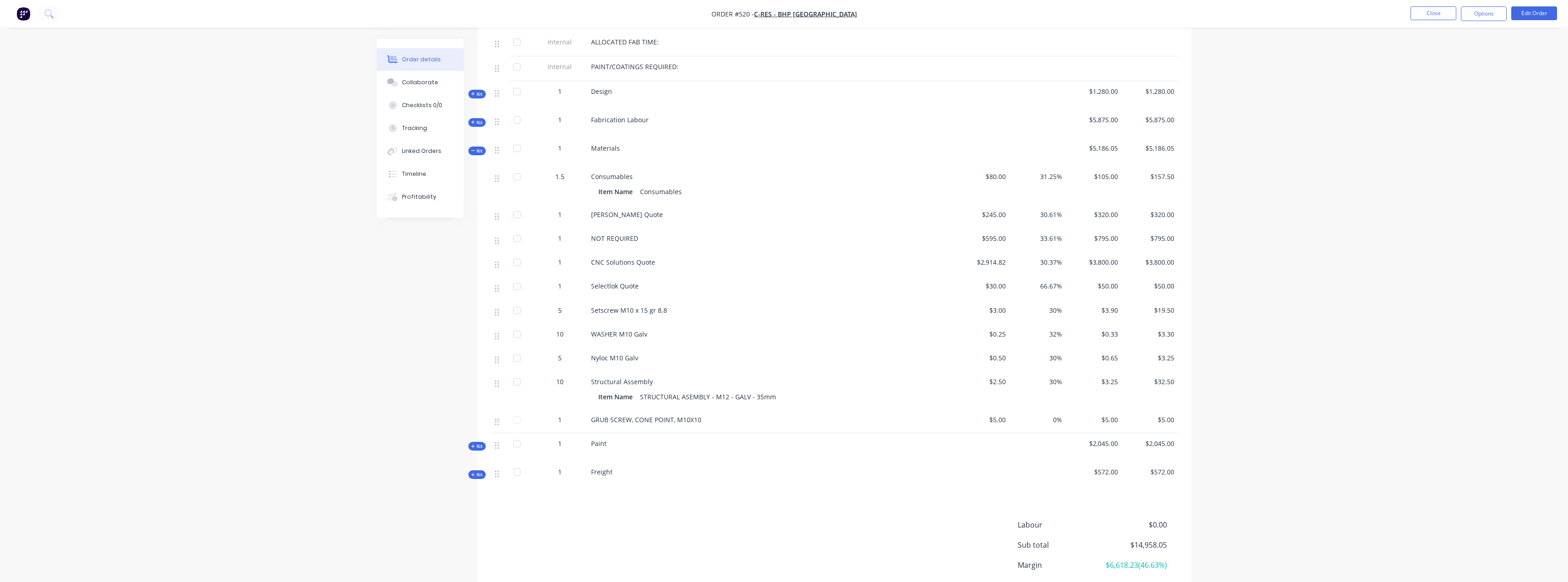
click at [763, 411] on div "GRUB SCREW, CONE POINT, M10X10" at bounding box center [770, 421] width 366 height 24
click at [1534, 18] on button "Edit Order" at bounding box center [1534, 13] width 46 height 13
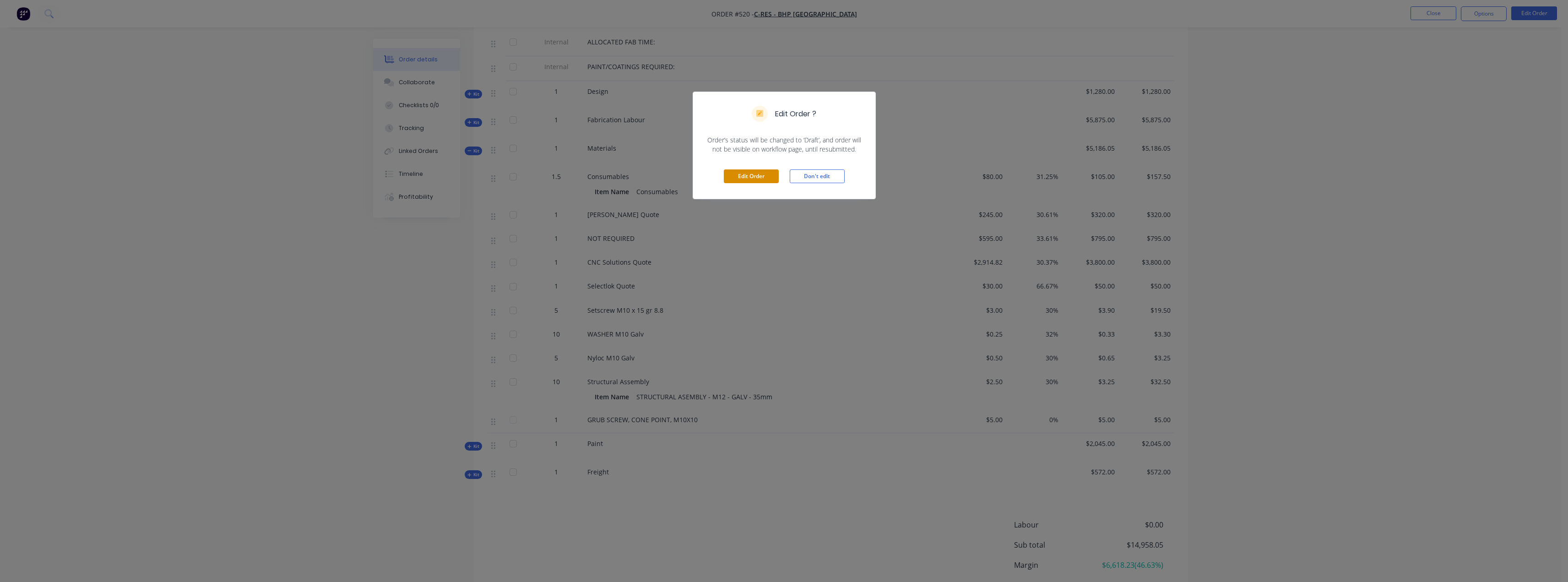
click at [740, 174] on button "Edit Order" at bounding box center [751, 176] width 55 height 13
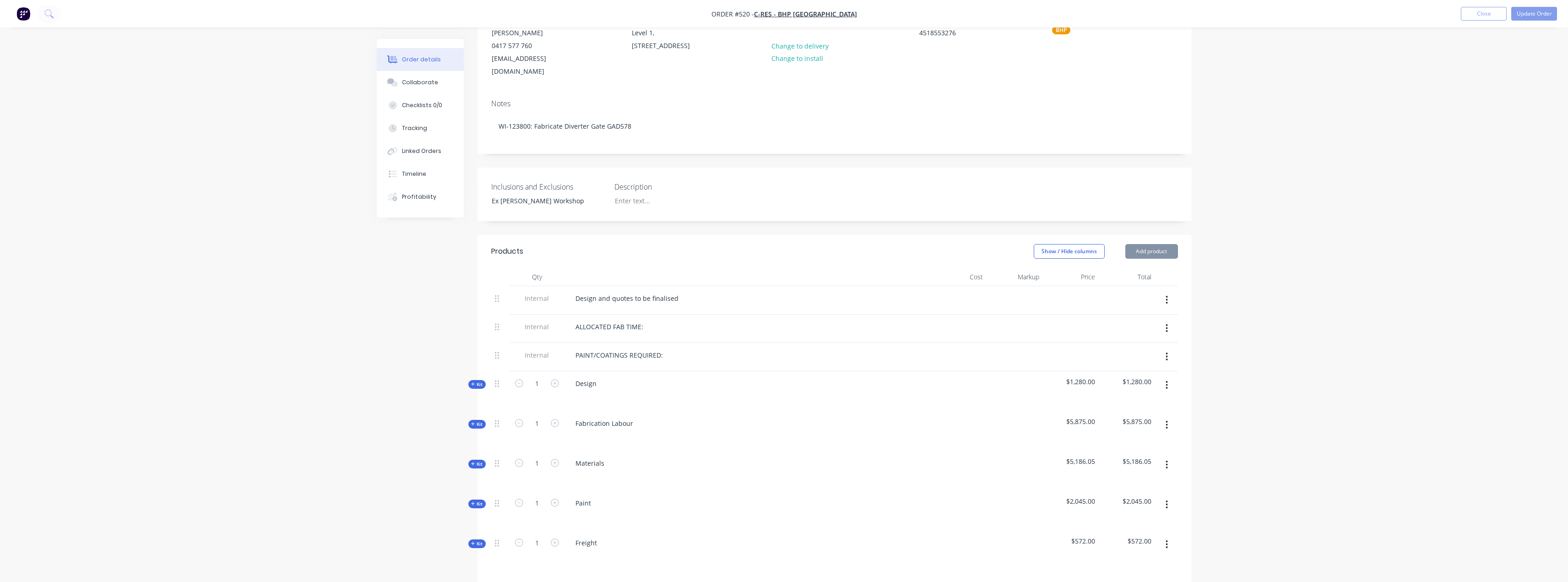
scroll to position [274, 0]
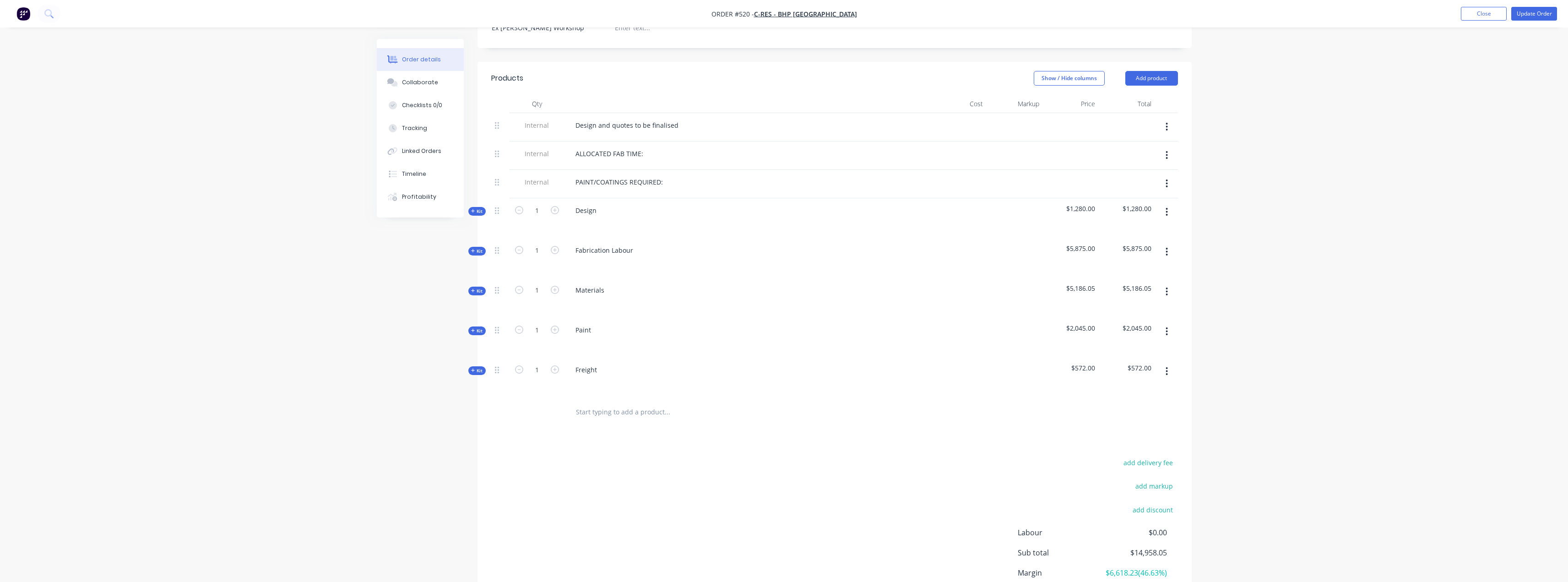
click at [468, 273] on div "Created by Leya Created 12/09/25 Required Assigned to Add team member Invoiced …" at bounding box center [784, 212] width 815 height 896
click at [471, 289] on icon "button" at bounding box center [473, 290] width 4 height 4
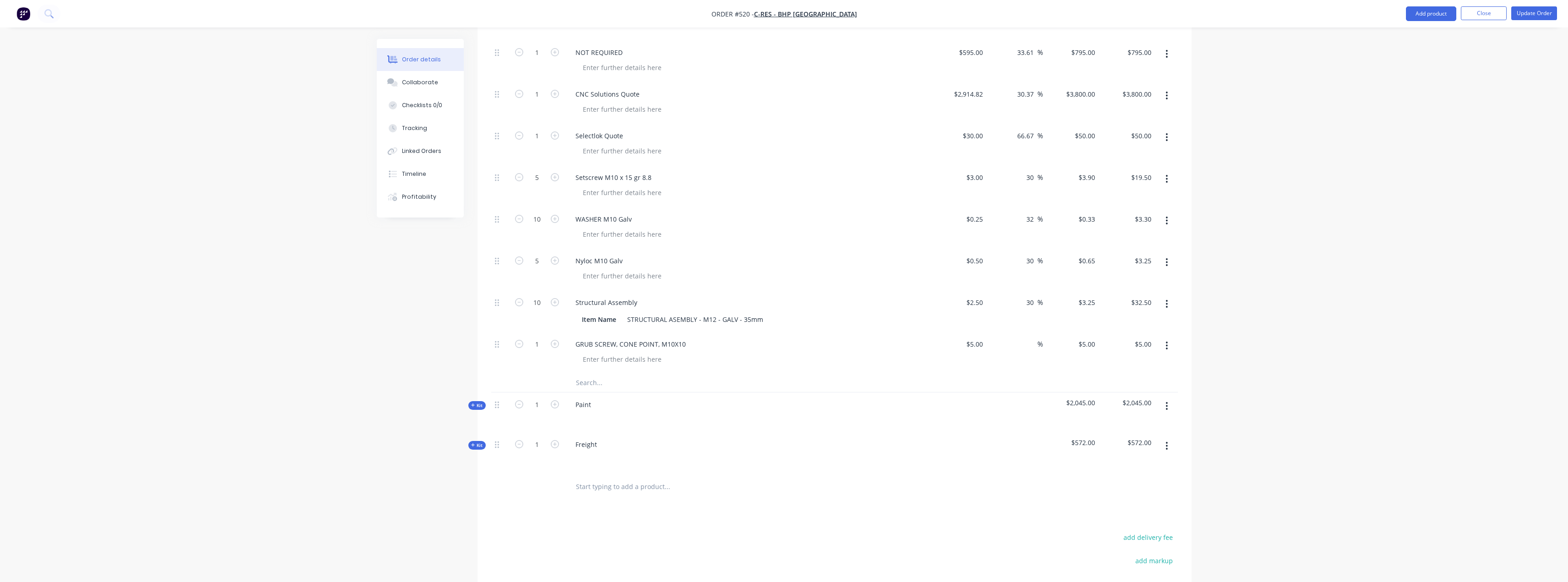
scroll to position [641, 0]
click at [603, 368] on input "text" at bounding box center [667, 377] width 183 height 18
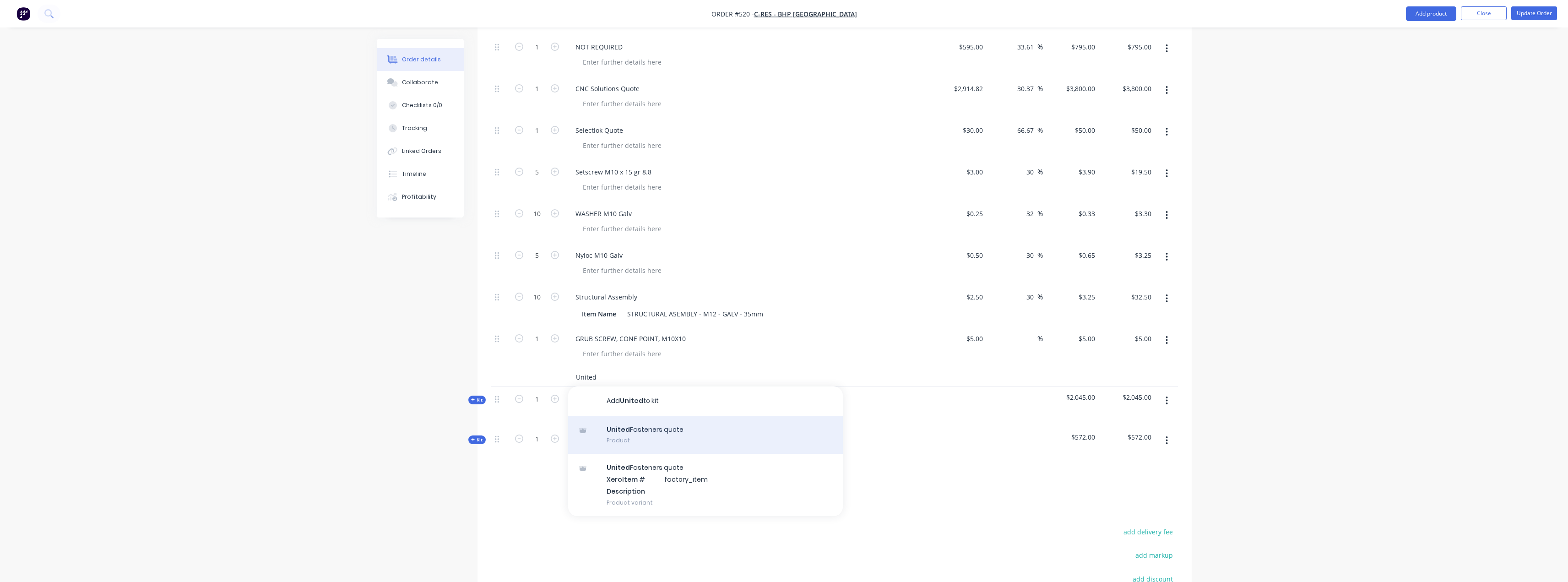
type input "United"
click at [668, 418] on div "United Fasteners quote Product" at bounding box center [705, 435] width 274 height 39
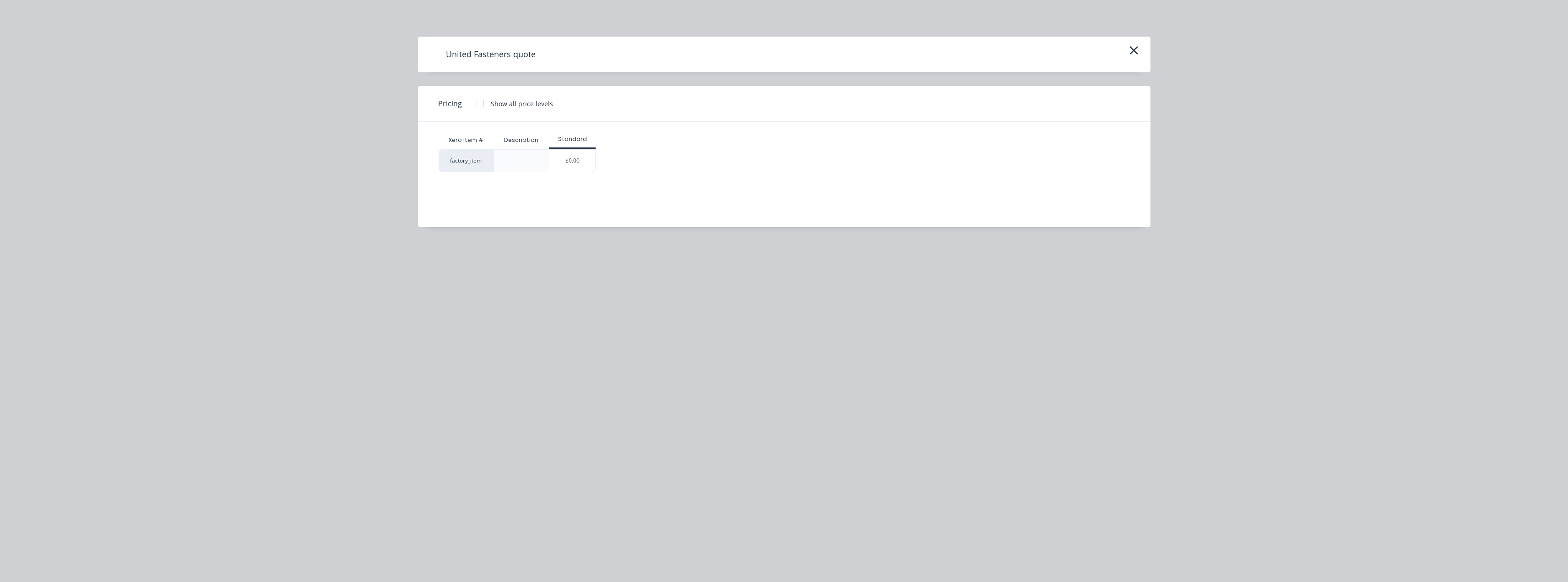
click at [575, 164] on div "$0.00" at bounding box center [572, 161] width 46 height 22
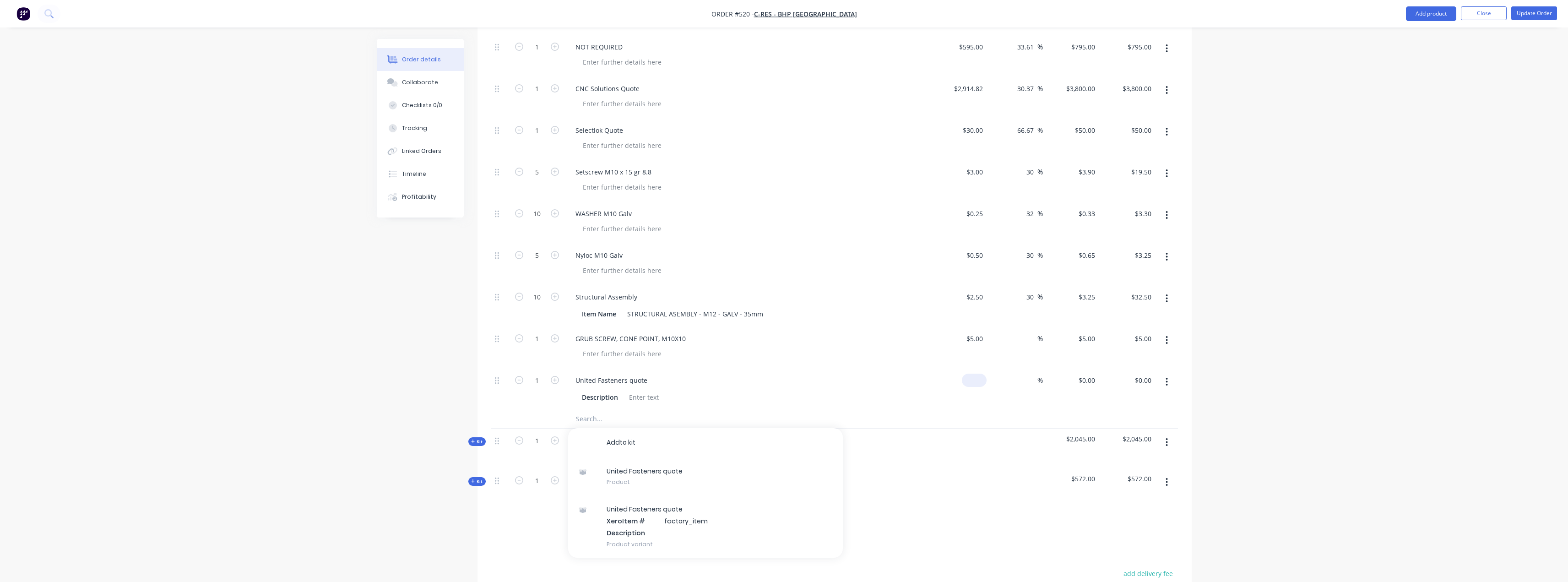
click at [962, 368] on div "$0.00" at bounding box center [959, 389] width 56 height 42
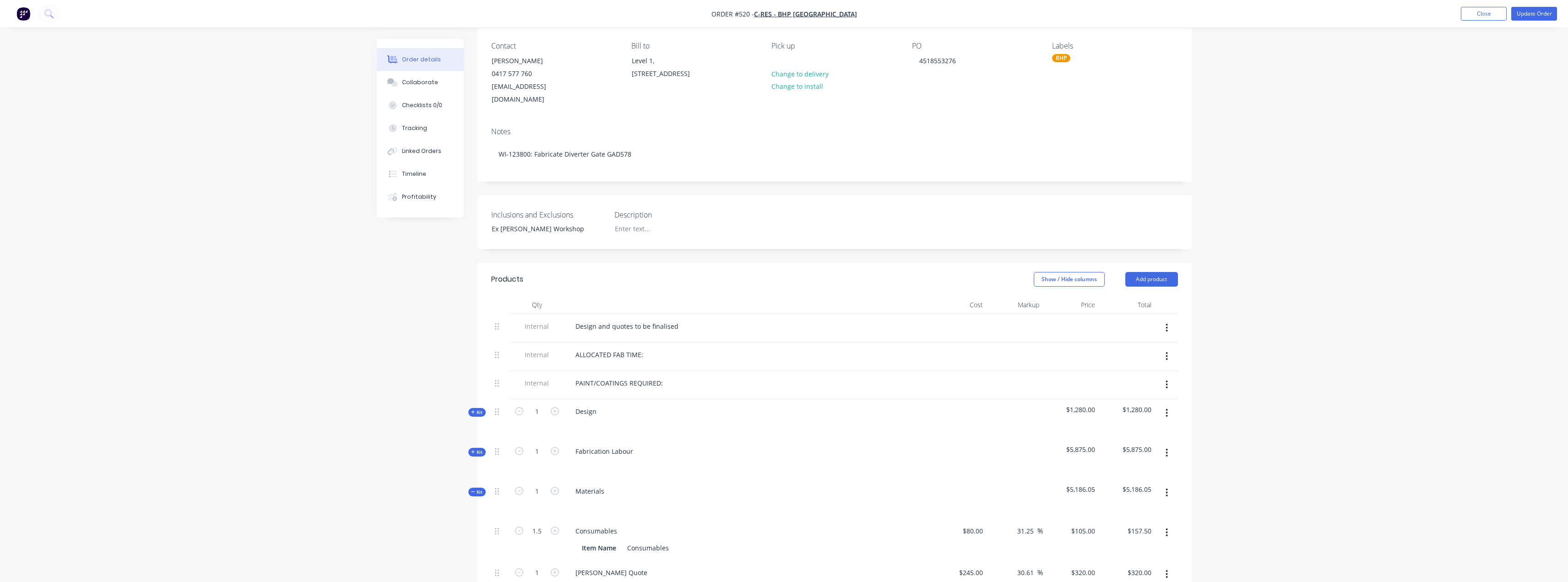
scroll to position [0, 0]
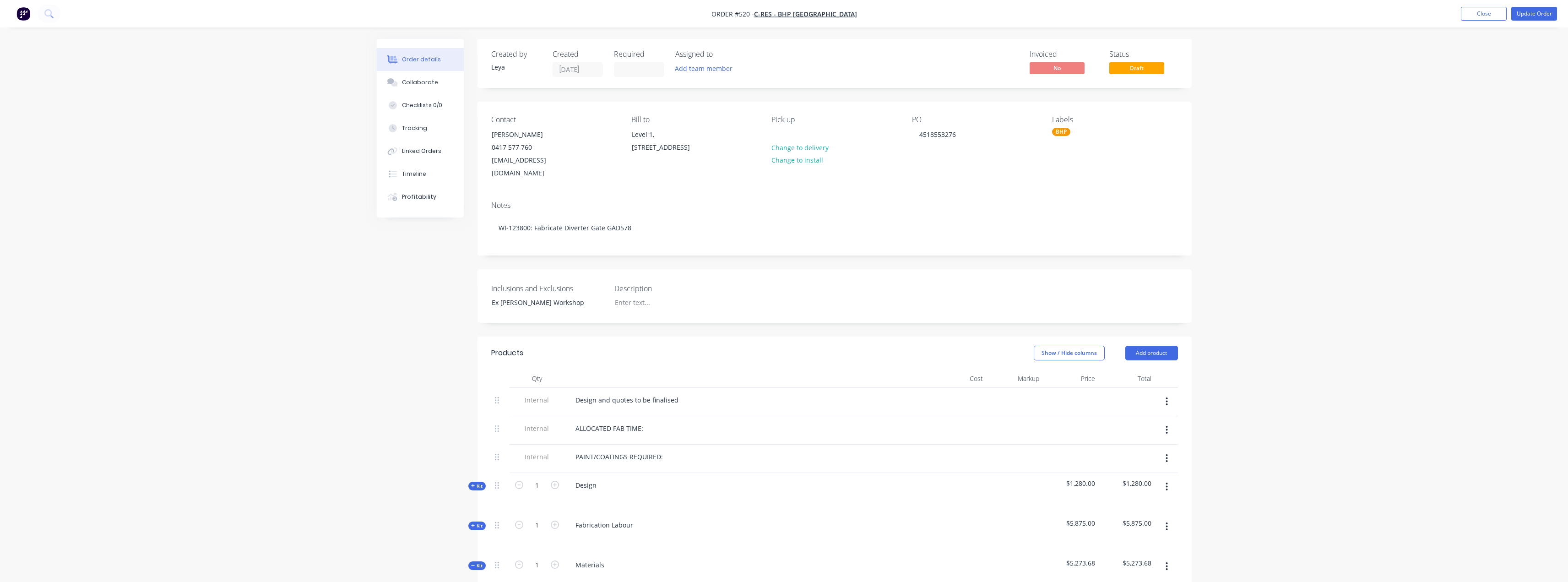
type input "$87.63"
click at [422, 84] on div "Collaborate" at bounding box center [419, 82] width 36 height 8
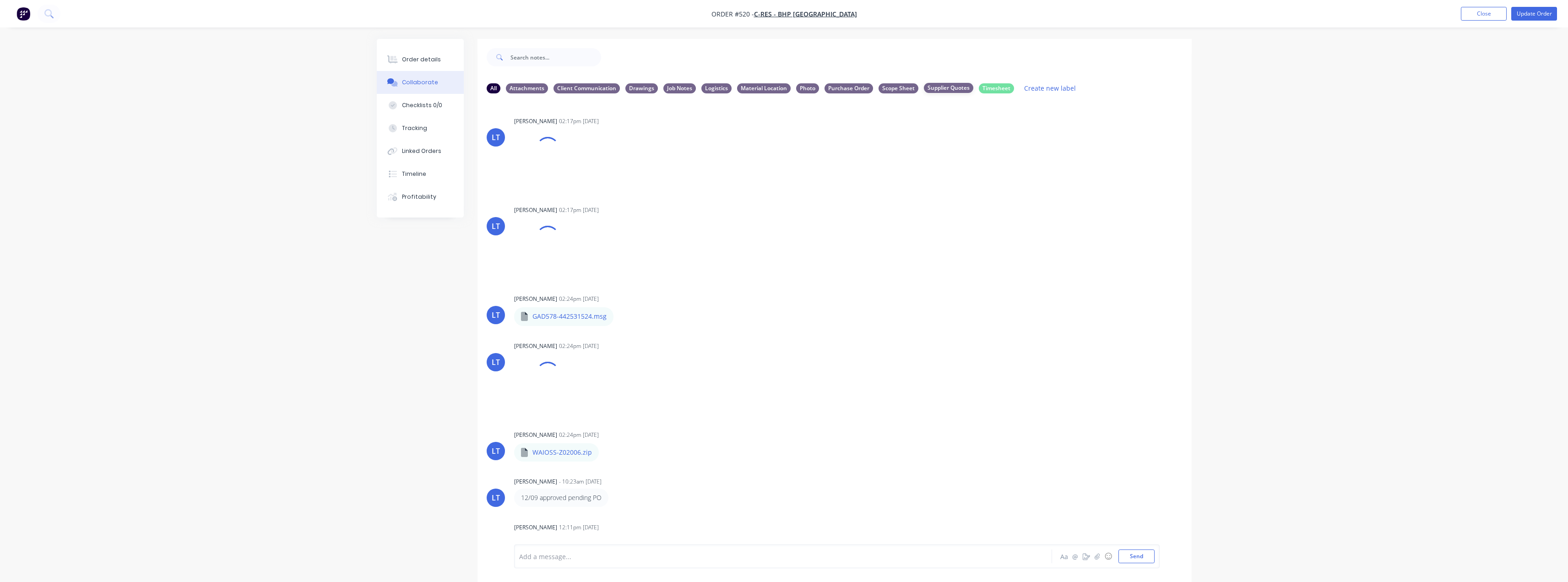
click at [944, 89] on div "Supplier Quotes" at bounding box center [948, 88] width 50 height 10
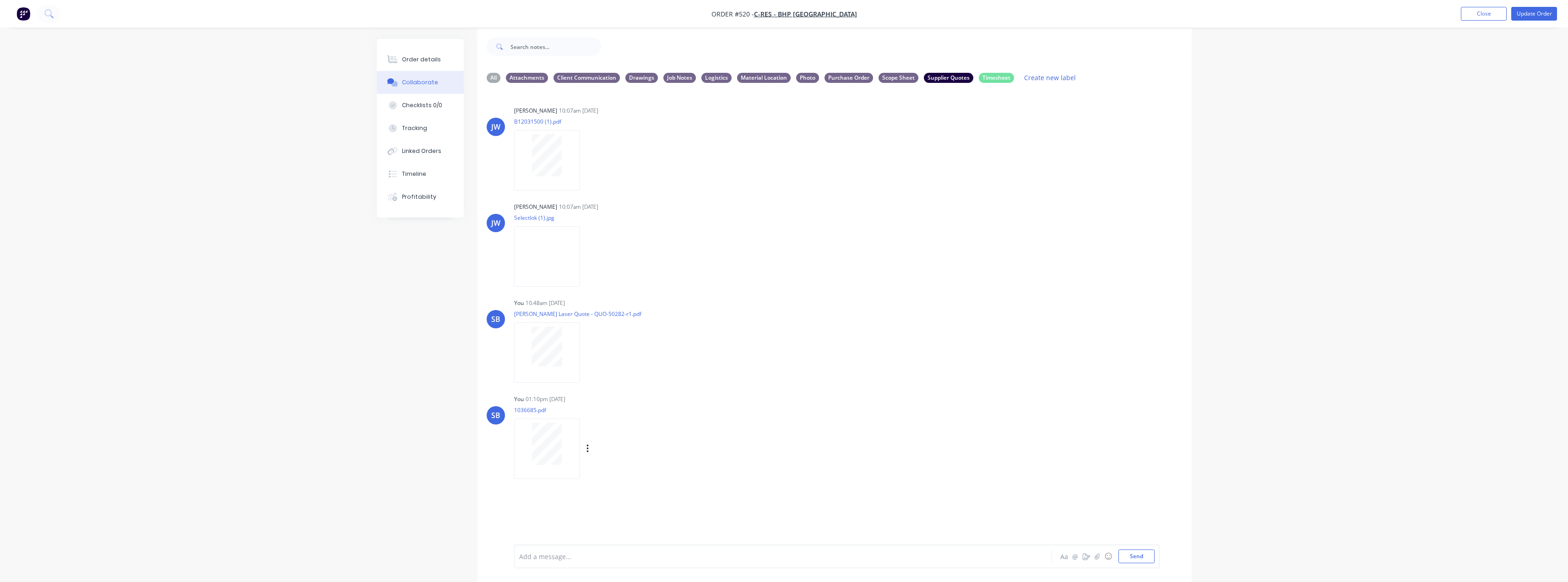
scroll to position [13, 0]
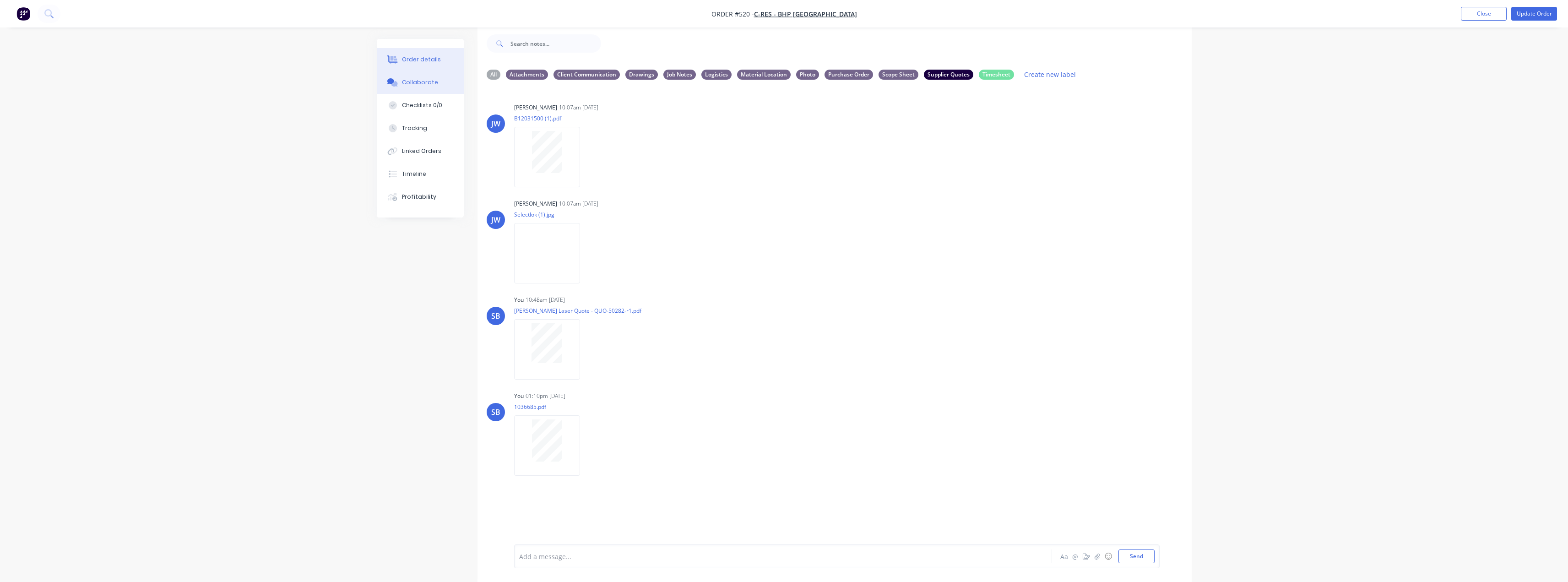
click at [424, 56] on div "Order details" at bounding box center [421, 59] width 39 height 8
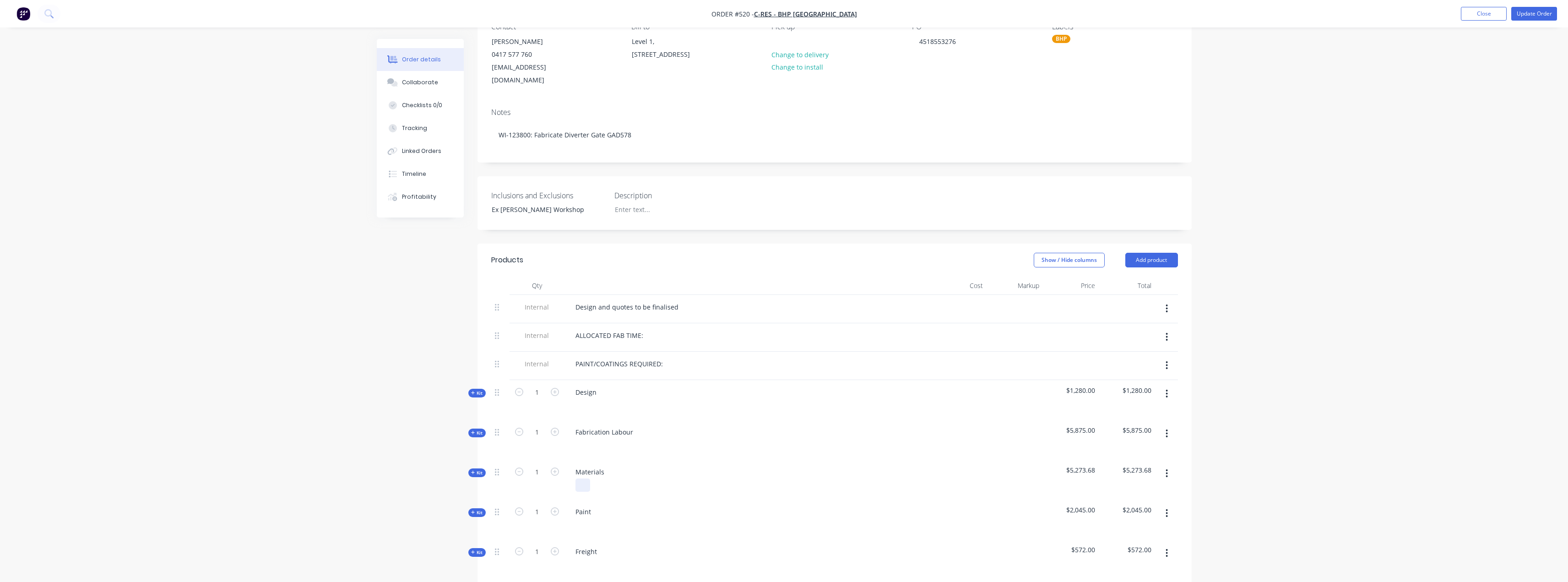
scroll to position [105, 0]
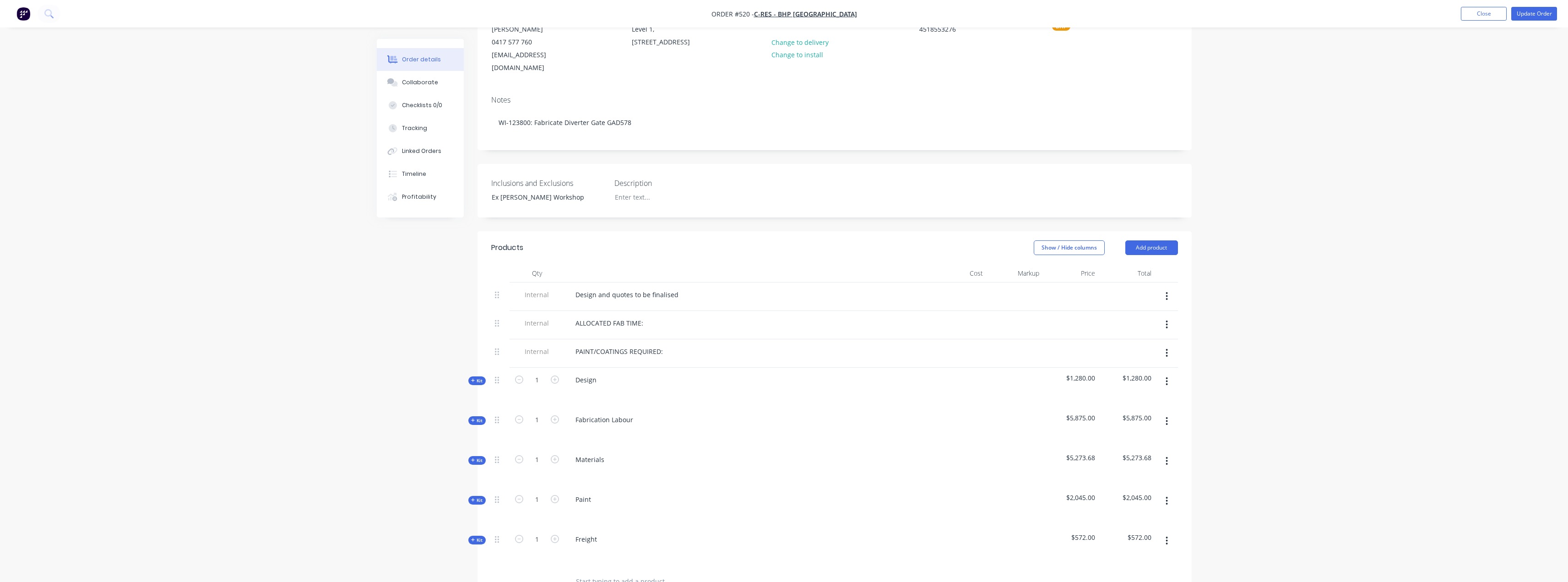
click at [473, 458] on icon "button" at bounding box center [473, 460] width 4 height 4
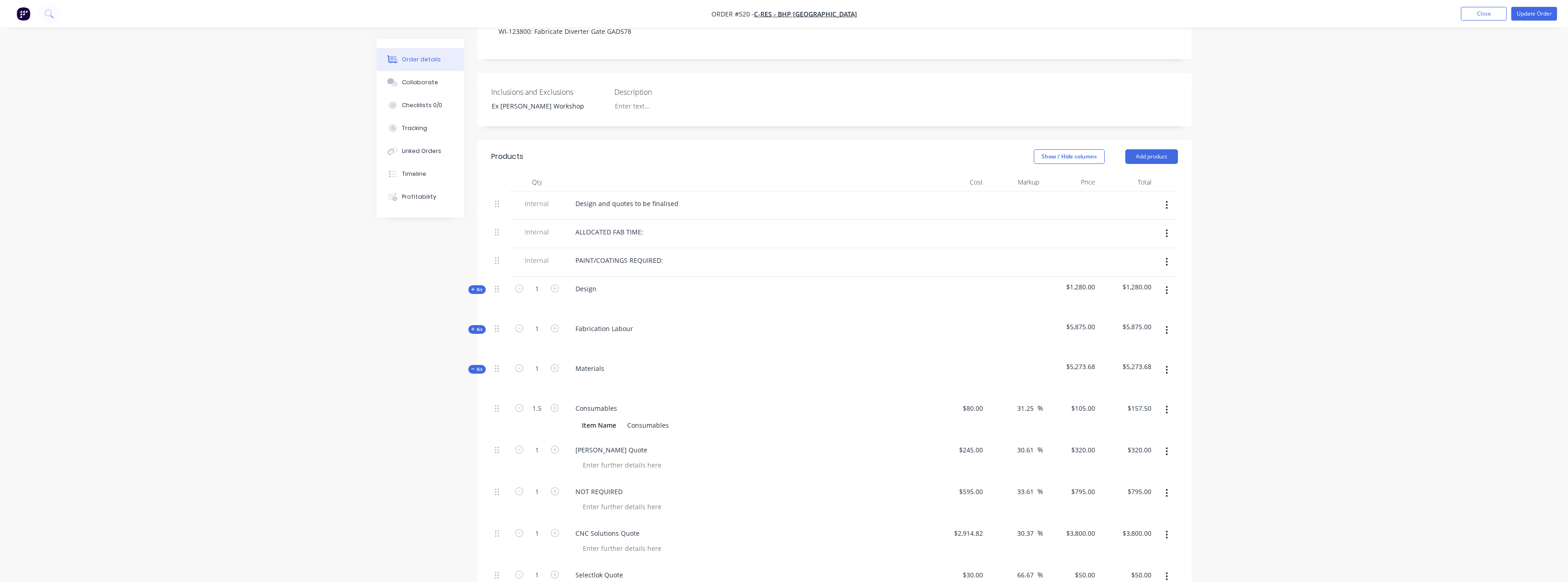
scroll to position [197, 0]
click at [966, 437] on div "245 245" at bounding box center [959, 458] width 56 height 42
type input "$1,675.17"
type input "$2,187.9771"
type input "$2,187.98"
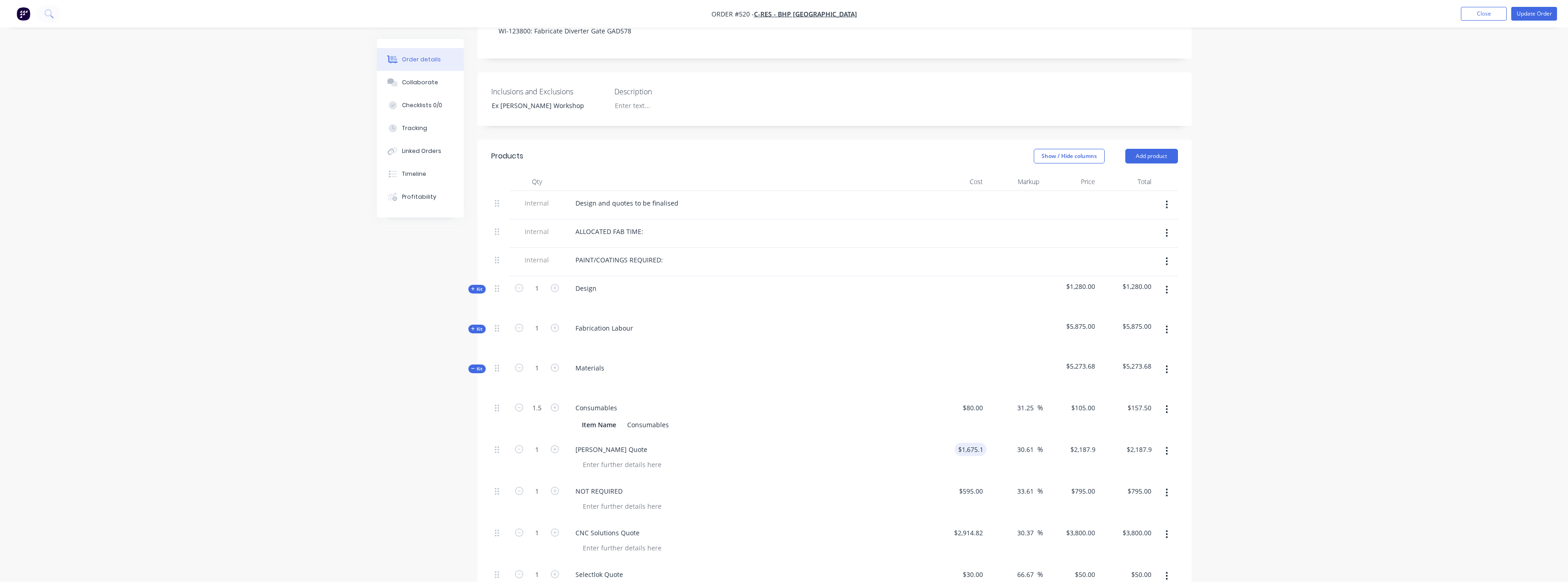
click at [786, 437] on div "[PERSON_NAME] Quote" at bounding box center [747, 458] width 366 height 42
click at [1486, 6] on nav "Order #520 - C-RES - BHP Port Hedland Add product Close Update Order" at bounding box center [784, 13] width 1568 height 28
click at [1474, 12] on button "Close" at bounding box center [1484, 13] width 46 height 13
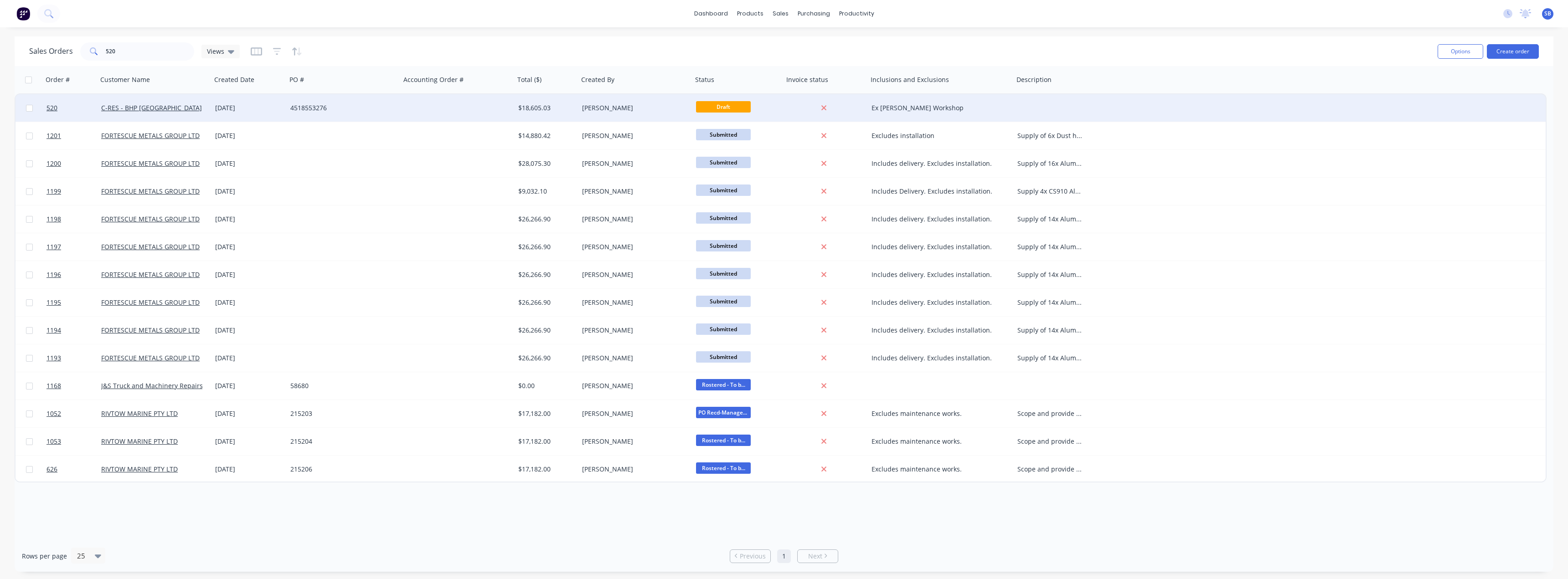
click at [239, 104] on div "12 Sep 2025" at bounding box center [249, 108] width 68 height 9
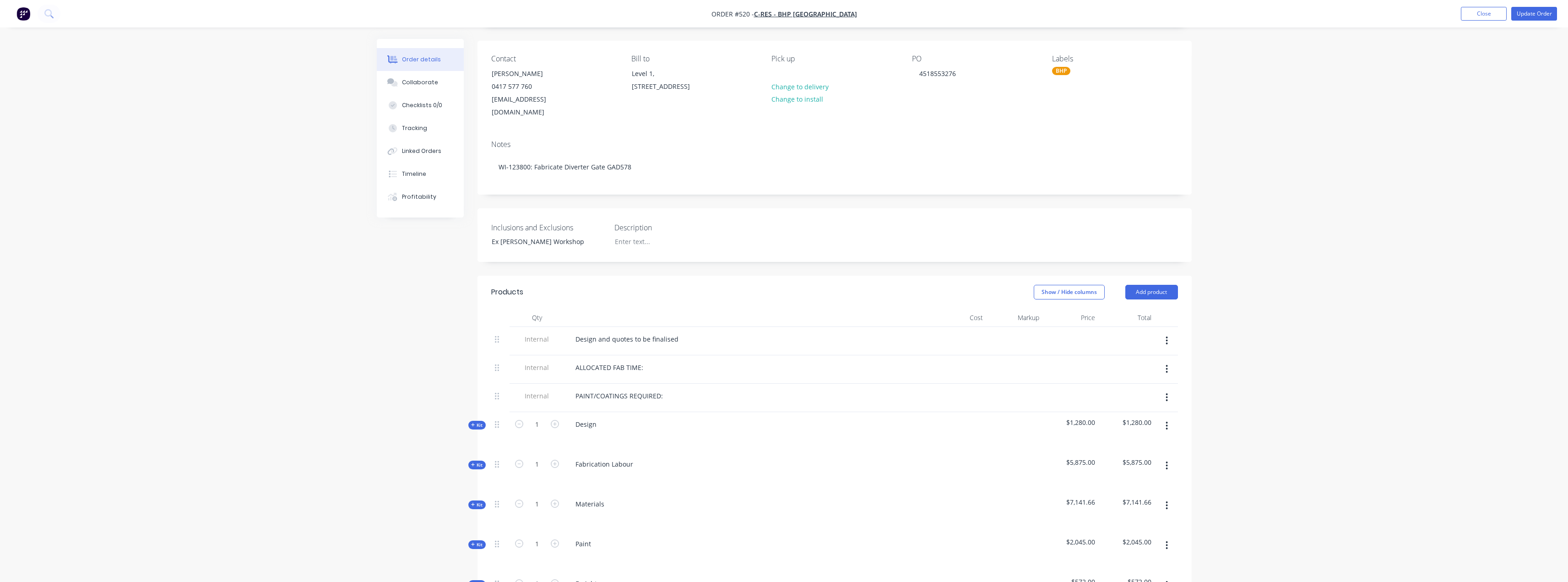
scroll to position [138, 0]
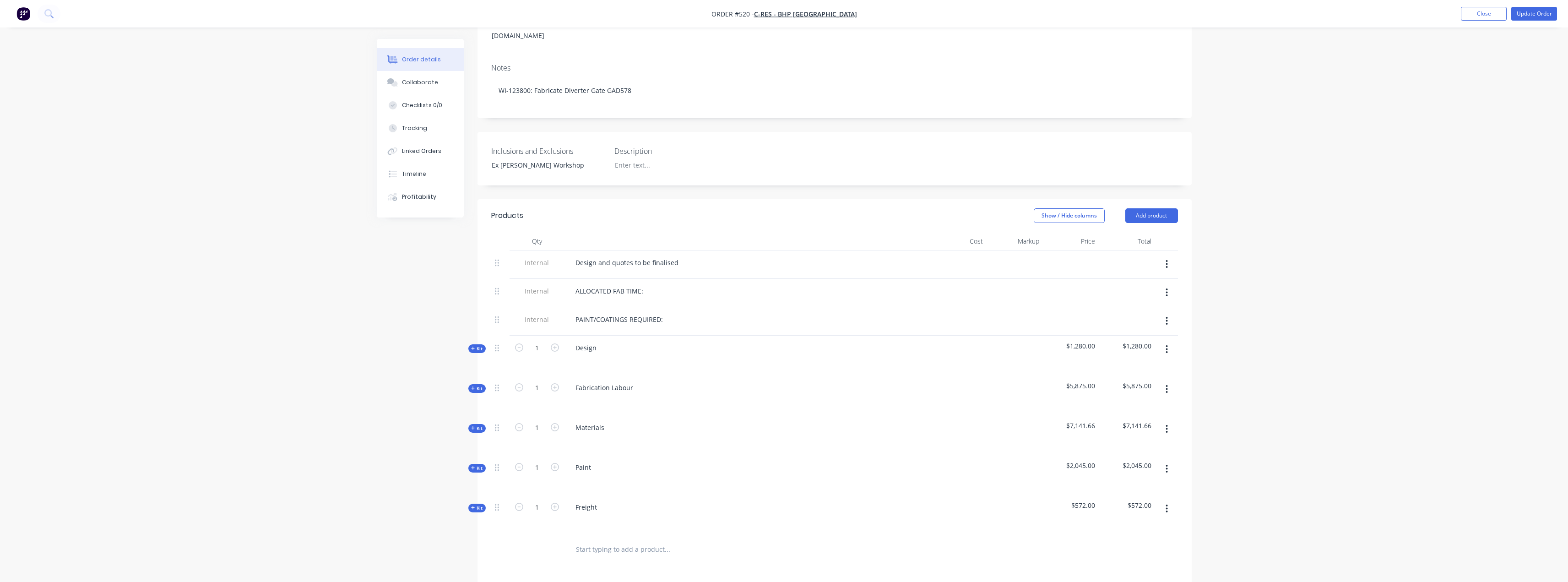
click at [477, 425] on span "Kit" at bounding box center [477, 428] width 12 height 7
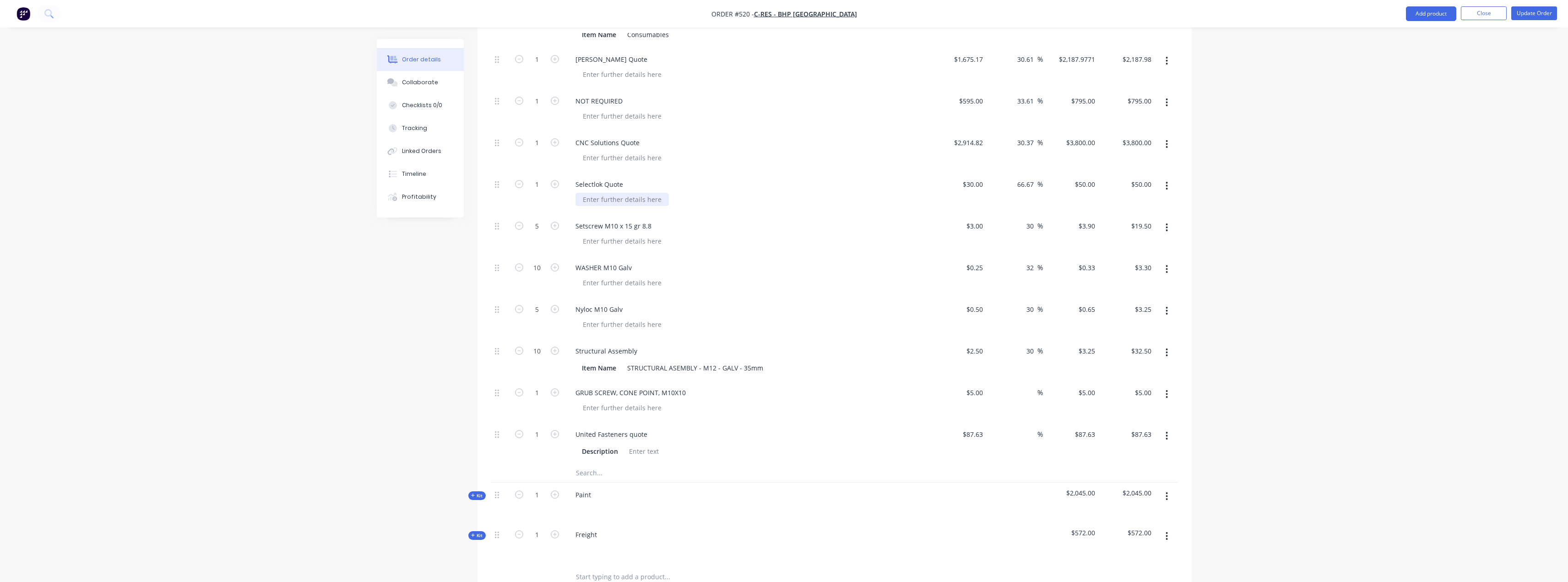
scroll to position [595, 0]
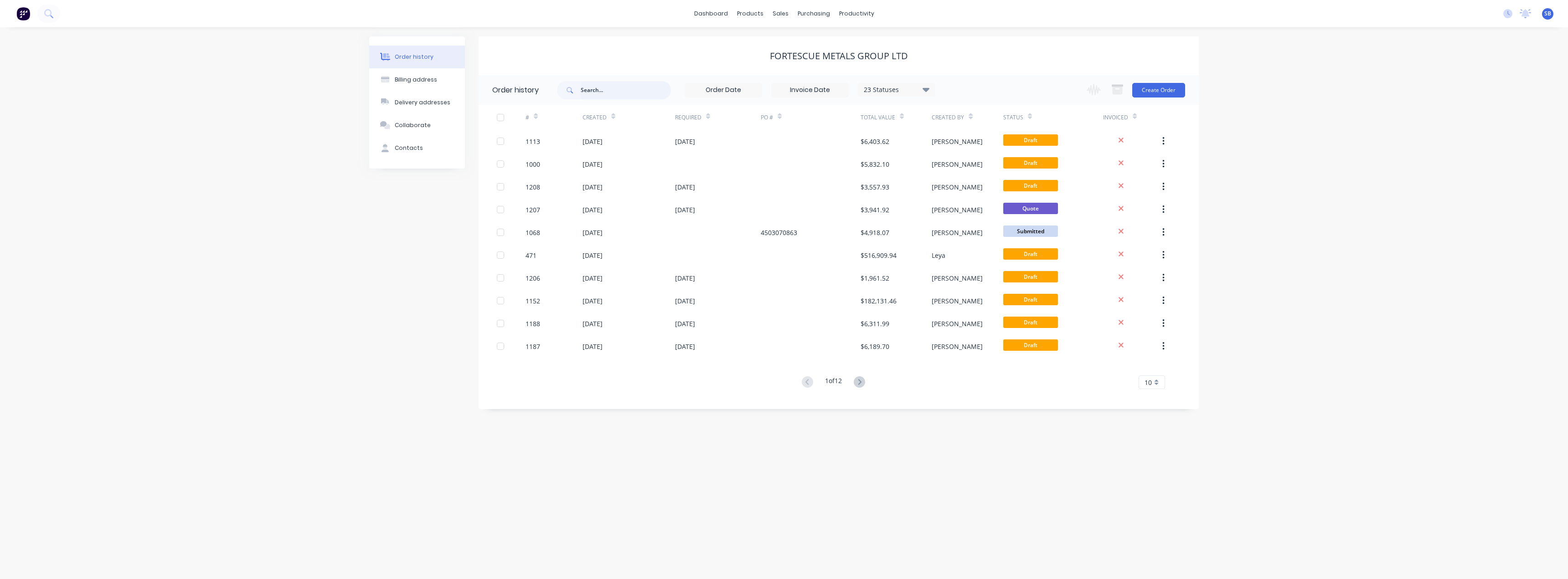
click at [618, 90] on input "text" at bounding box center [626, 90] width 90 height 18
type input "420"
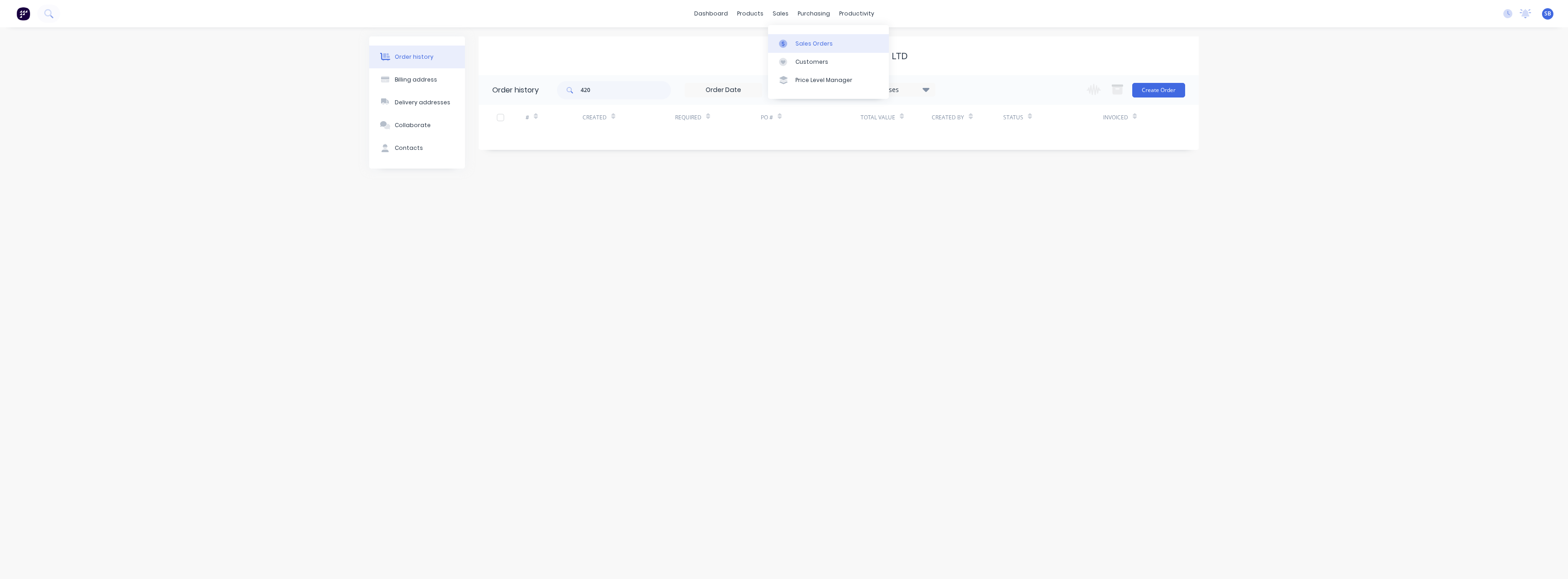
click at [811, 44] on div "Sales Orders" at bounding box center [814, 43] width 37 height 8
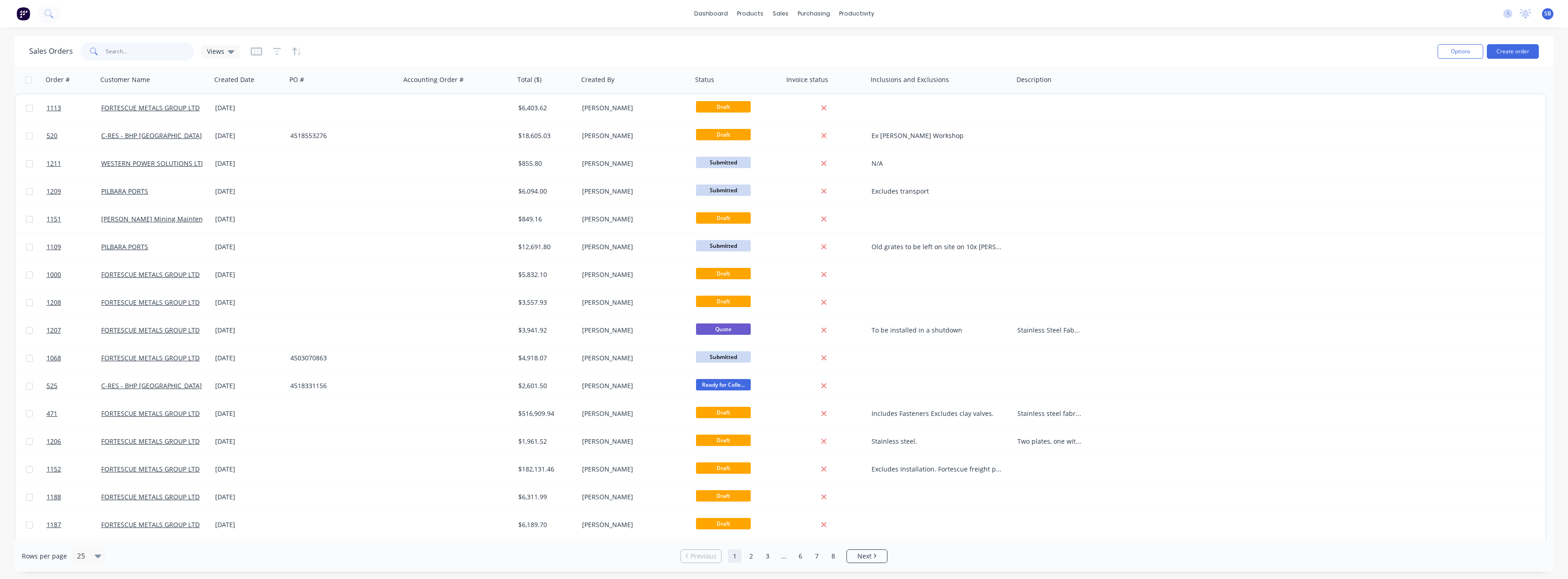
click at [128, 52] on input "text" at bounding box center [150, 52] width 89 height 18
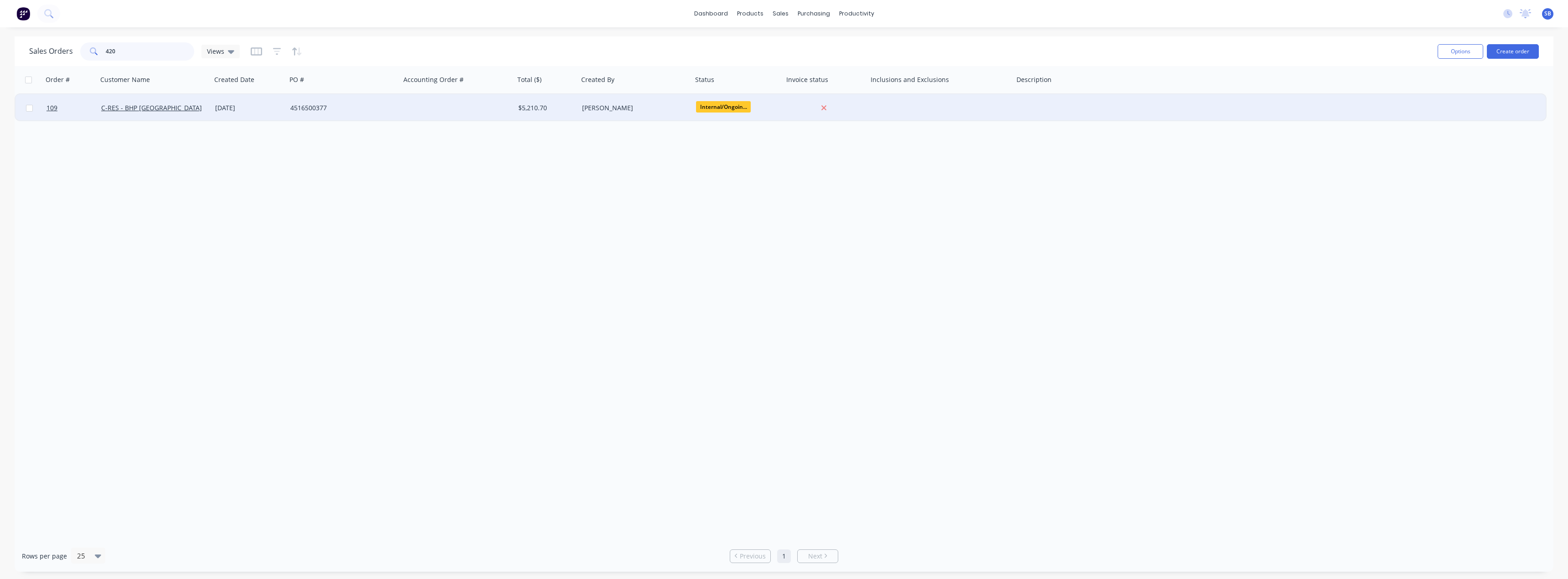
type input "420"
click at [225, 108] on div "23 Sep 2025" at bounding box center [249, 108] width 68 height 9
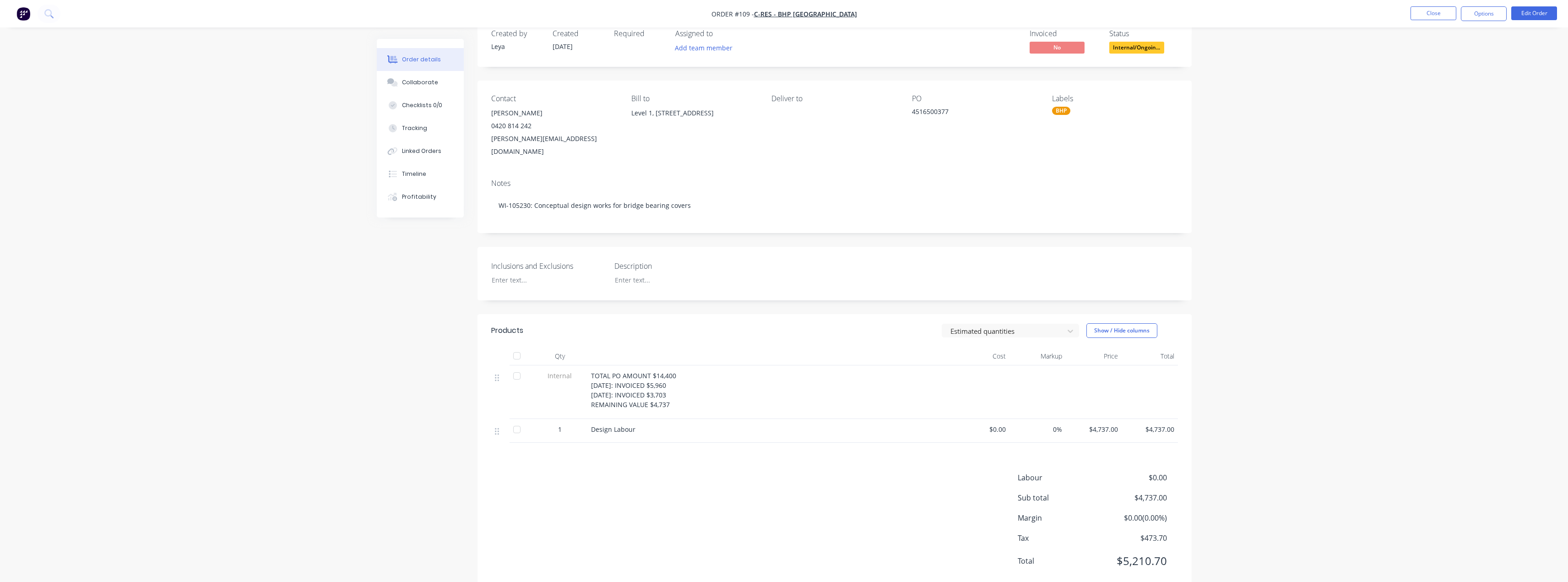
scroll to position [32, 0]
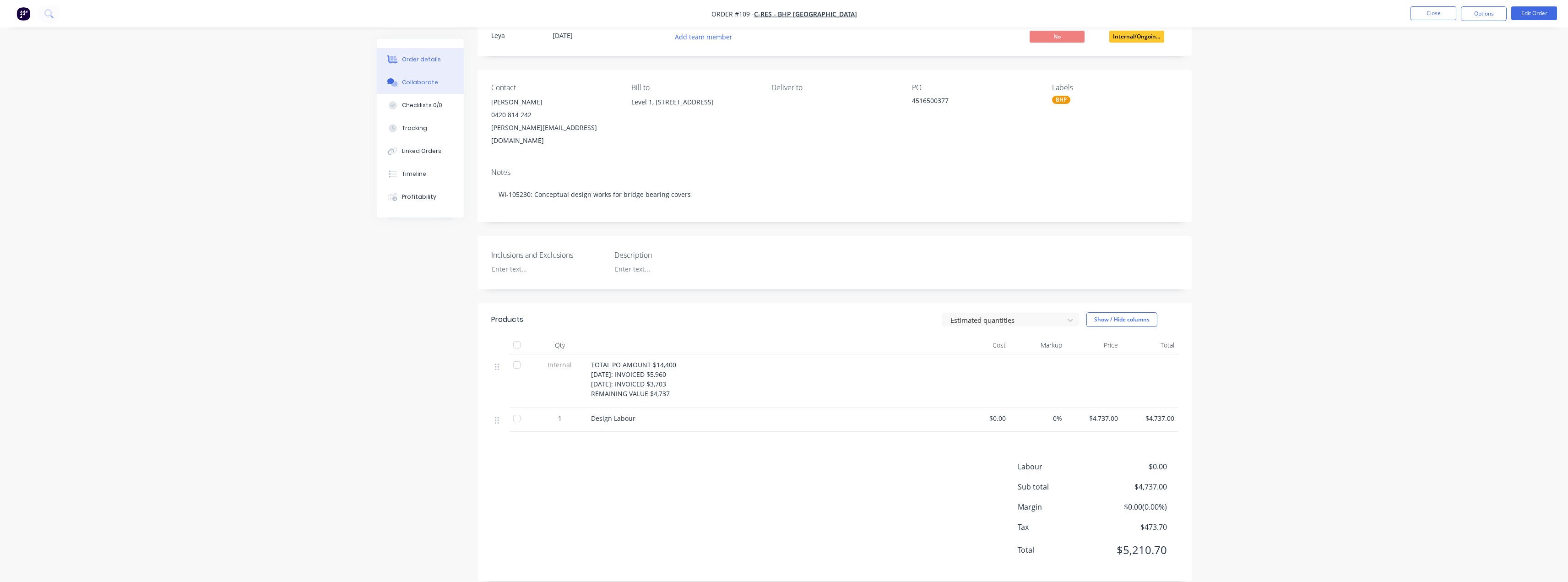
click at [427, 84] on div "Collaborate" at bounding box center [419, 82] width 36 height 8
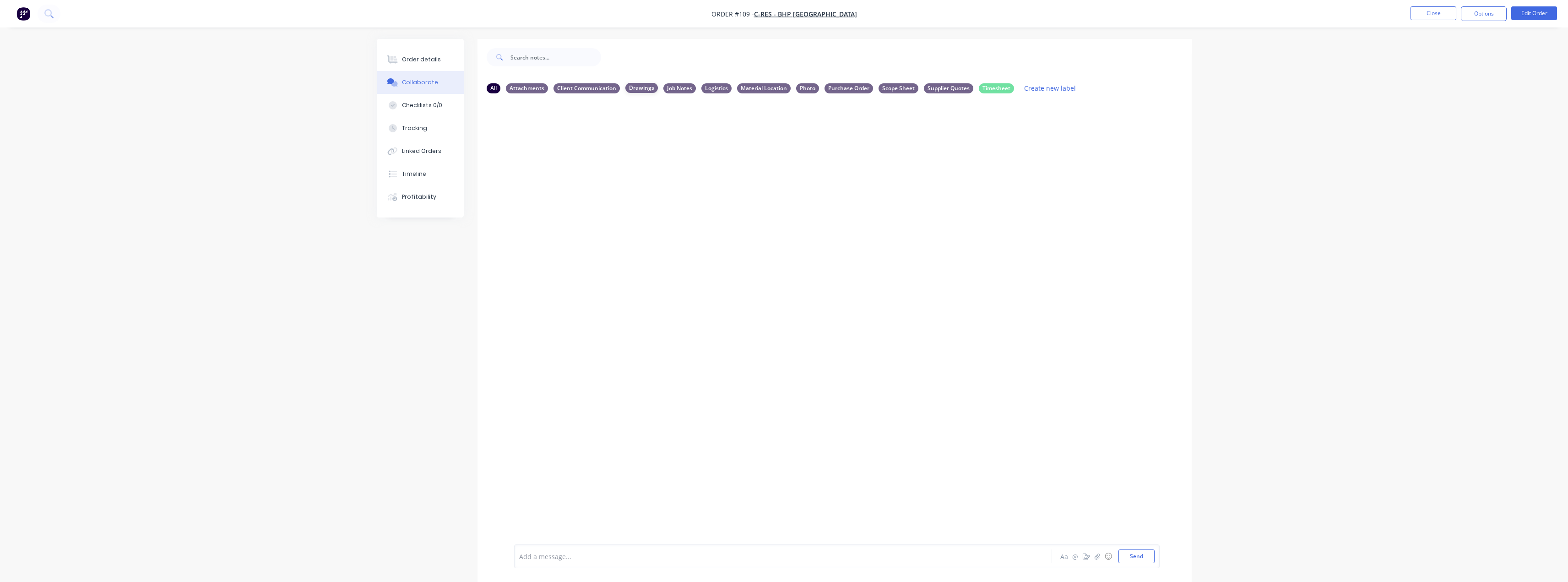
click at [633, 87] on div "Drawings" at bounding box center [641, 88] width 32 height 10
